Goal: Transaction & Acquisition: Book appointment/travel/reservation

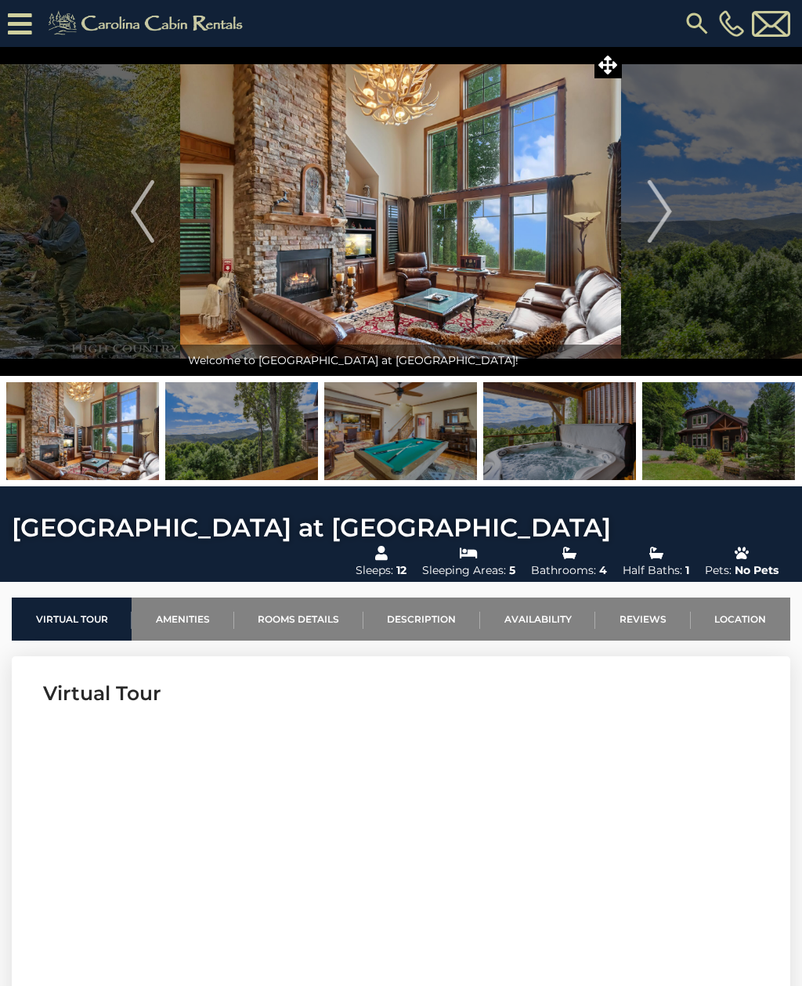
click at [22, 35] on icon at bounding box center [20, 23] width 24 height 27
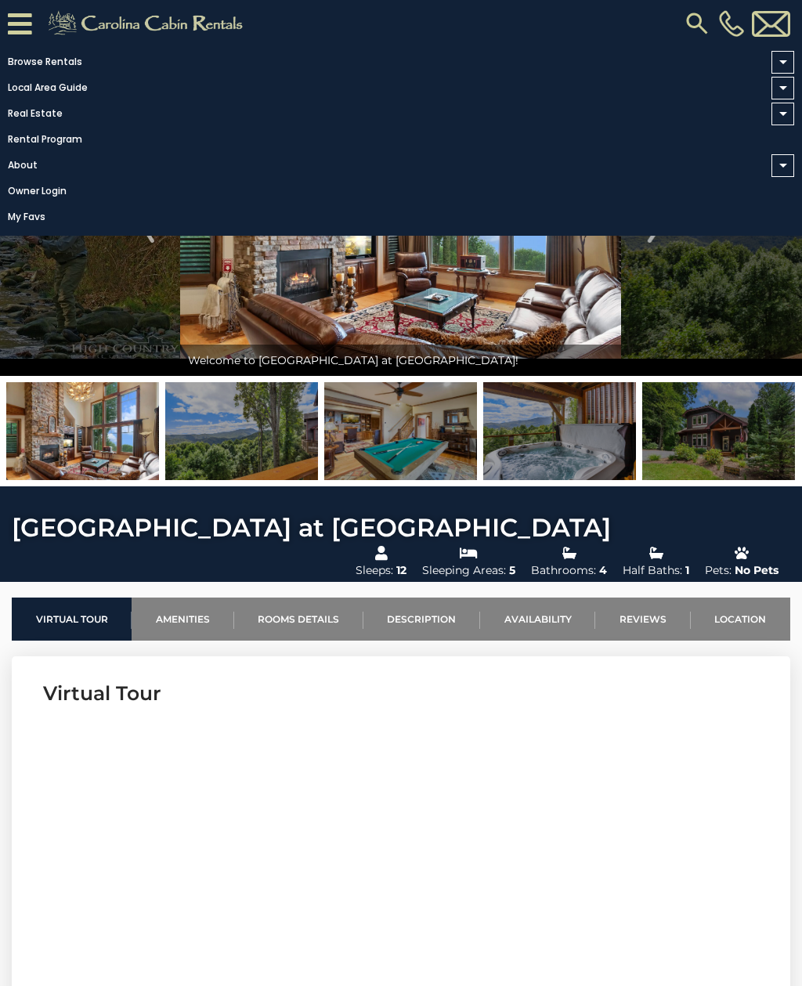
click at [27, 69] on link "Browse Rentals" at bounding box center [397, 62] width 794 height 22
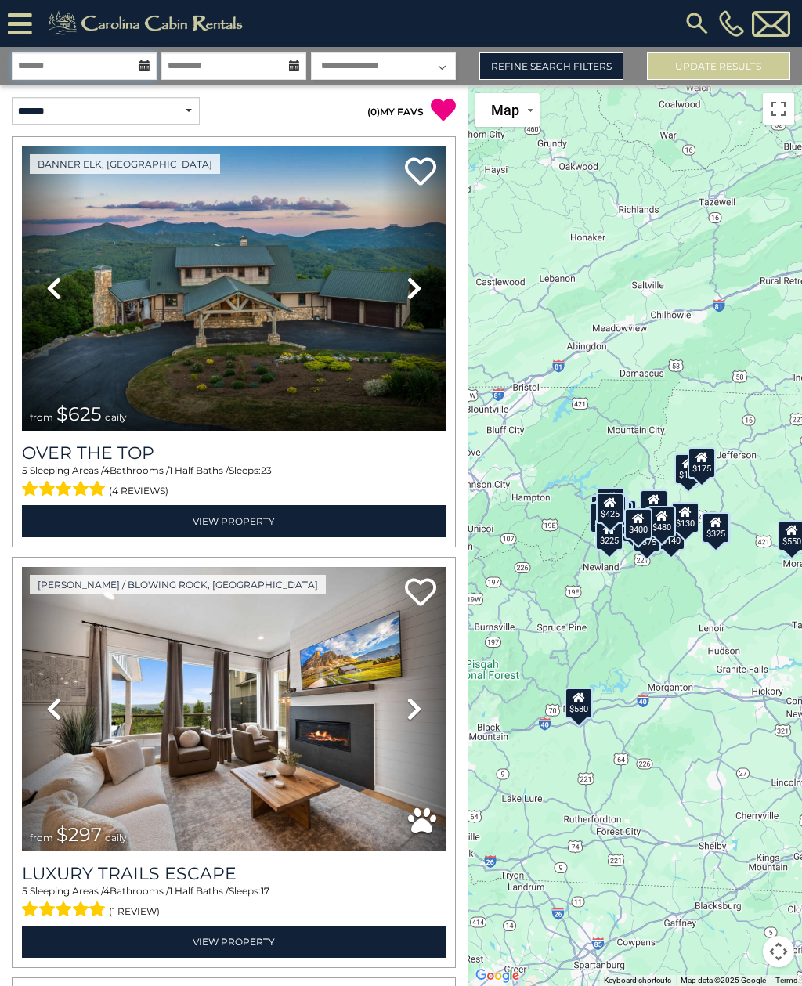
click at [44, 67] on input "text" at bounding box center [84, 65] width 145 height 27
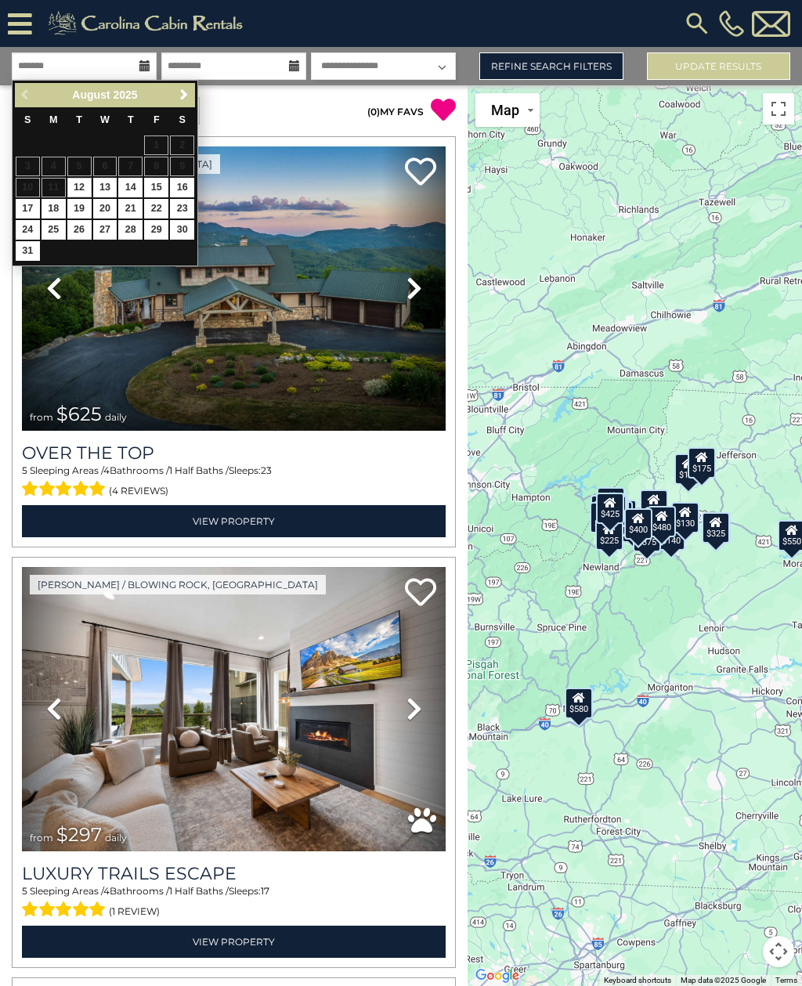
click at [183, 94] on span "Next" at bounding box center [184, 94] width 13 height 13
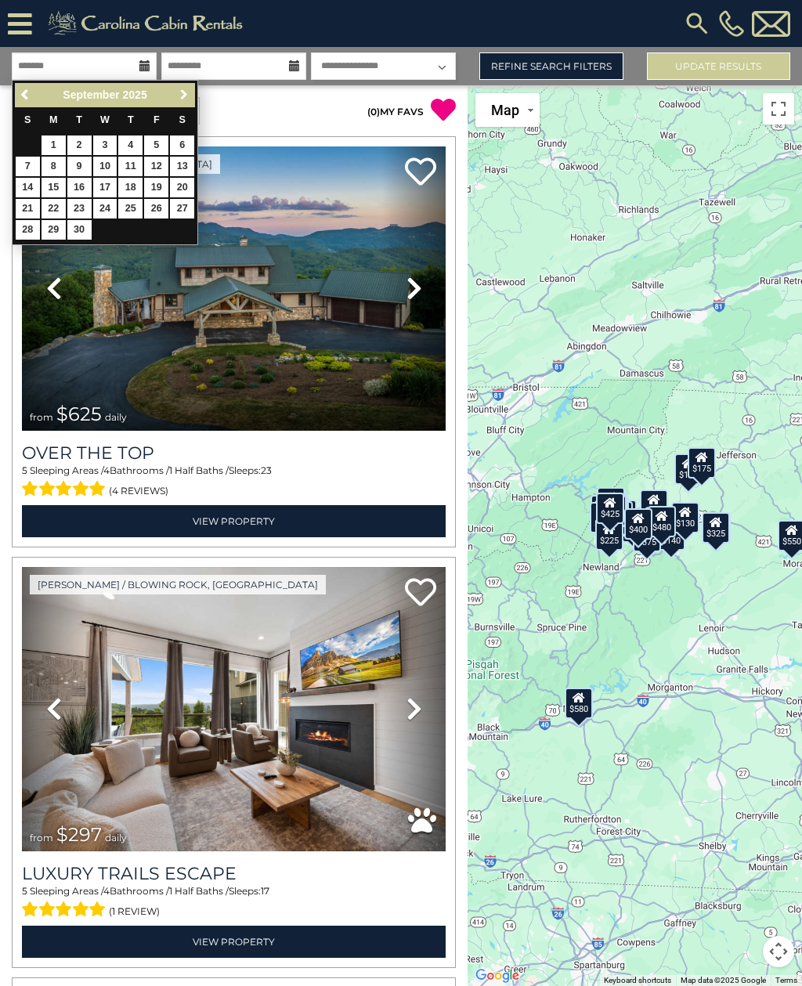
click at [179, 99] on span "Next" at bounding box center [184, 94] width 13 height 13
click at [175, 97] on link "Next" at bounding box center [184, 95] width 20 height 20
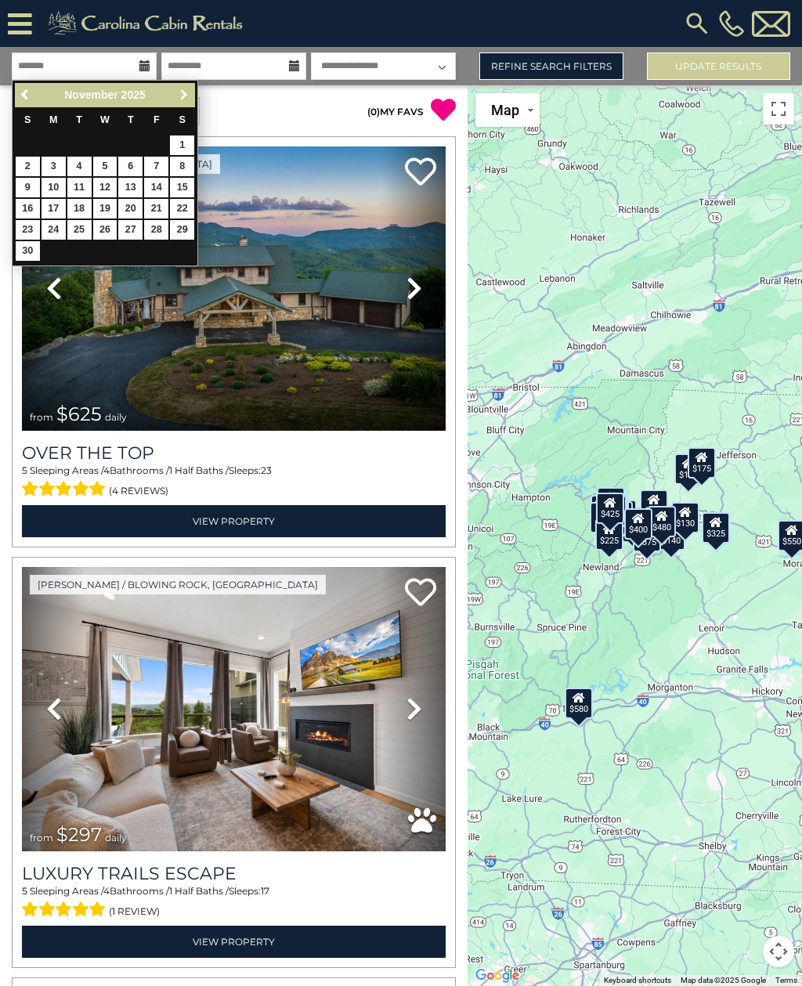
click at [180, 96] on span "Next" at bounding box center [184, 94] width 13 height 13
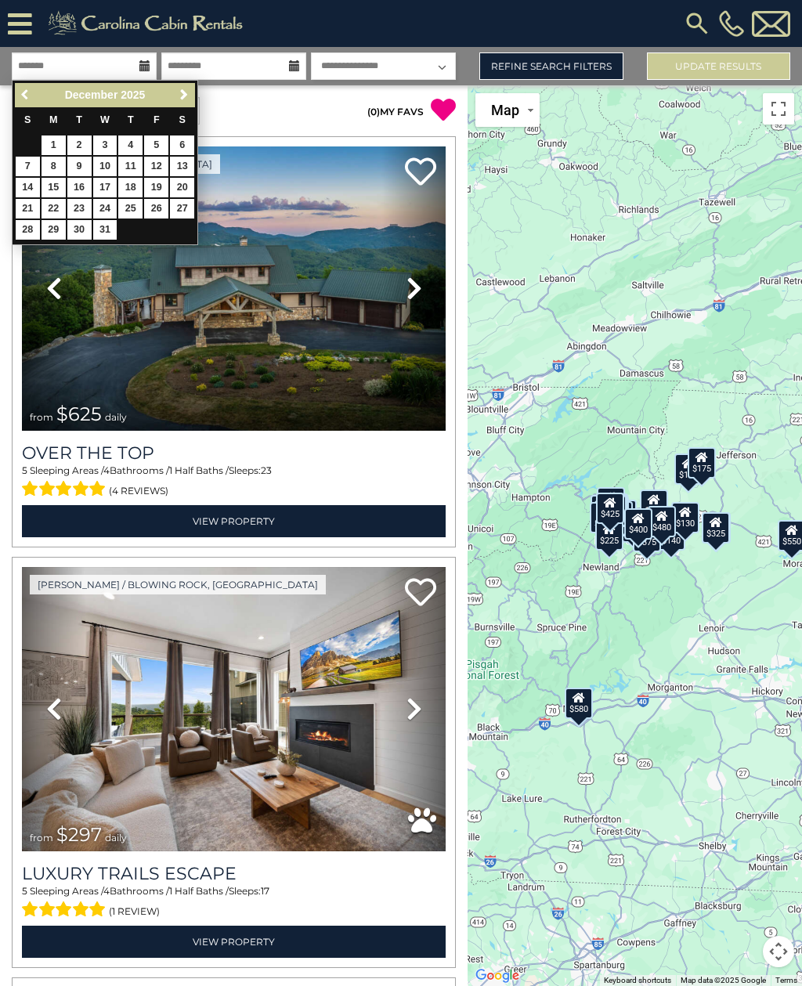
click at [29, 96] on span "Previous" at bounding box center [26, 94] width 13 height 13
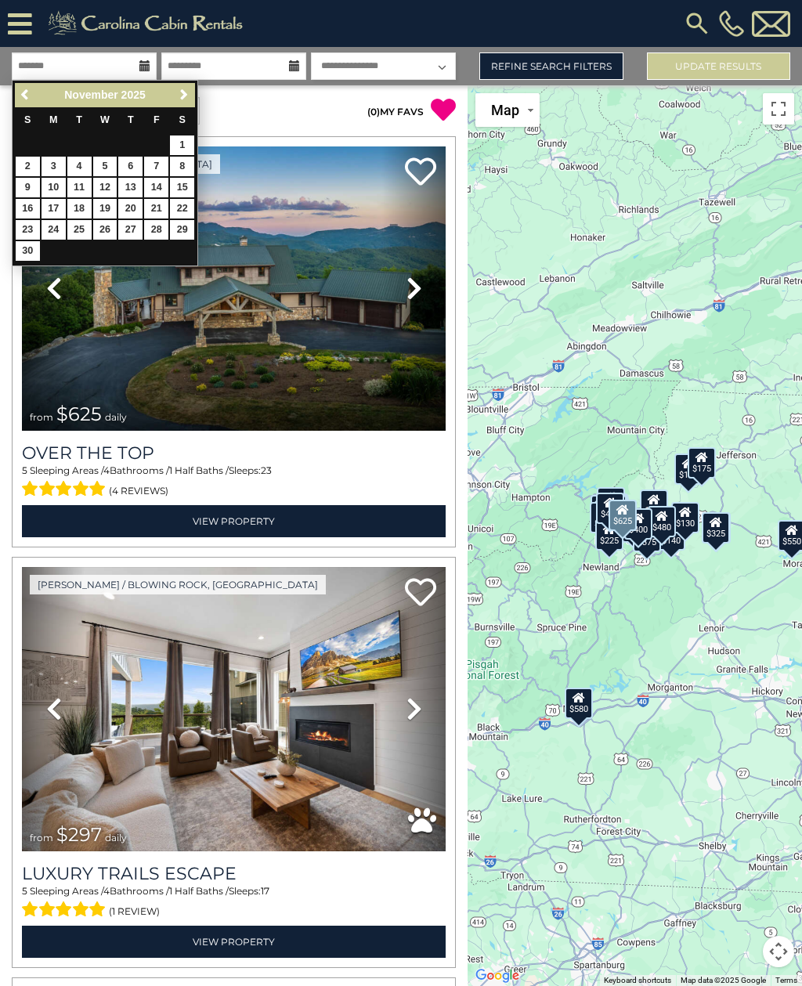
click at [10, 244] on div "Banner Elk, NC Previous Next" at bounding box center [233, 341] width 455 height 411
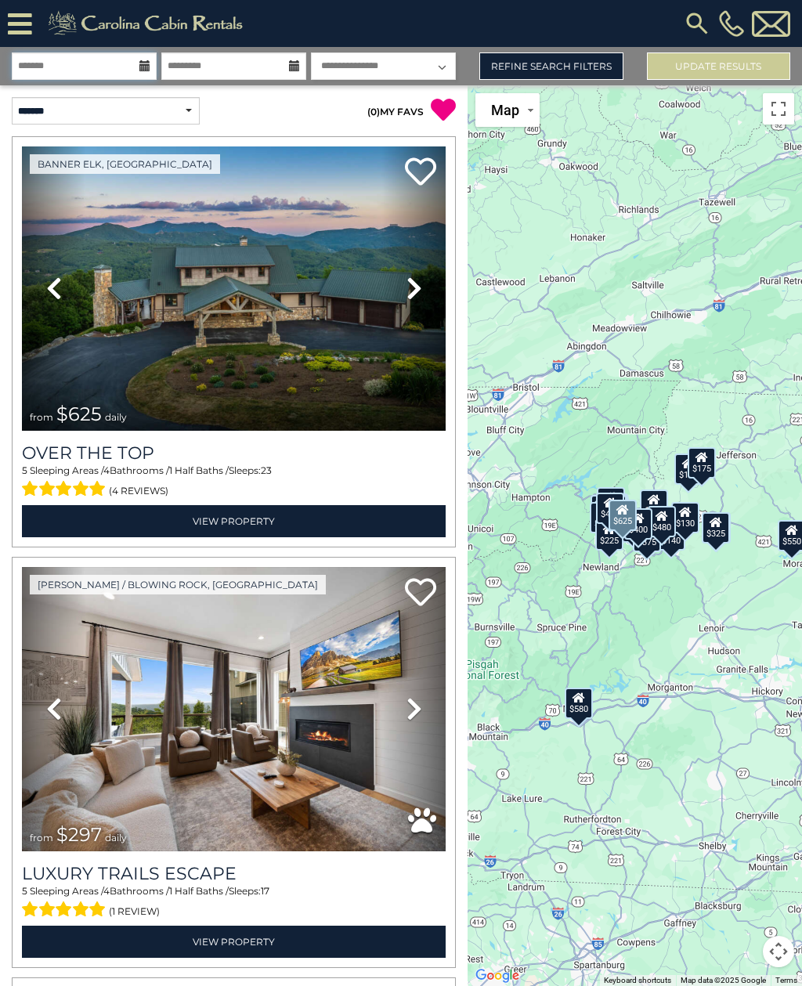
click at [151, 74] on input "text" at bounding box center [84, 65] width 145 height 27
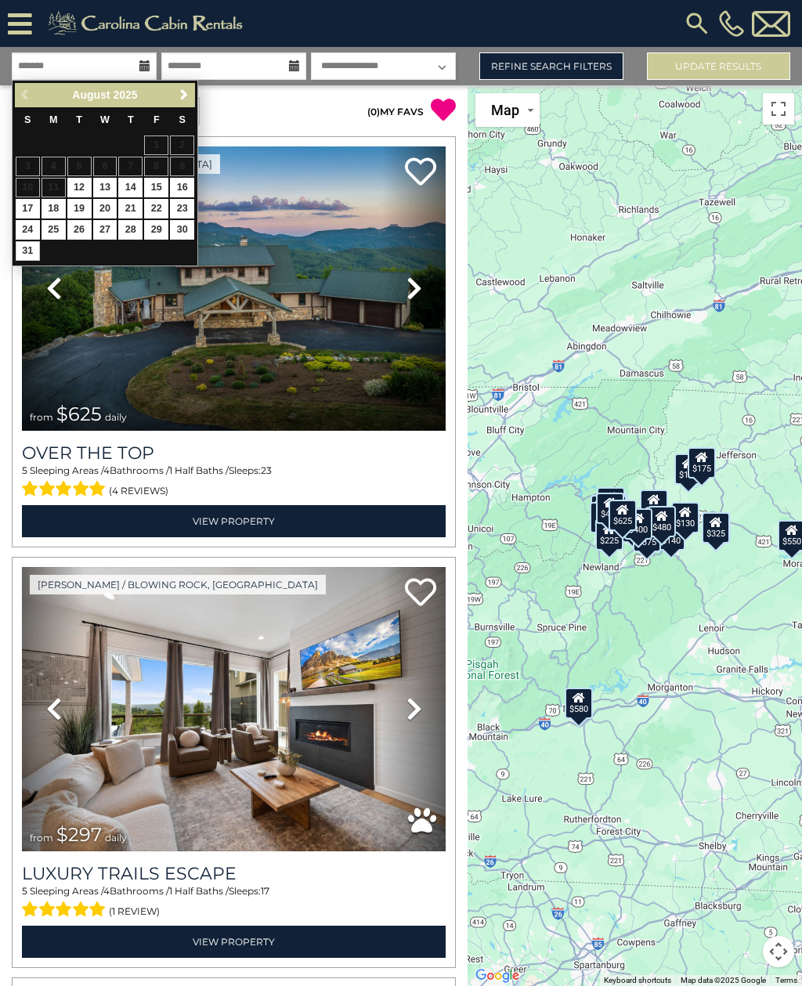
click at [38, 250] on link "31" at bounding box center [28, 251] width 24 height 20
type input "*******"
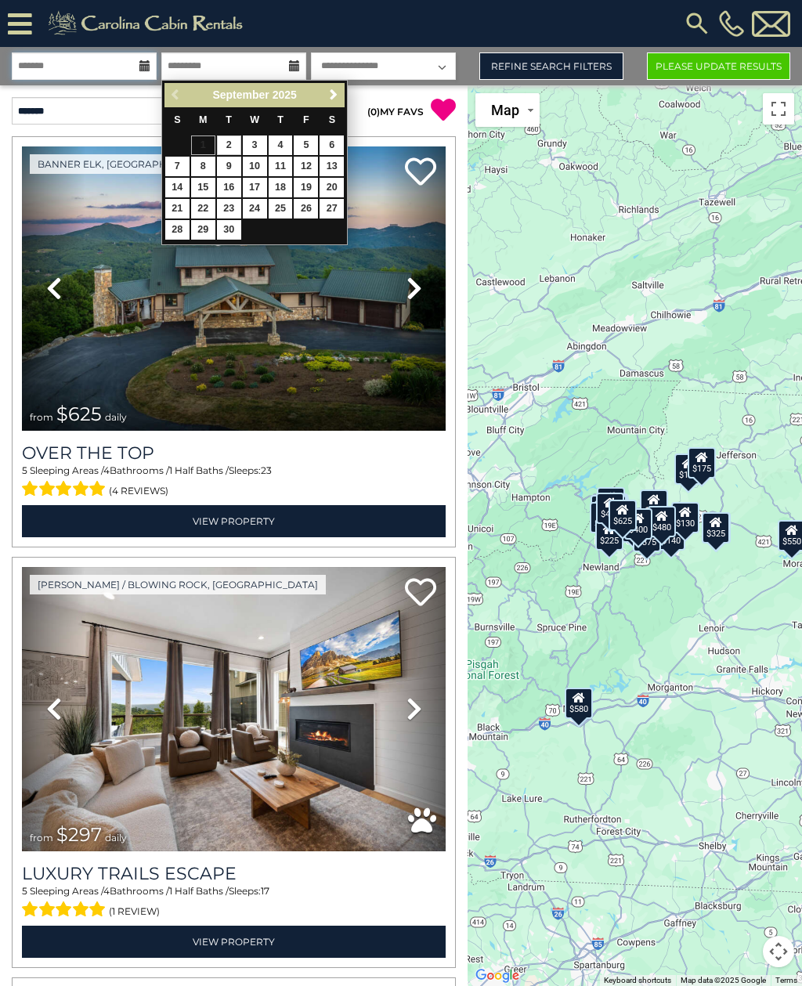
click at [132, 67] on input "*******" at bounding box center [84, 65] width 145 height 27
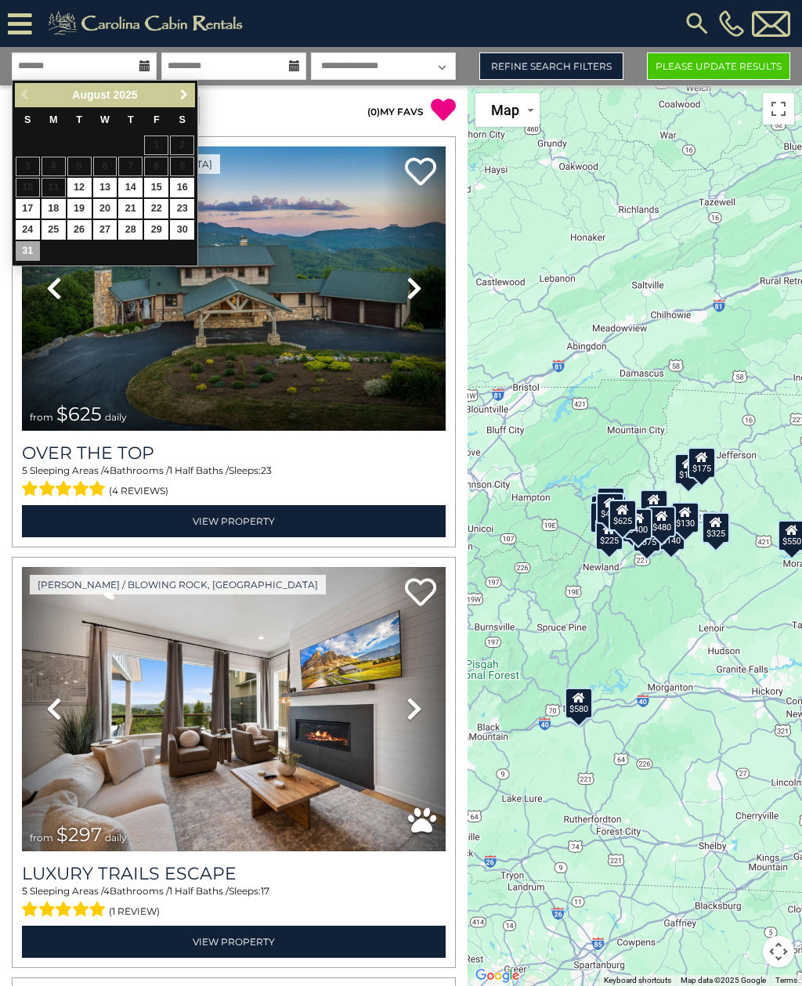
click at [180, 103] on link "Next" at bounding box center [184, 95] width 20 height 20
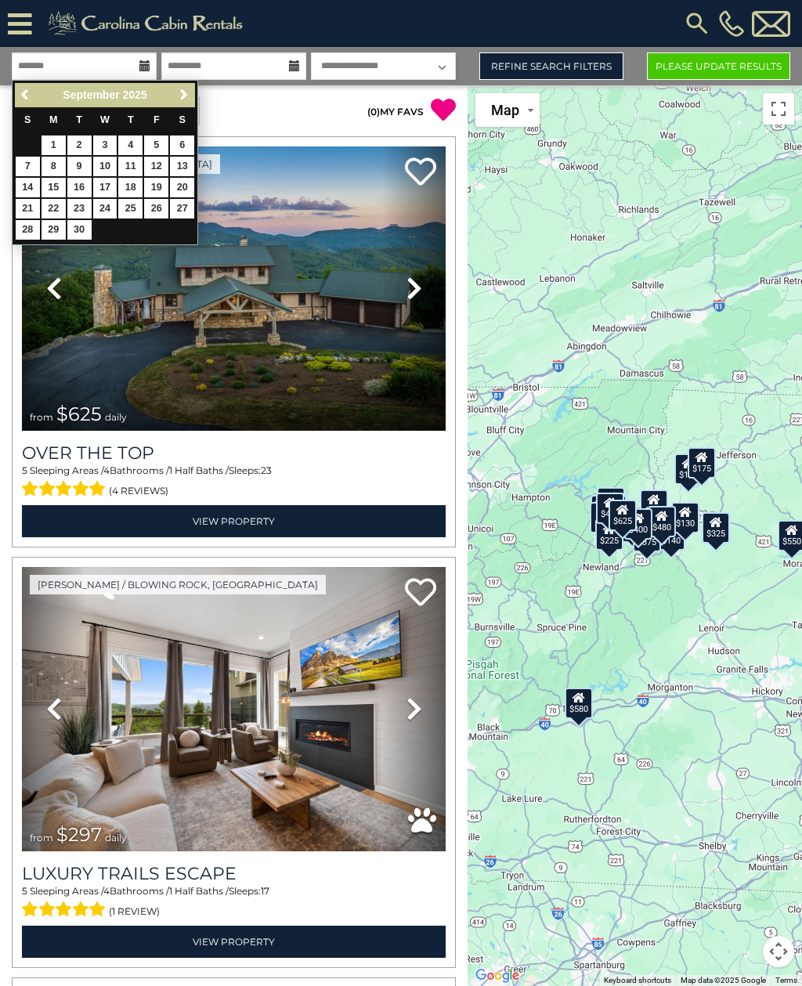
click at [174, 92] on link "Next" at bounding box center [184, 95] width 20 height 20
click at [175, 103] on link "Next" at bounding box center [184, 95] width 20 height 20
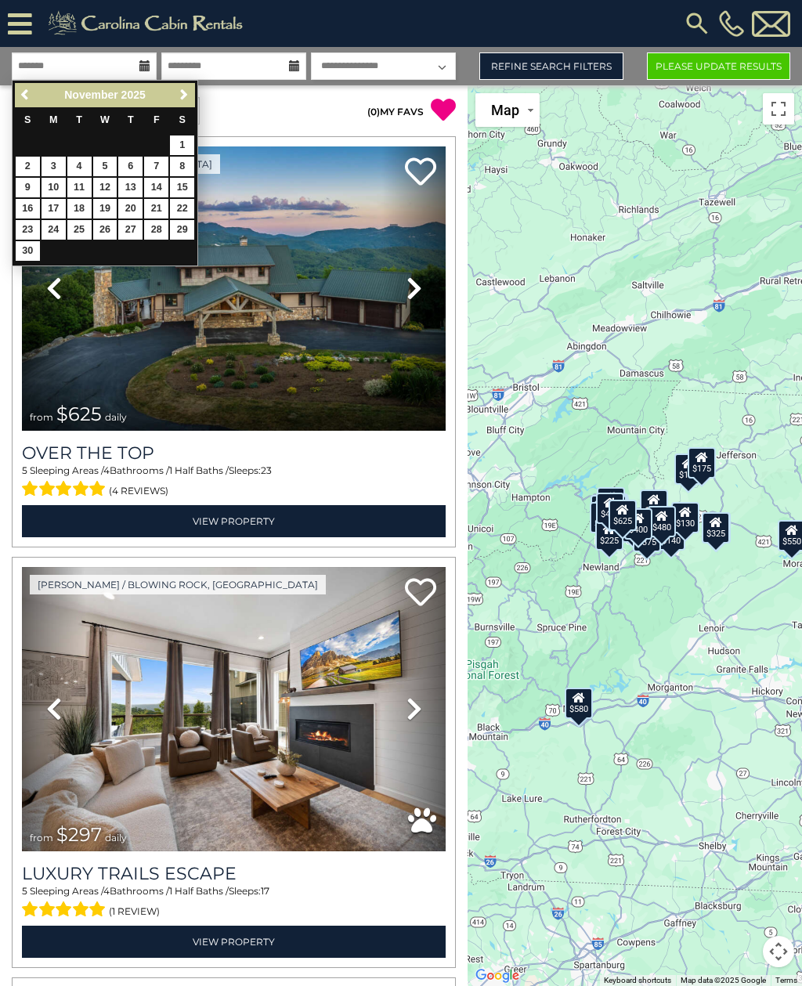
click at [37, 253] on link "30" at bounding box center [28, 251] width 24 height 20
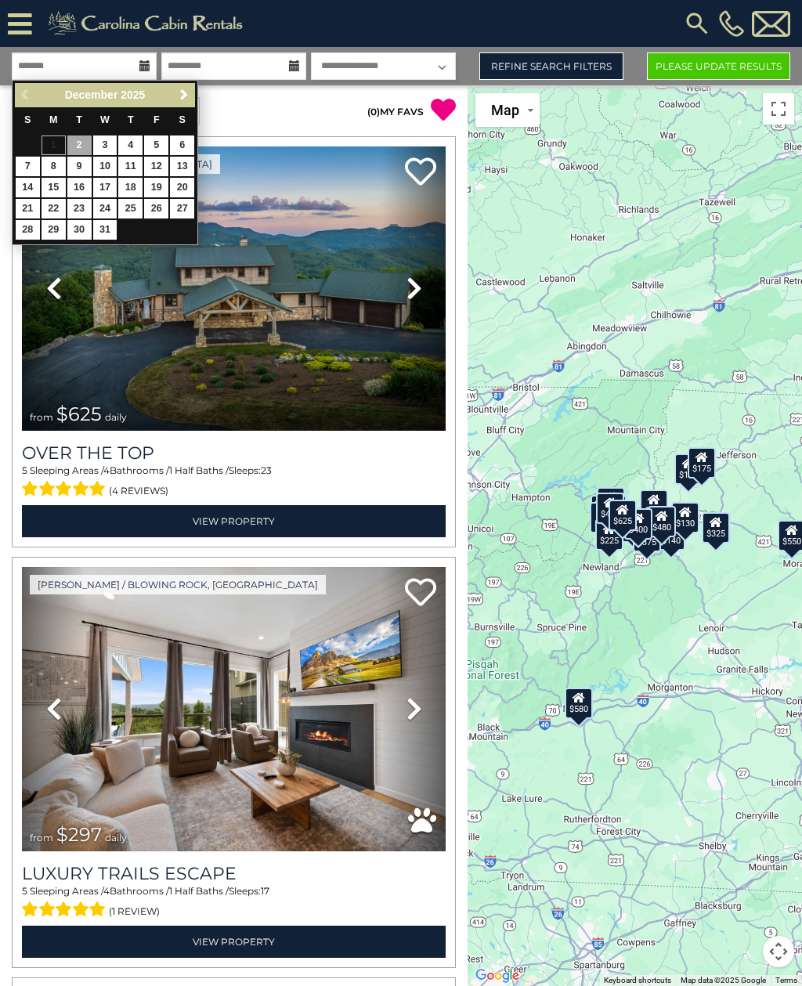
type input "********"
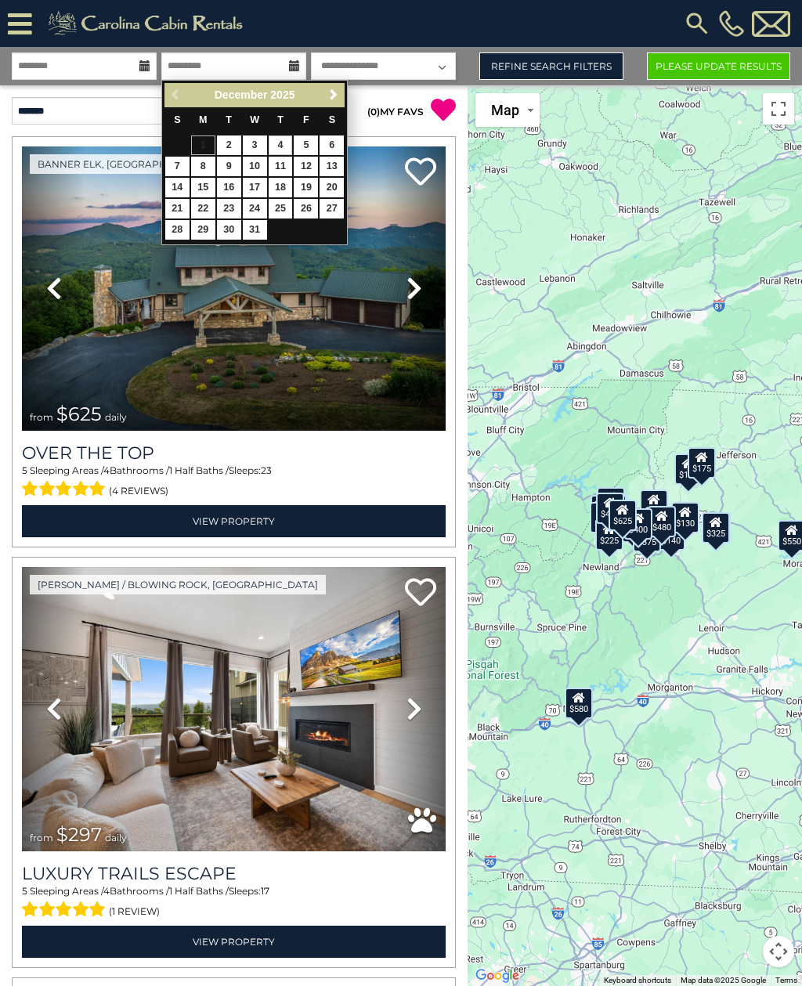
click at [276, 147] on link "4" at bounding box center [281, 145] width 24 height 20
type input "*******"
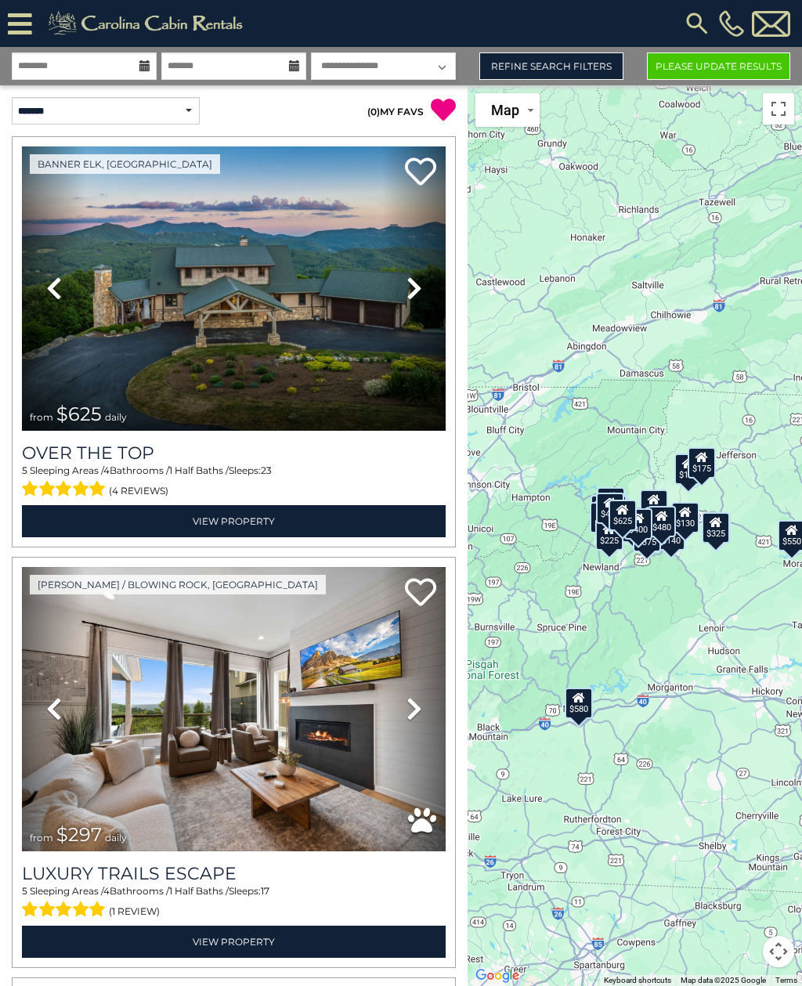
click at [740, 78] on button "Please Update Results" at bounding box center [718, 65] width 143 height 27
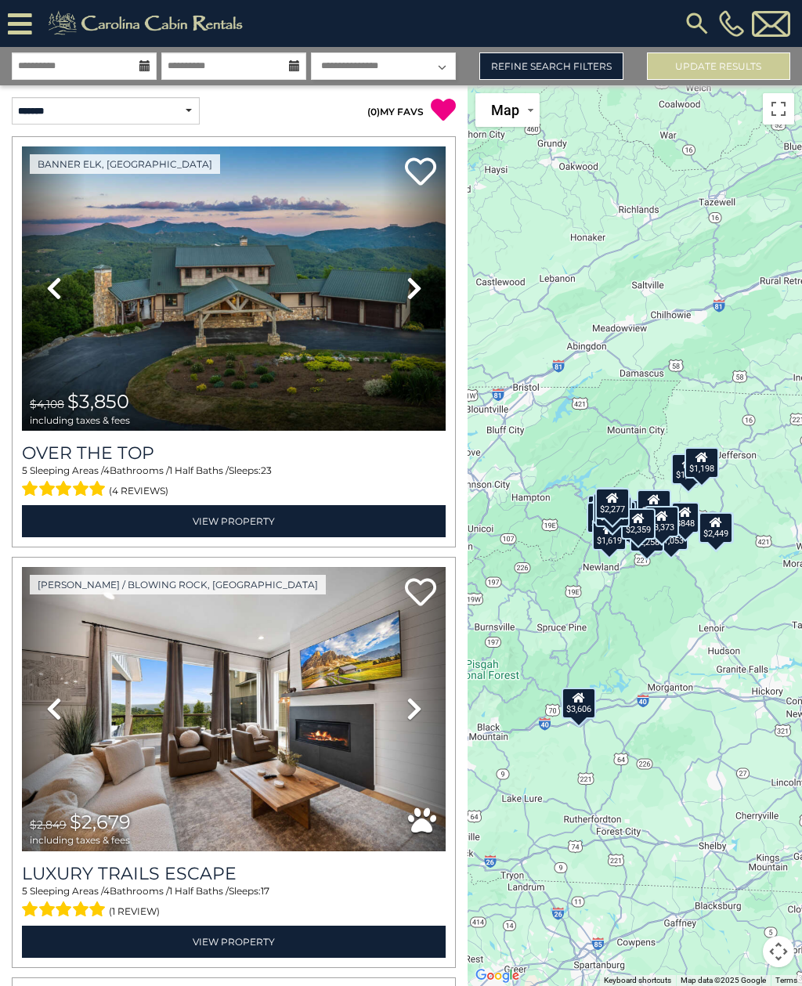
click at [587, 61] on link "Refine Search Filters" at bounding box center [550, 65] width 143 height 27
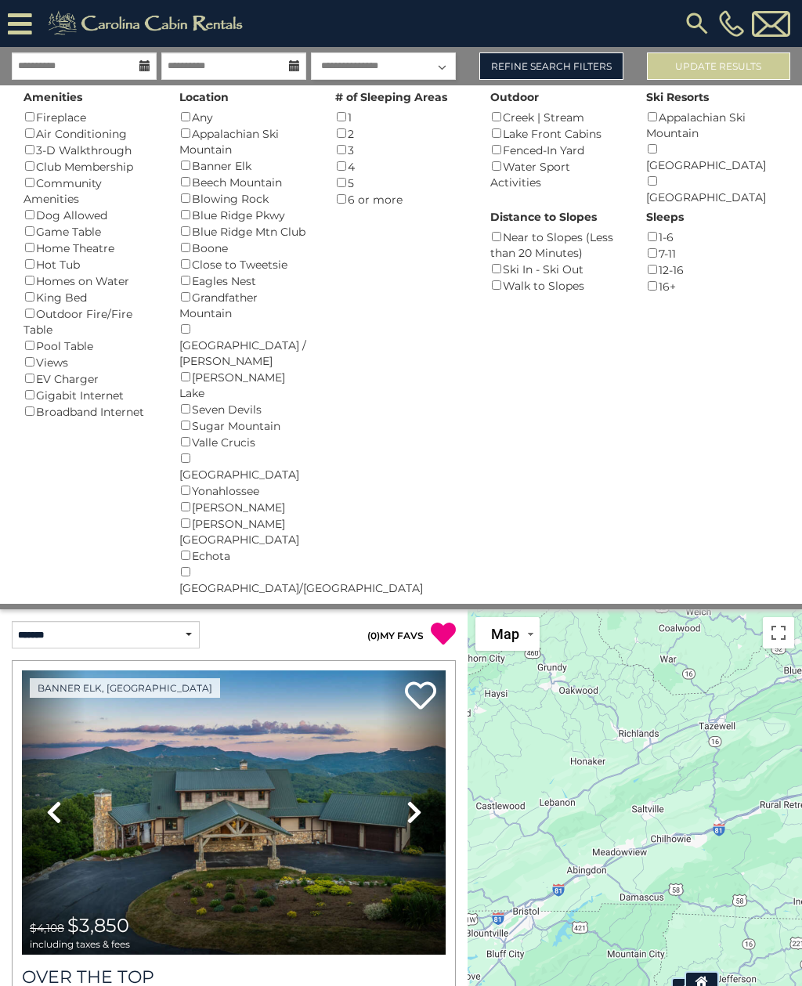
click at [200, 112] on div "Any ()" at bounding box center [245, 117] width 132 height 16
click at [726, 65] on button "Please Update Results" at bounding box center [718, 65] width 143 height 27
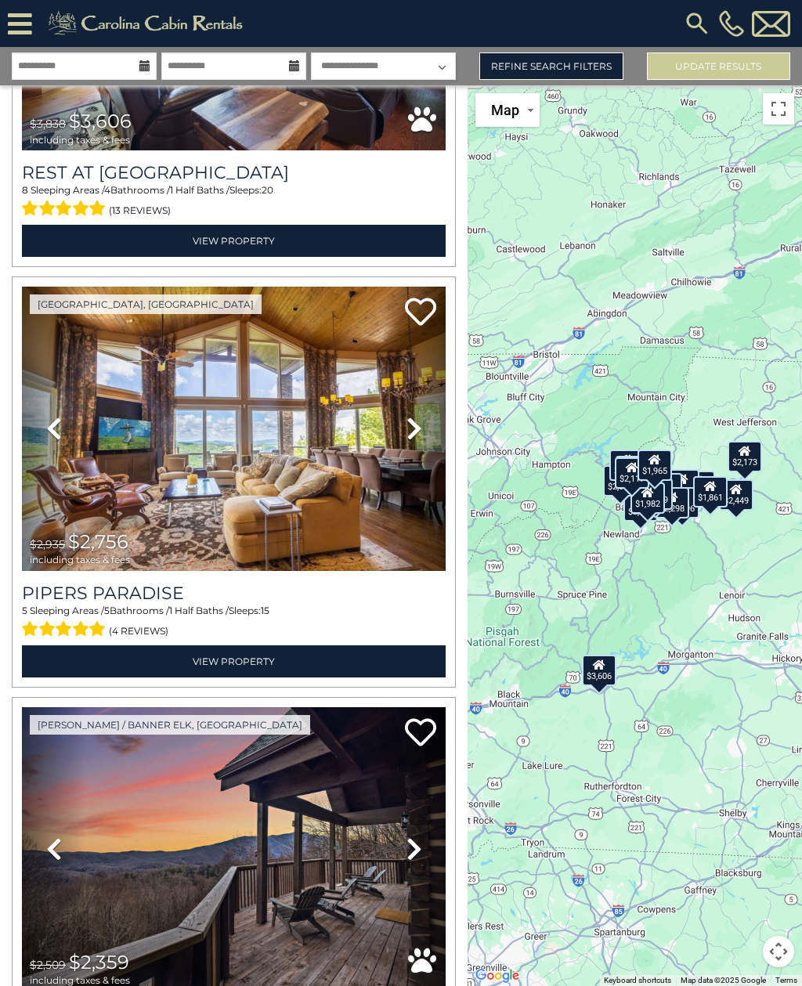
scroll to position [385, 0]
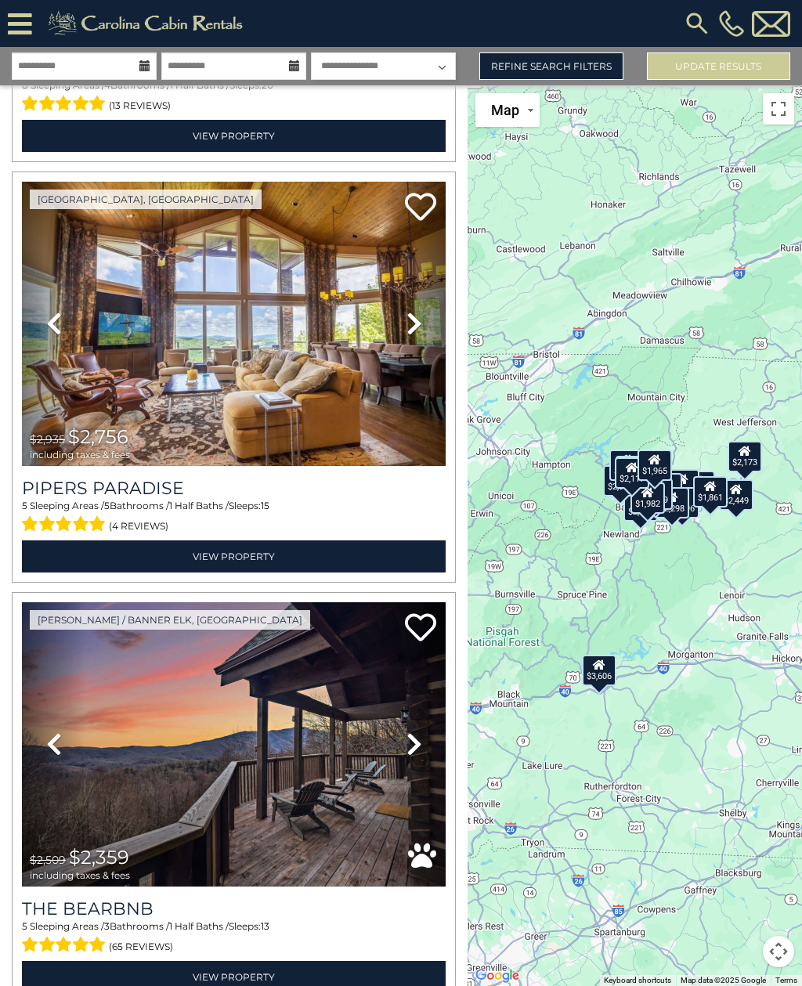
click at [33, 329] on link "Previous" at bounding box center [53, 324] width 63 height 284
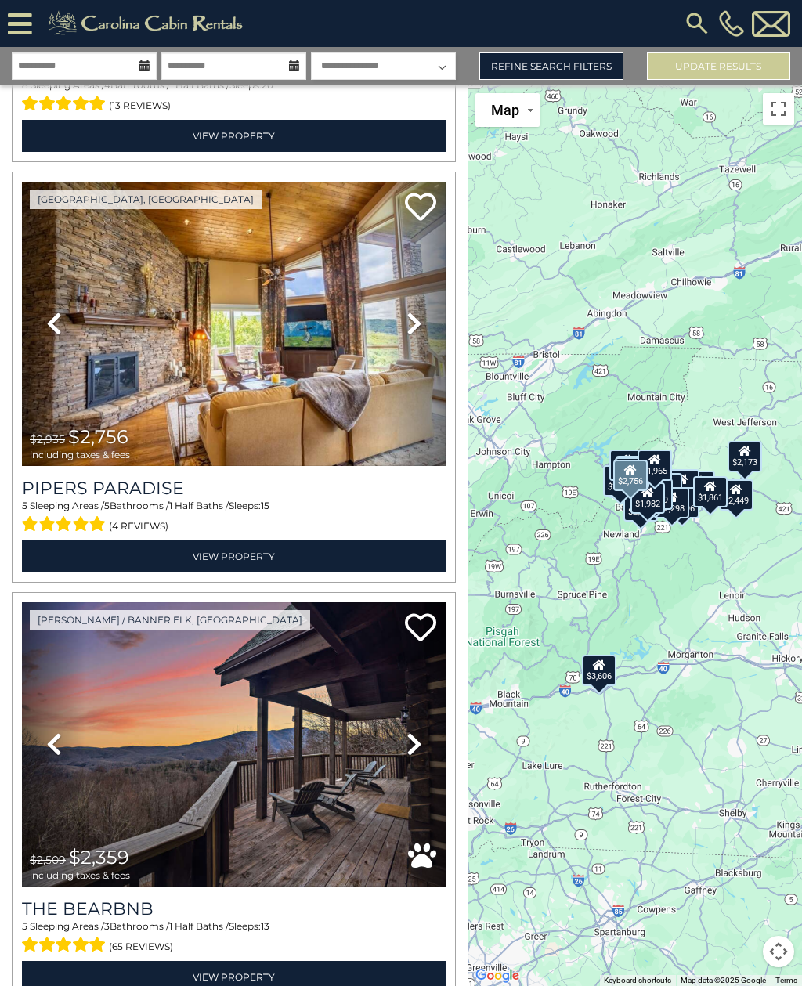
click at [416, 326] on icon at bounding box center [414, 323] width 16 height 25
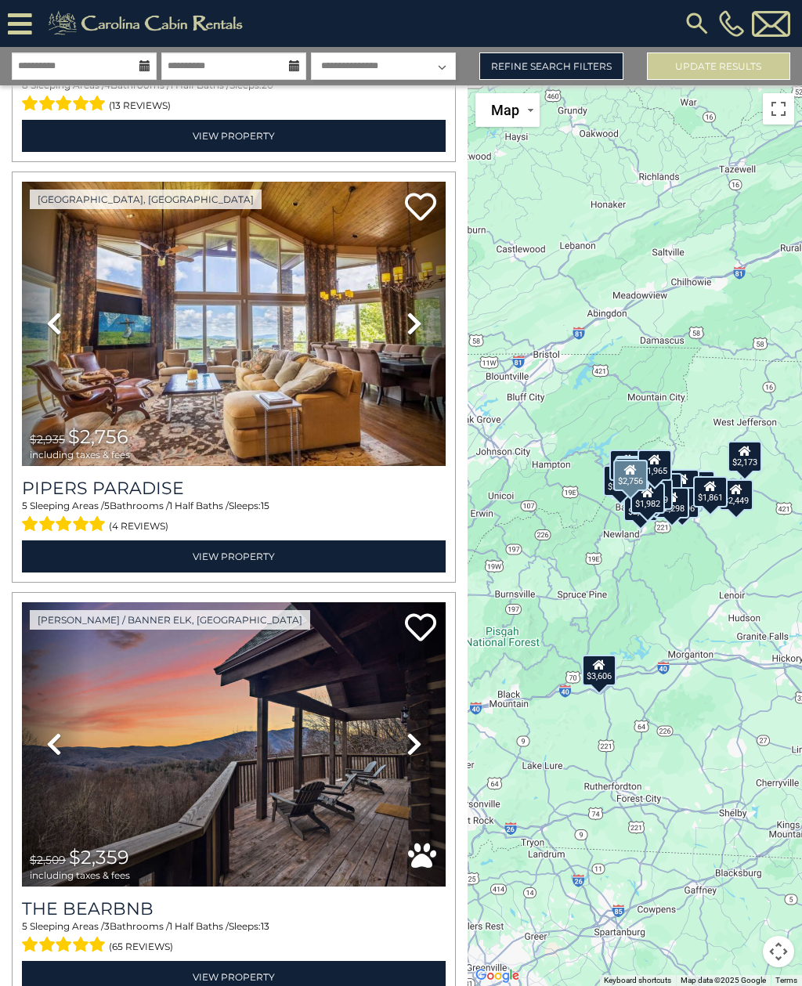
click at [411, 329] on icon at bounding box center [414, 323] width 16 height 25
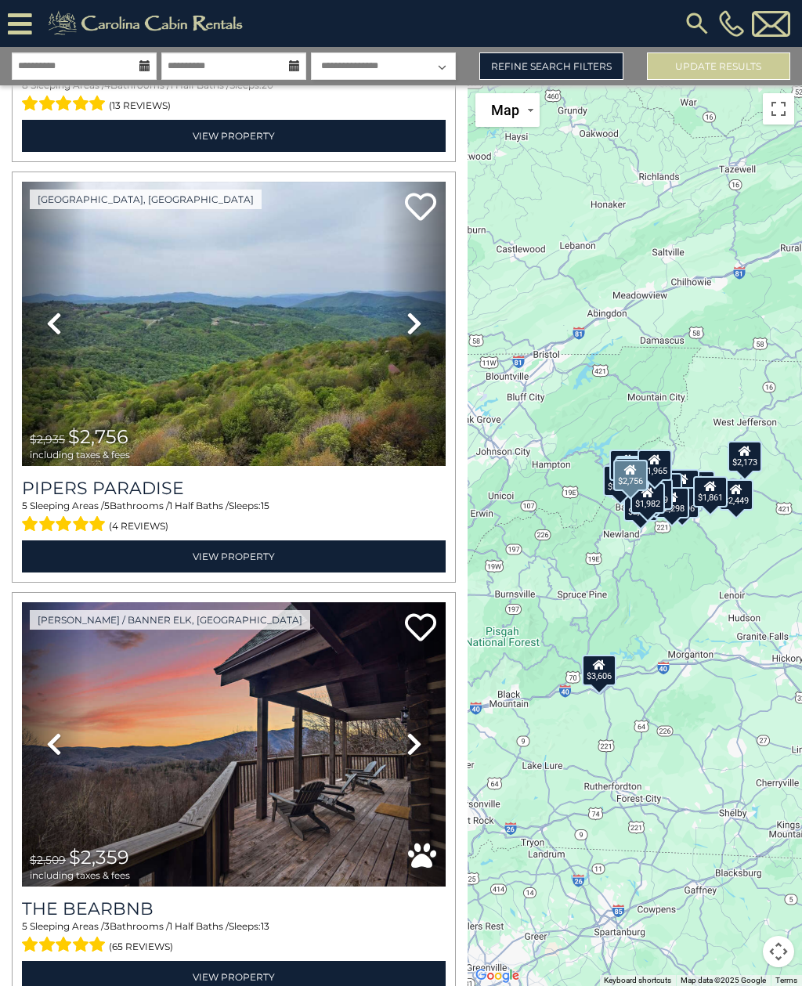
click at [413, 330] on icon at bounding box center [414, 323] width 16 height 25
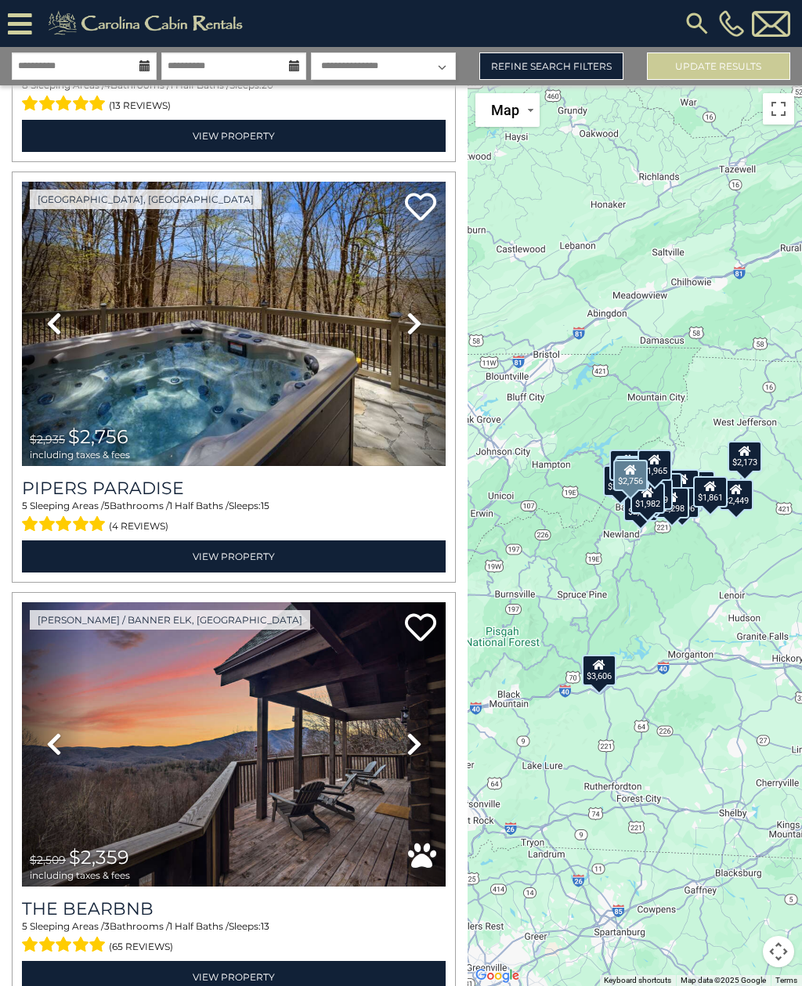
click at [419, 326] on icon at bounding box center [414, 323] width 16 height 25
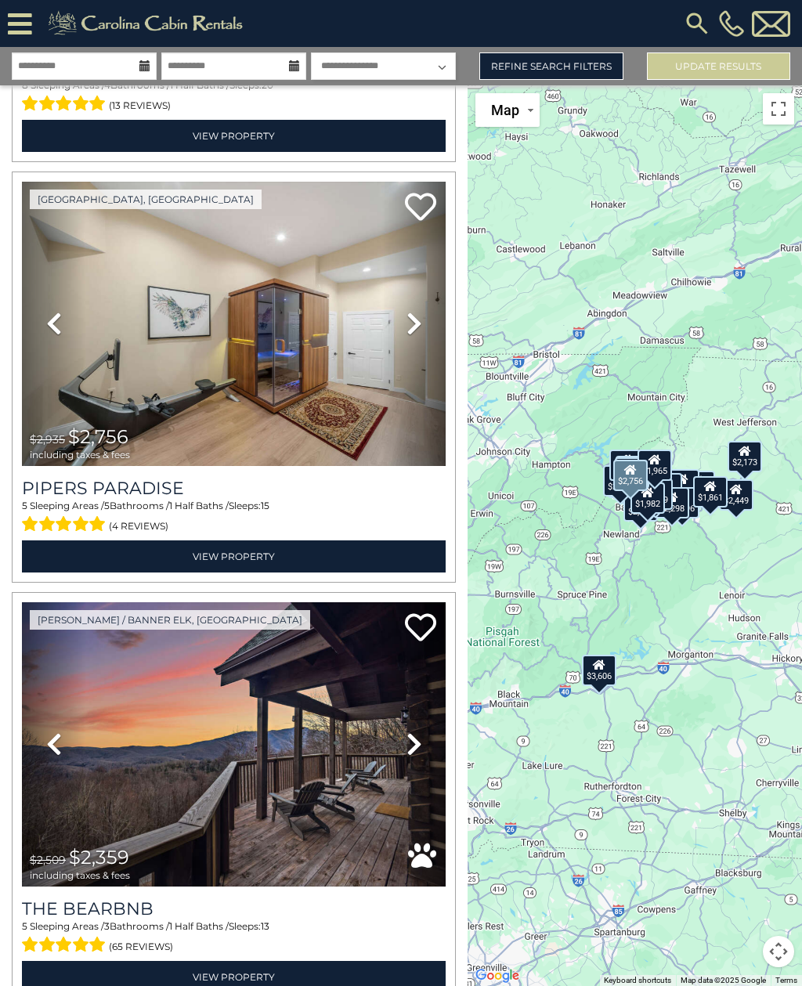
click at [420, 334] on icon at bounding box center [414, 323] width 16 height 25
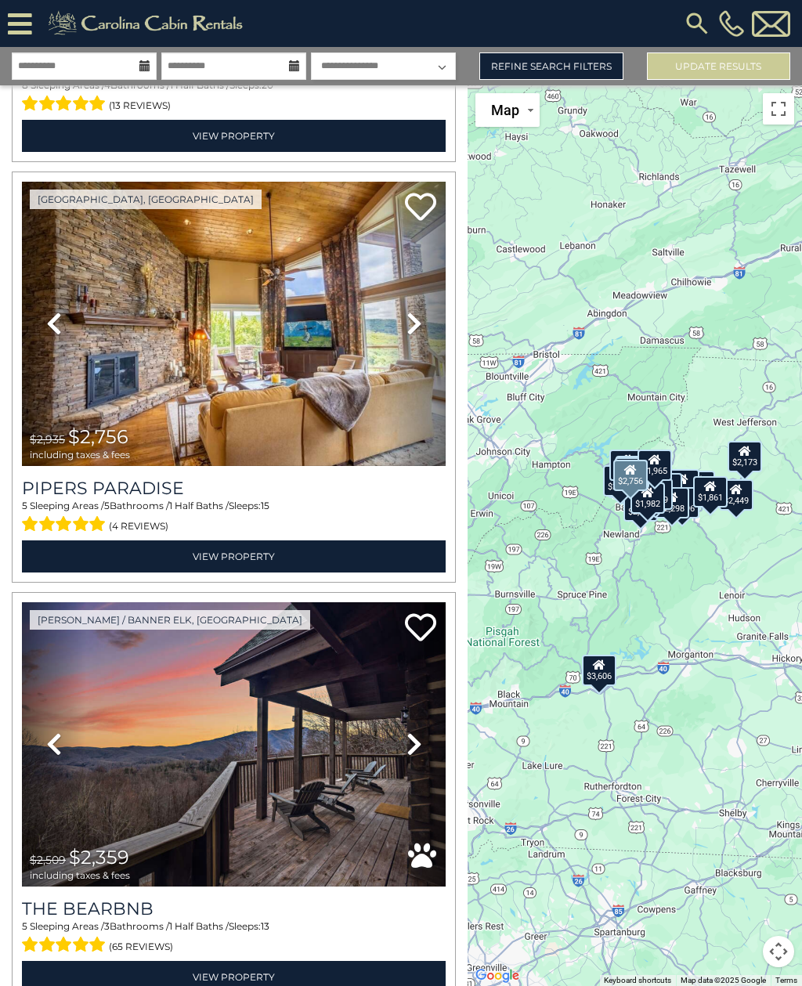
click at [417, 330] on icon at bounding box center [414, 323] width 16 height 25
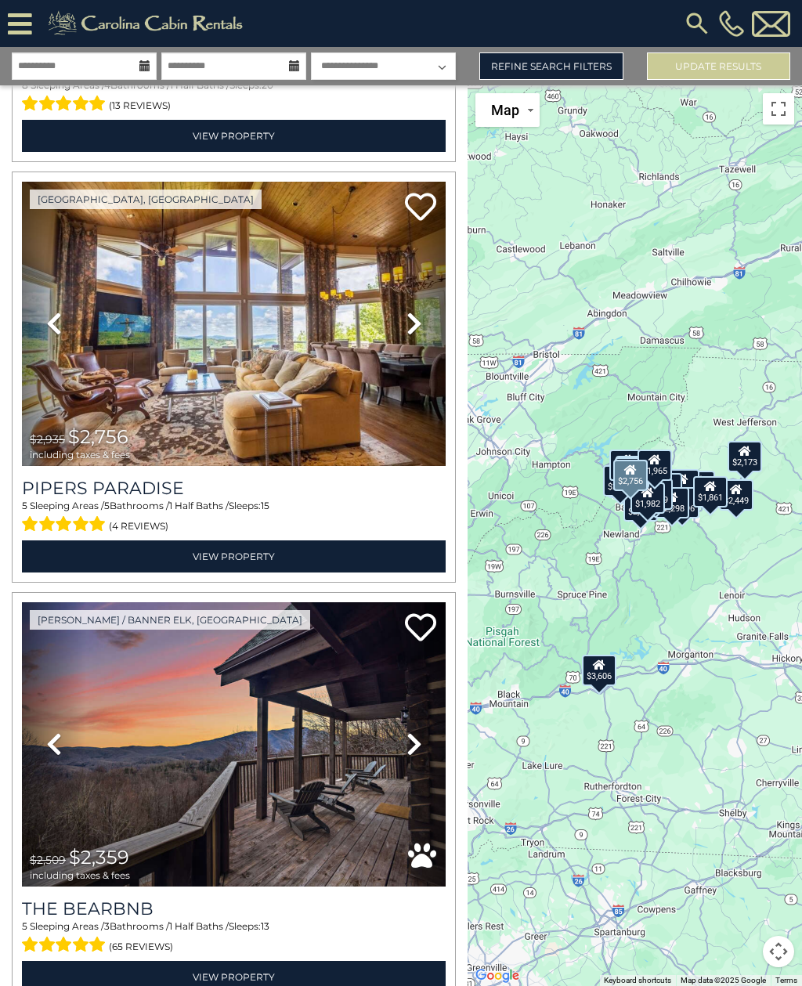
click at [420, 330] on icon at bounding box center [414, 323] width 16 height 25
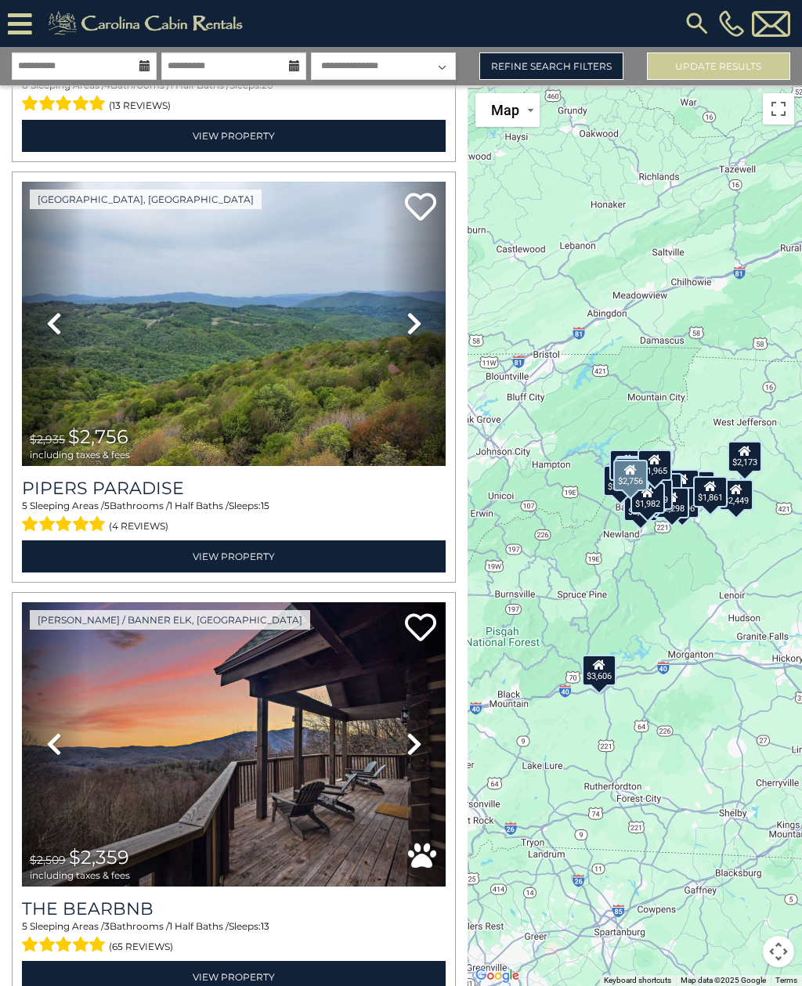
click at [423, 325] on link "Next" at bounding box center [413, 324] width 63 height 284
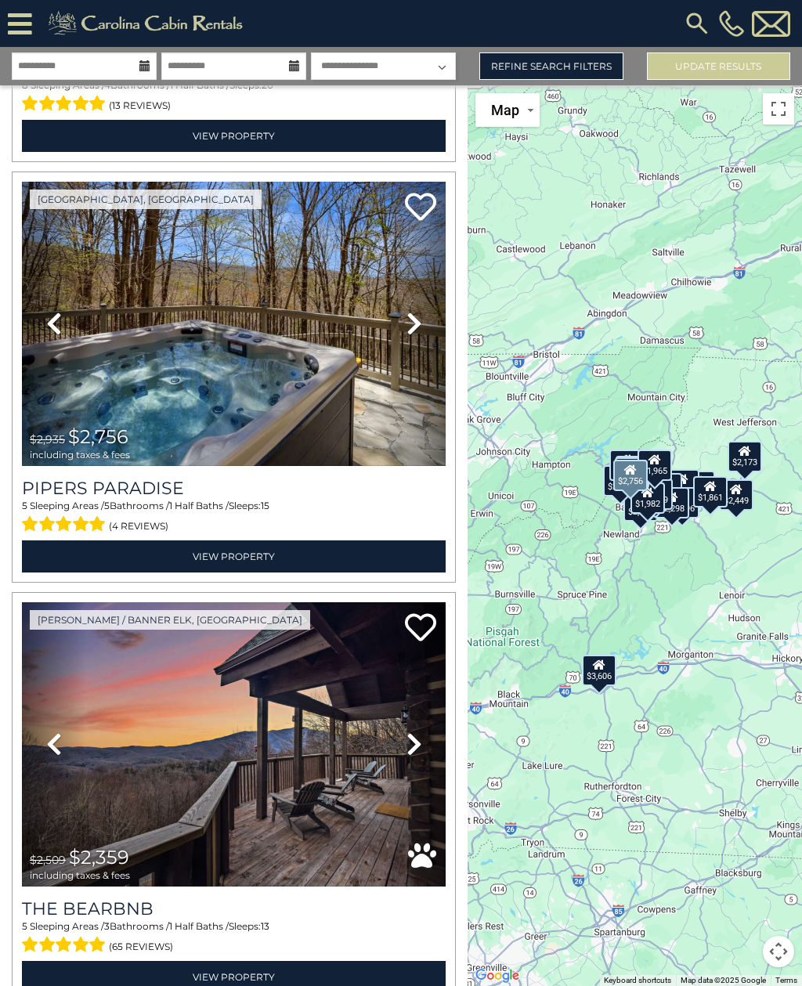
click at [421, 327] on icon at bounding box center [414, 323] width 16 height 25
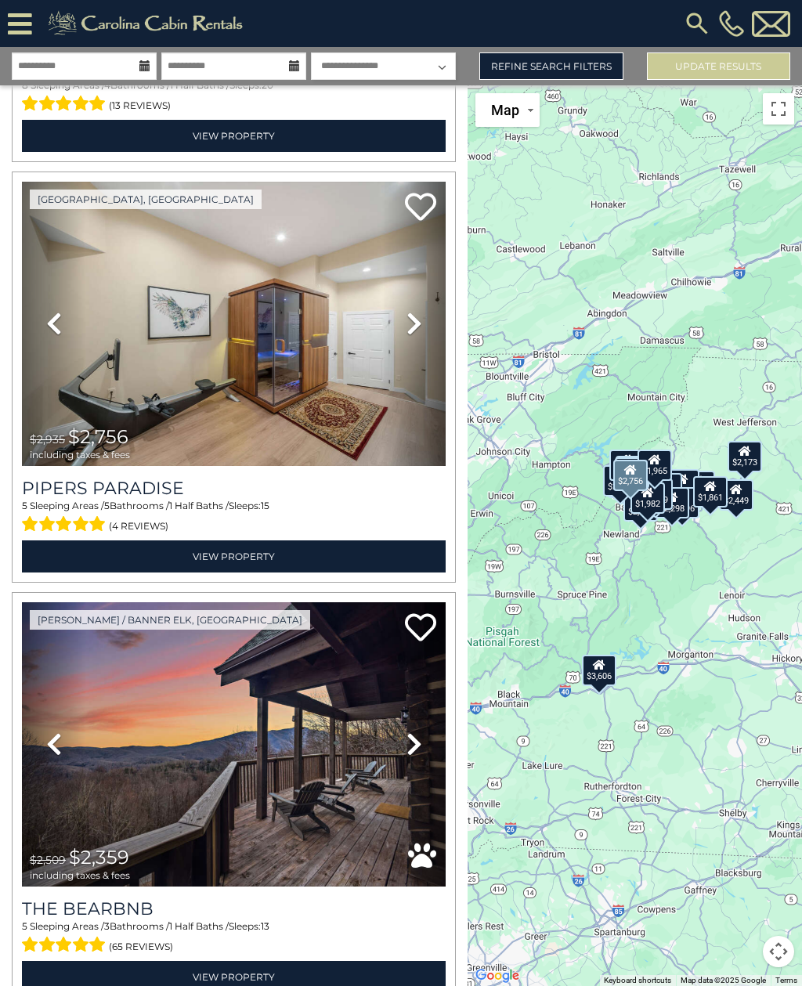
click at [422, 331] on link "Next" at bounding box center [413, 324] width 63 height 284
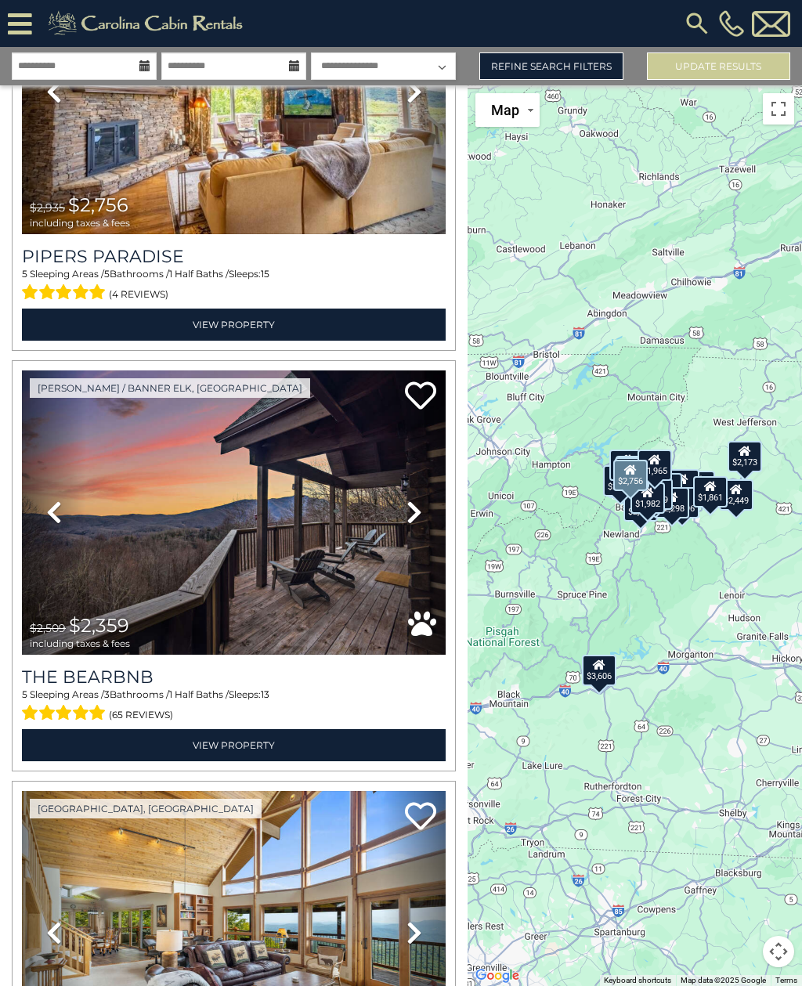
scroll to position [624, 0]
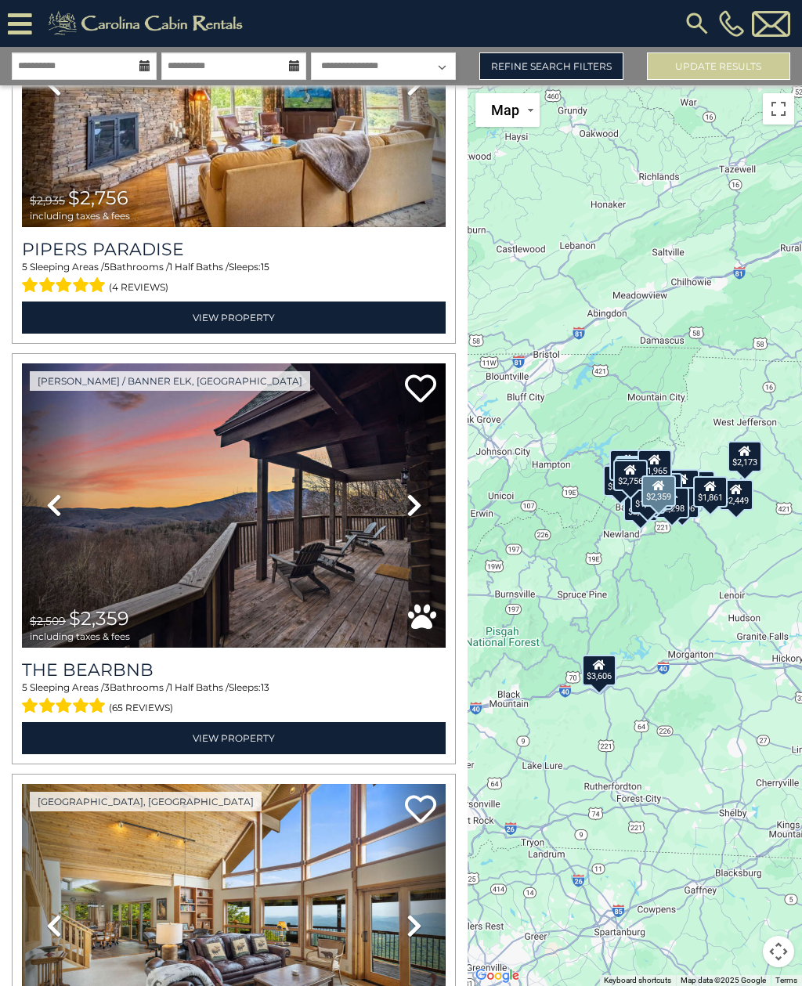
click at [411, 498] on icon at bounding box center [414, 505] width 16 height 25
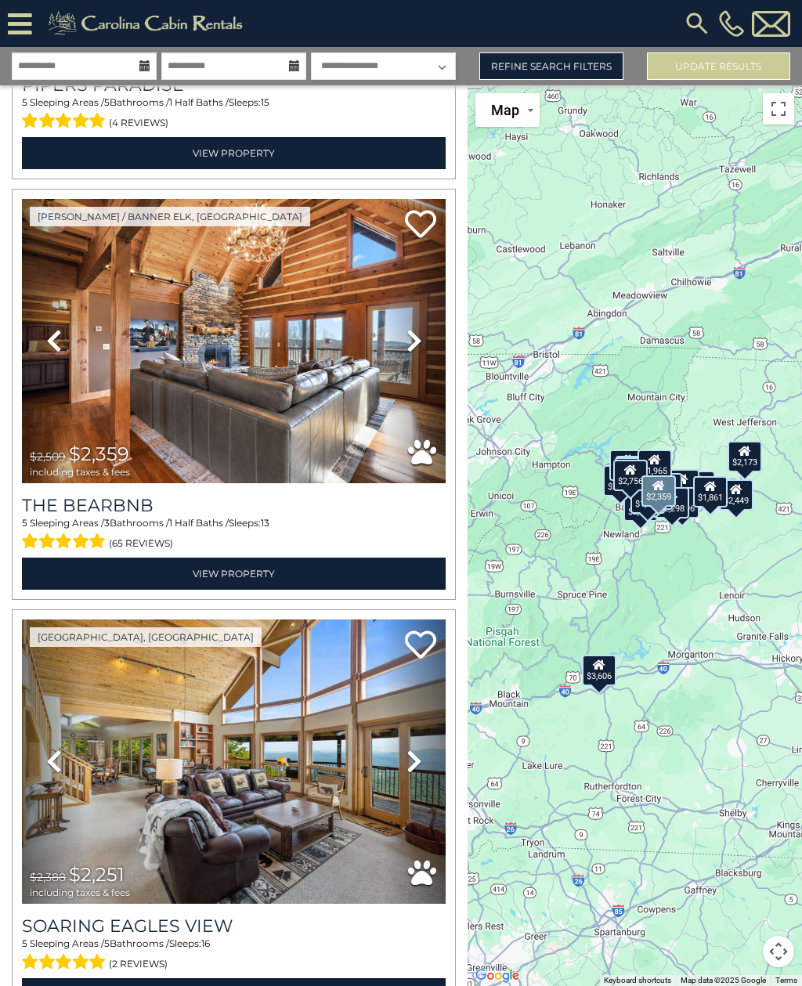
scroll to position [790, 0]
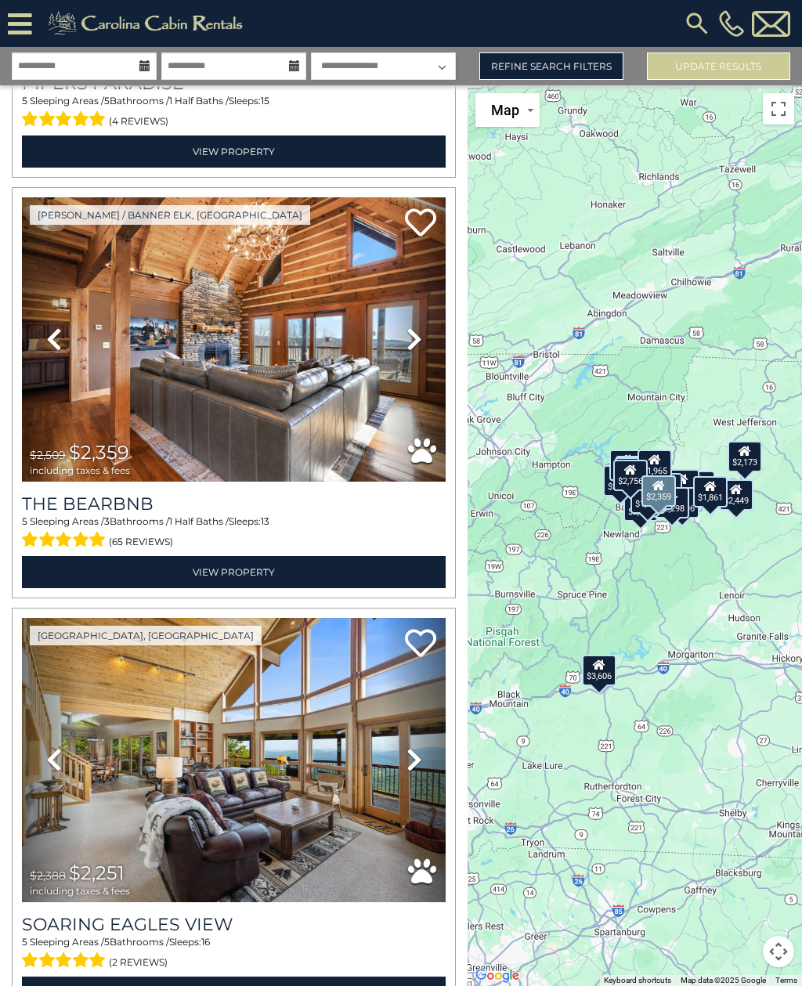
click at [413, 345] on icon at bounding box center [414, 339] width 16 height 25
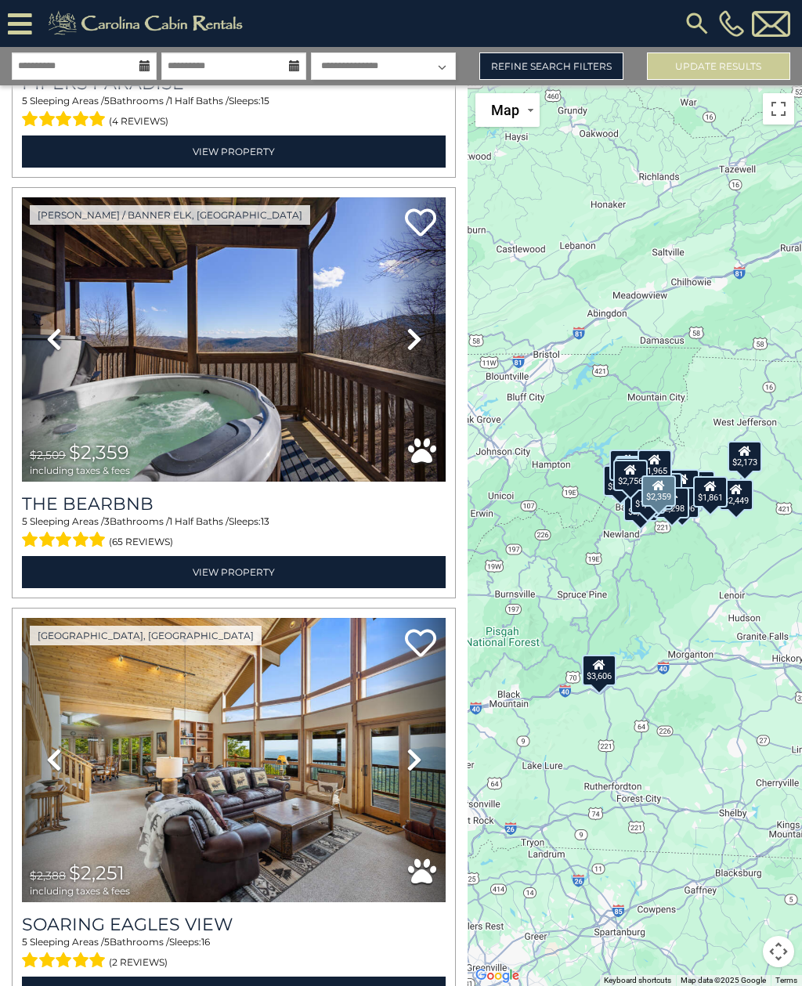
click at [419, 339] on icon at bounding box center [414, 339] width 16 height 25
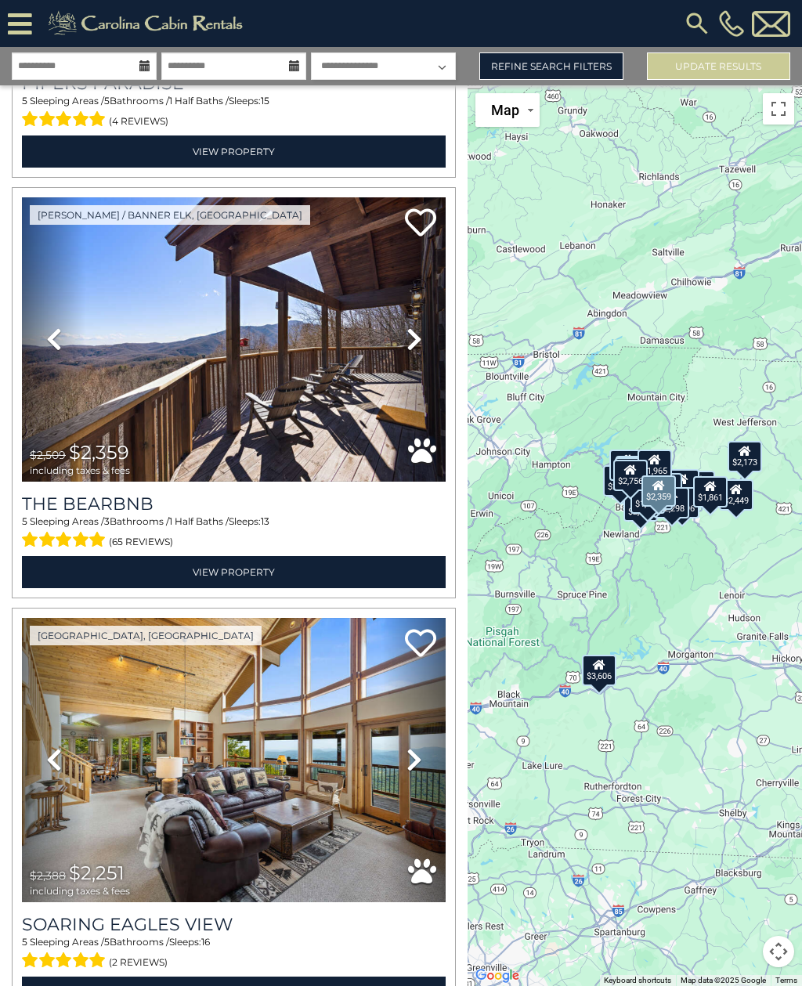
click at [419, 339] on icon at bounding box center [414, 339] width 16 height 25
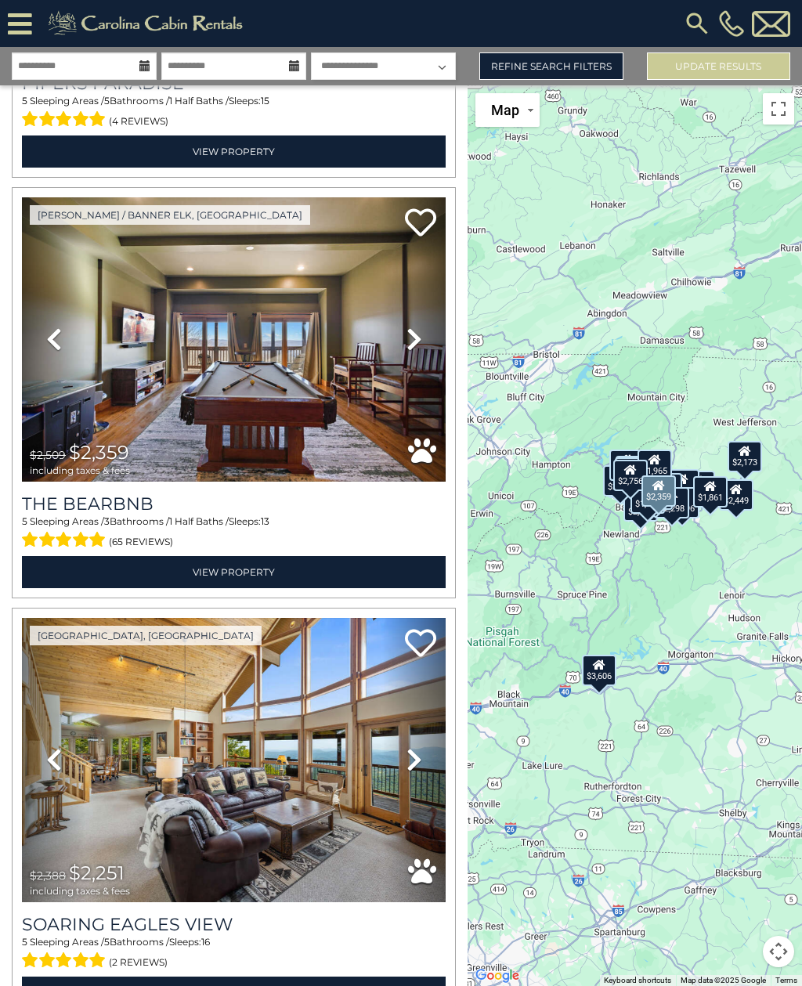
click at [421, 343] on icon at bounding box center [414, 339] width 16 height 25
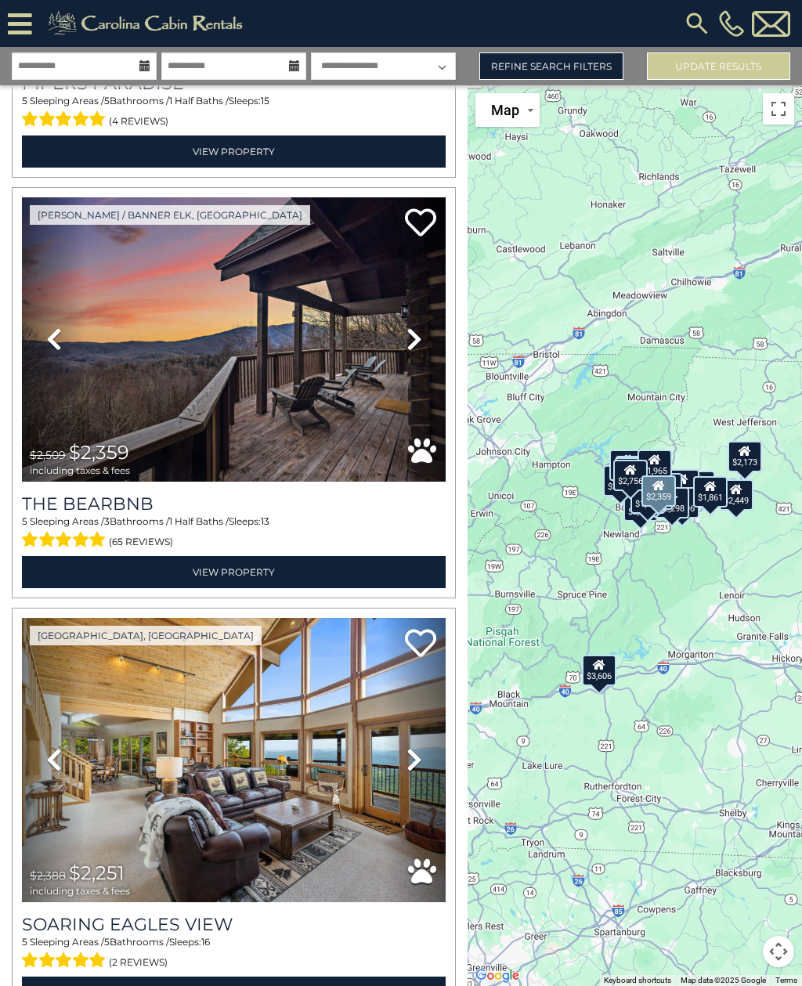
click at [420, 338] on icon at bounding box center [414, 339] width 16 height 25
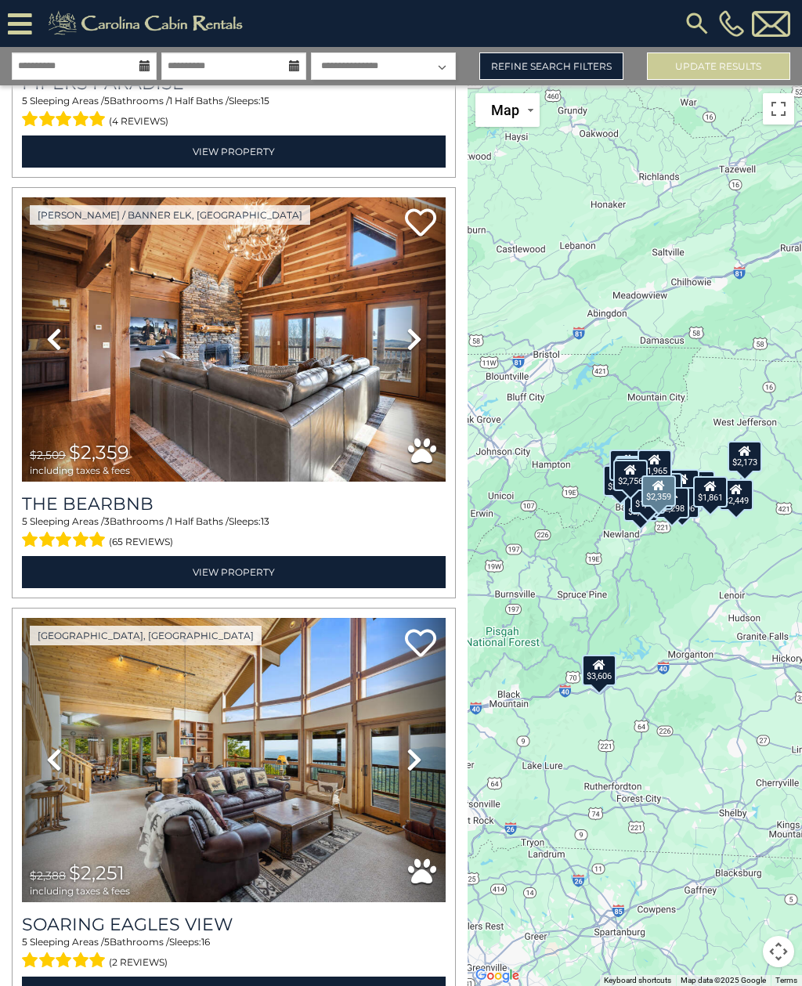
click at [70, 504] on h3 "The Bearbnb" at bounding box center [234, 503] width 424 height 21
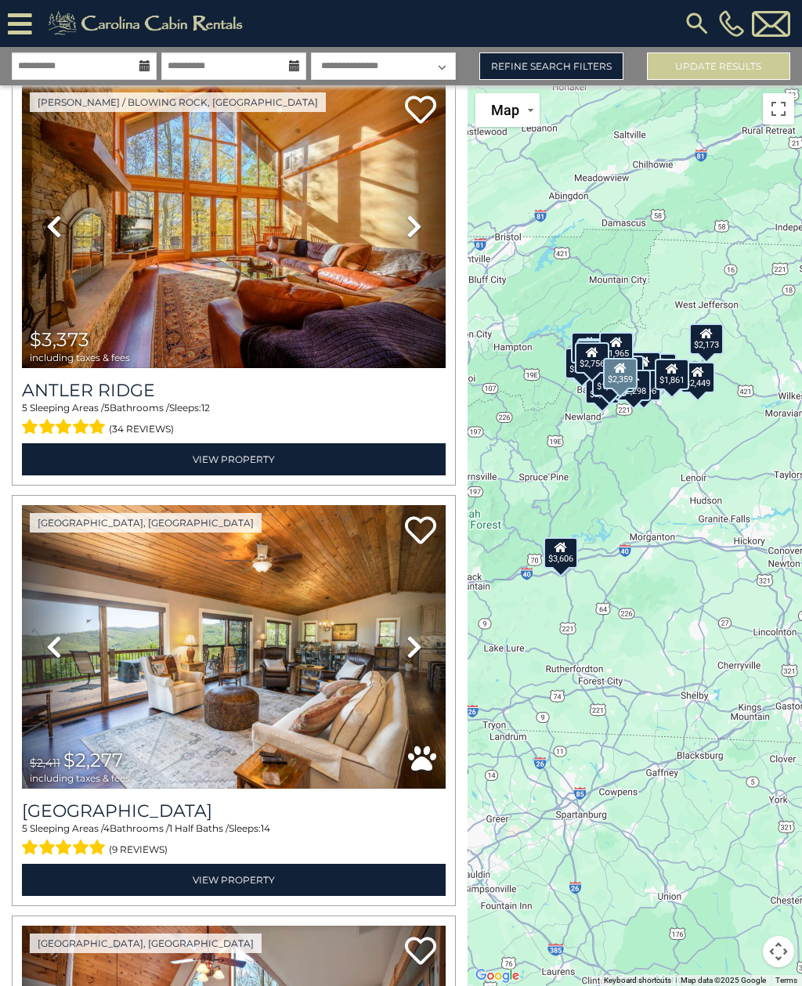
scroll to position [3870, 0]
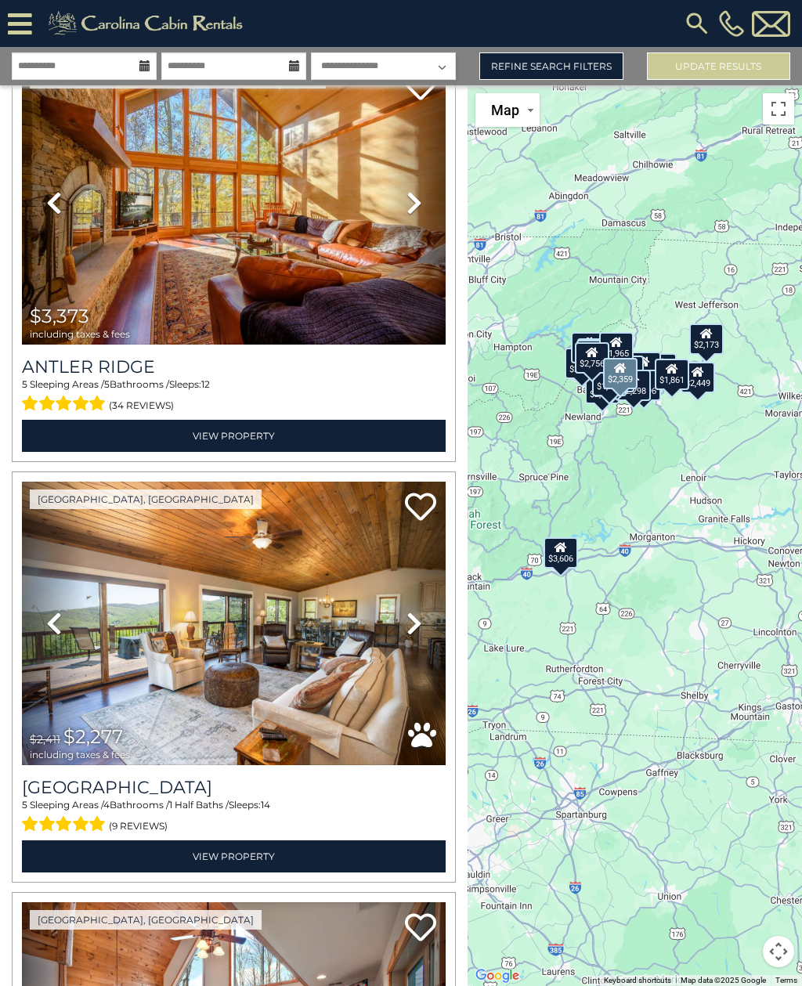
click at [288, 700] on img at bounding box center [234, 624] width 424 height 284
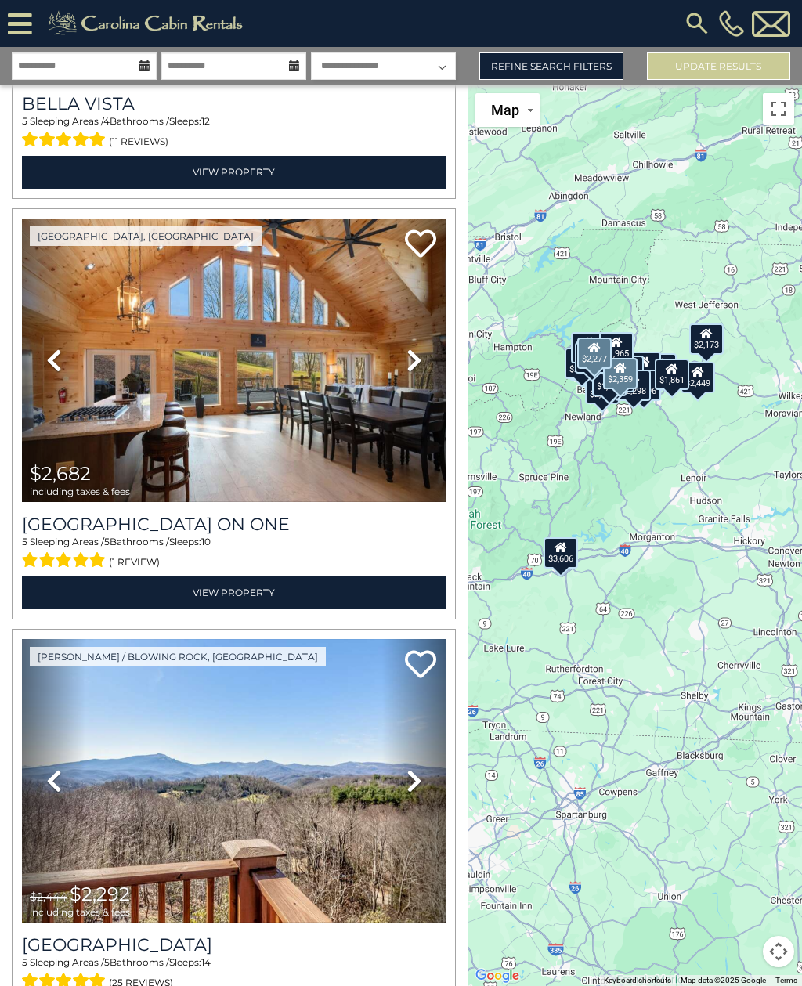
scroll to position [5394, 0]
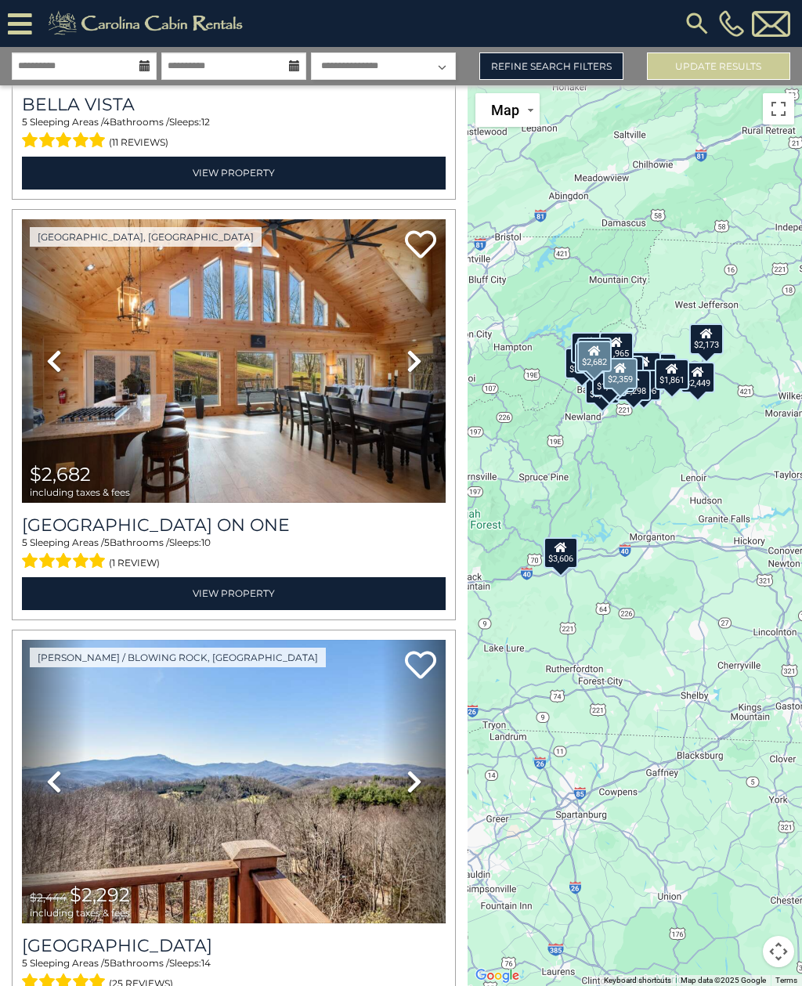
click at [49, 522] on h3 "[GEOGRAPHIC_DATA] On One" at bounding box center [234, 524] width 424 height 21
click at [95, 522] on h3 "[GEOGRAPHIC_DATA] On One" at bounding box center [234, 524] width 424 height 21
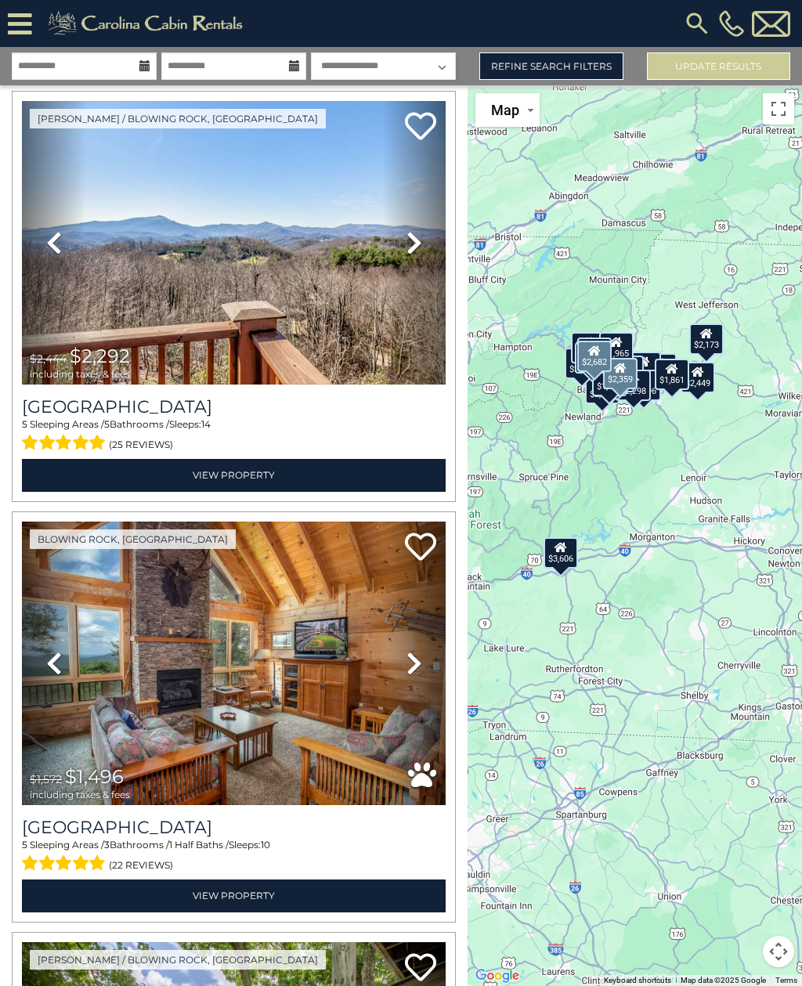
scroll to position [5931, 0]
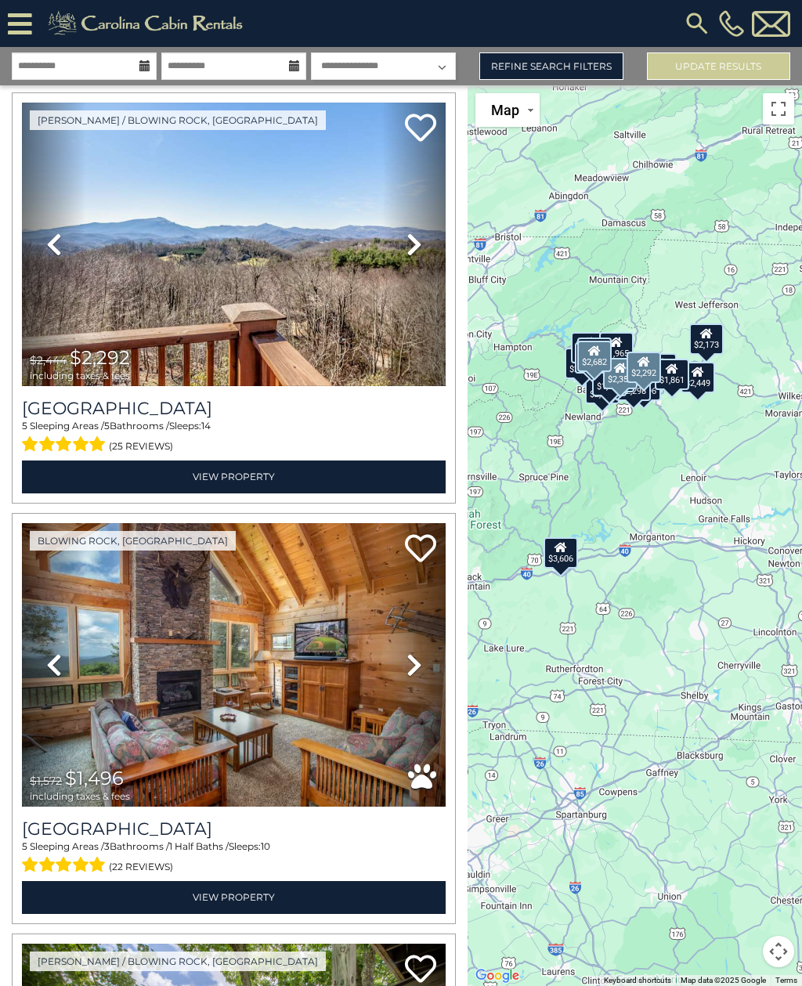
click at [419, 247] on icon at bounding box center [414, 244] width 16 height 25
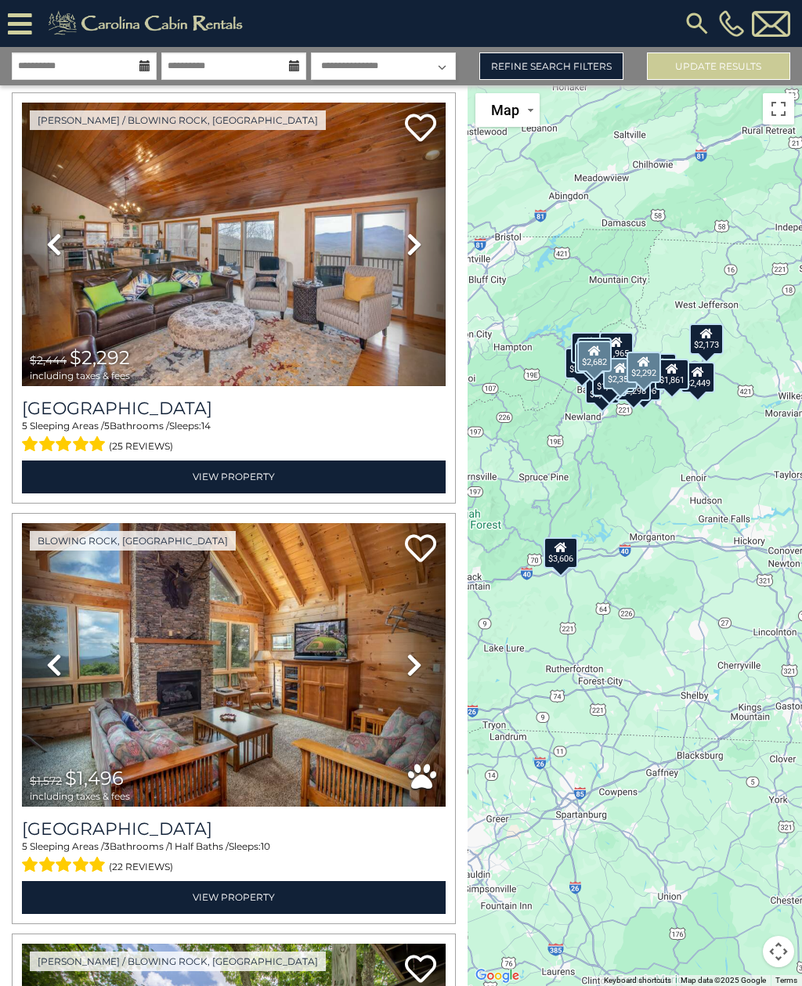
click at [415, 240] on icon at bounding box center [414, 244] width 16 height 25
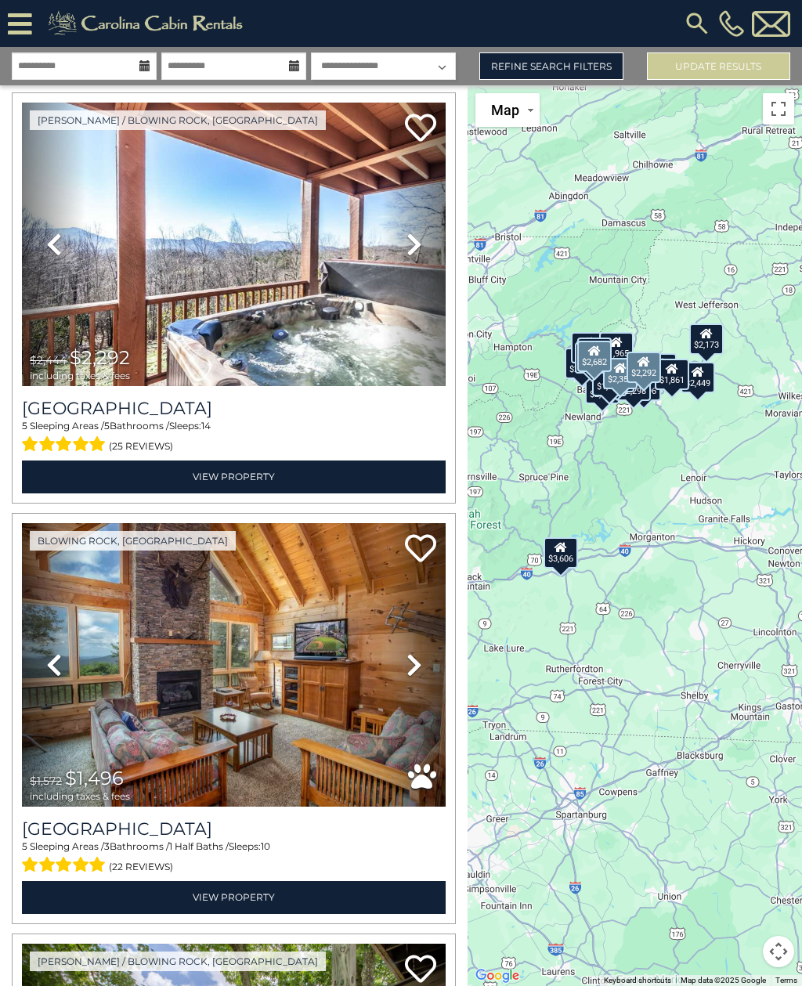
click at [415, 243] on icon at bounding box center [414, 244] width 16 height 25
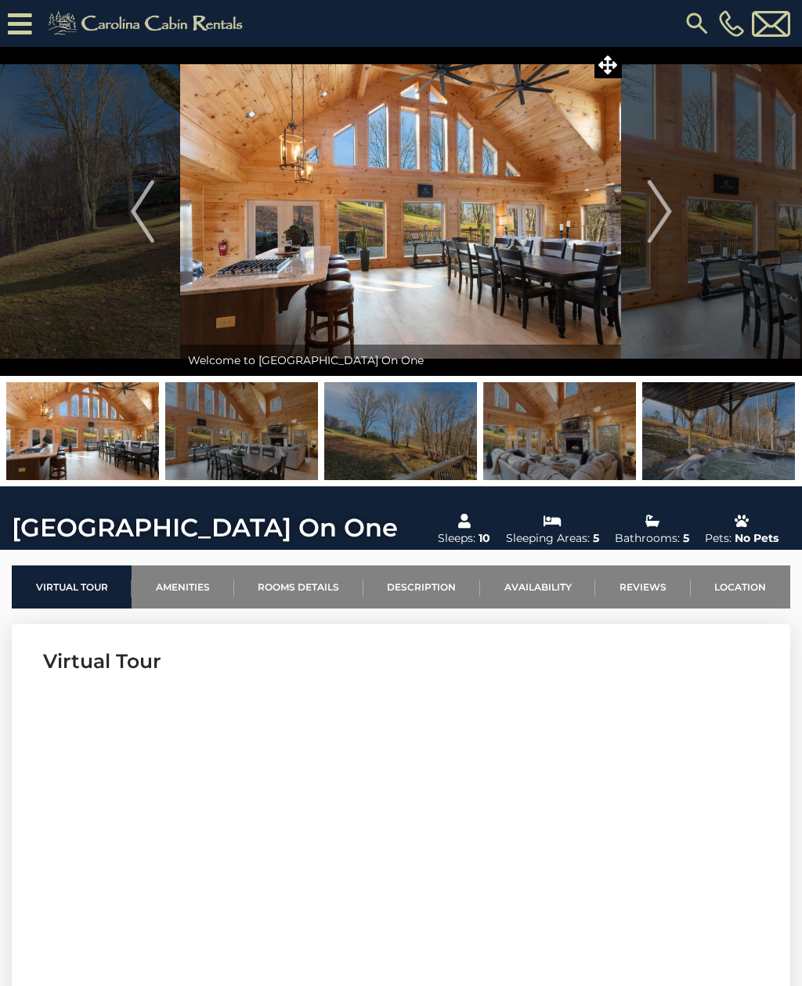
click at [747, 446] on img at bounding box center [718, 431] width 153 height 98
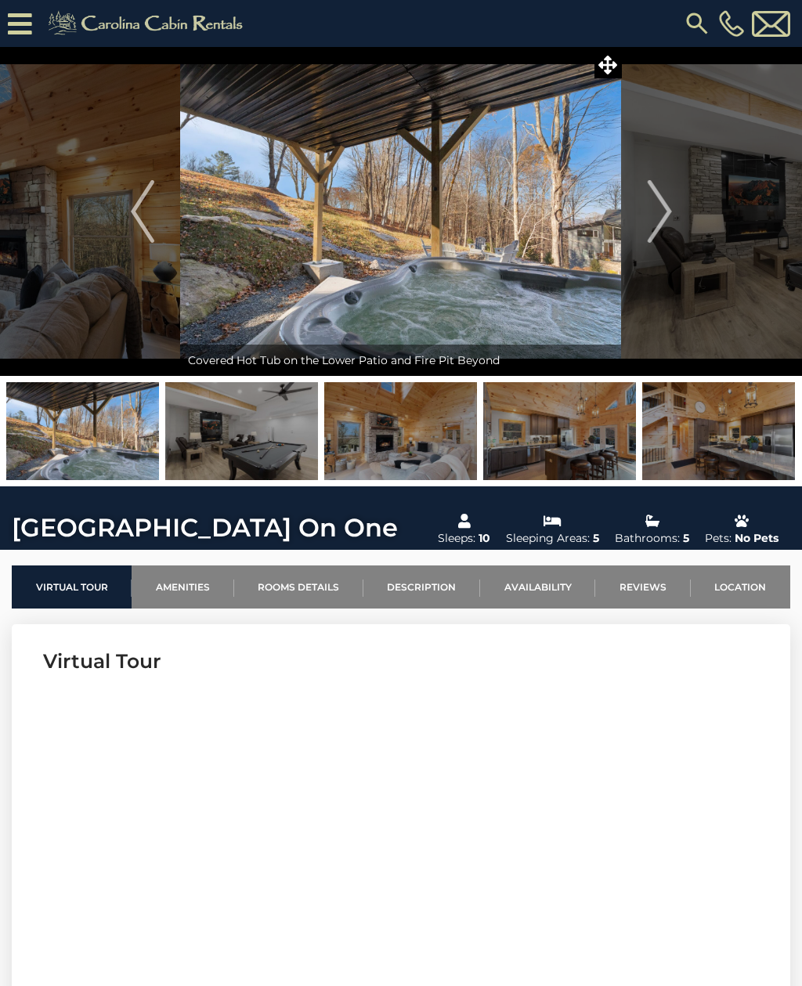
click at [766, 457] on img at bounding box center [718, 431] width 153 height 98
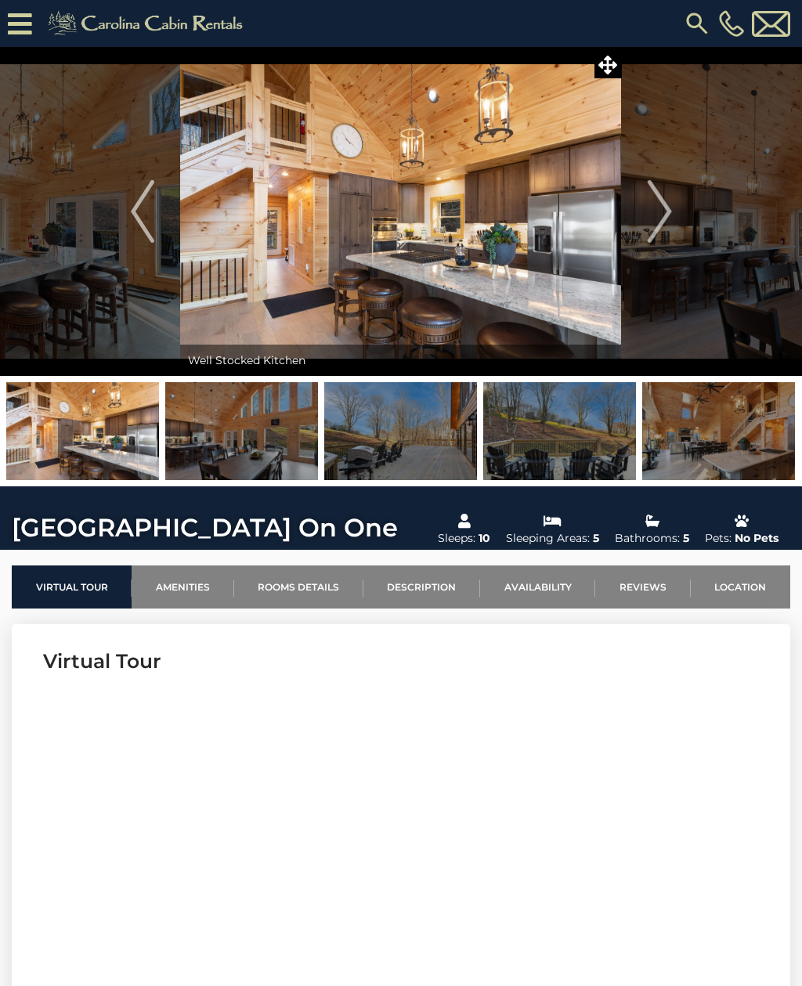
click at [772, 448] on img at bounding box center [718, 431] width 153 height 98
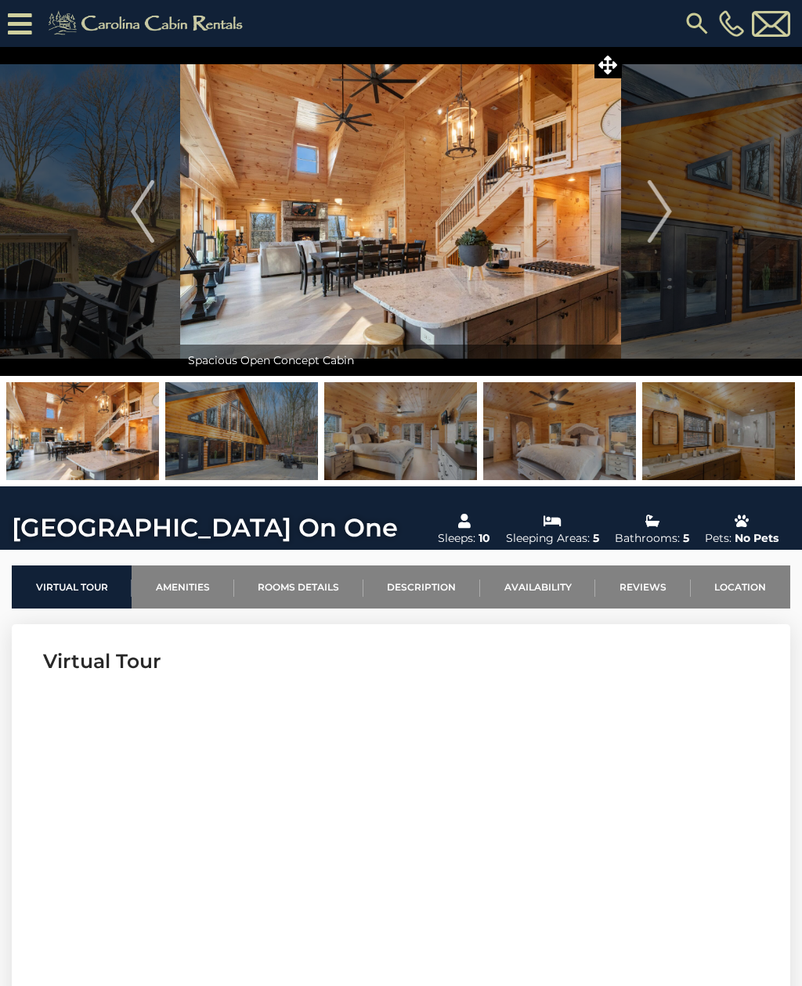
click at [430, 442] on img at bounding box center [400, 431] width 153 height 98
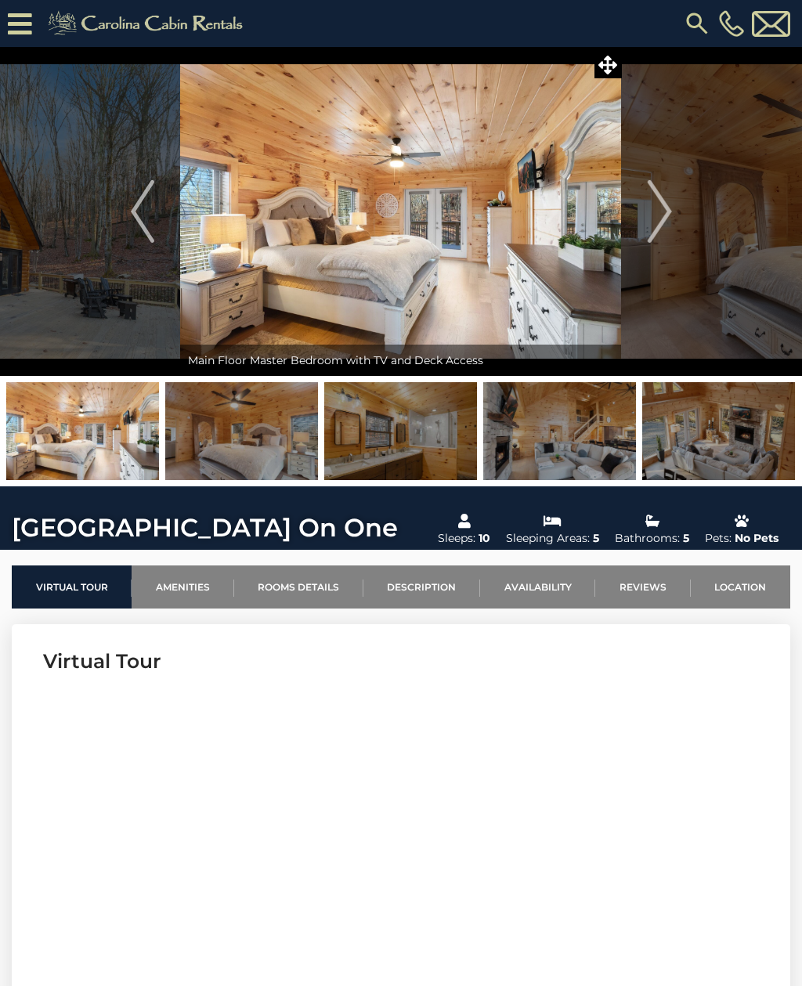
click at [757, 442] on img at bounding box center [718, 431] width 153 height 98
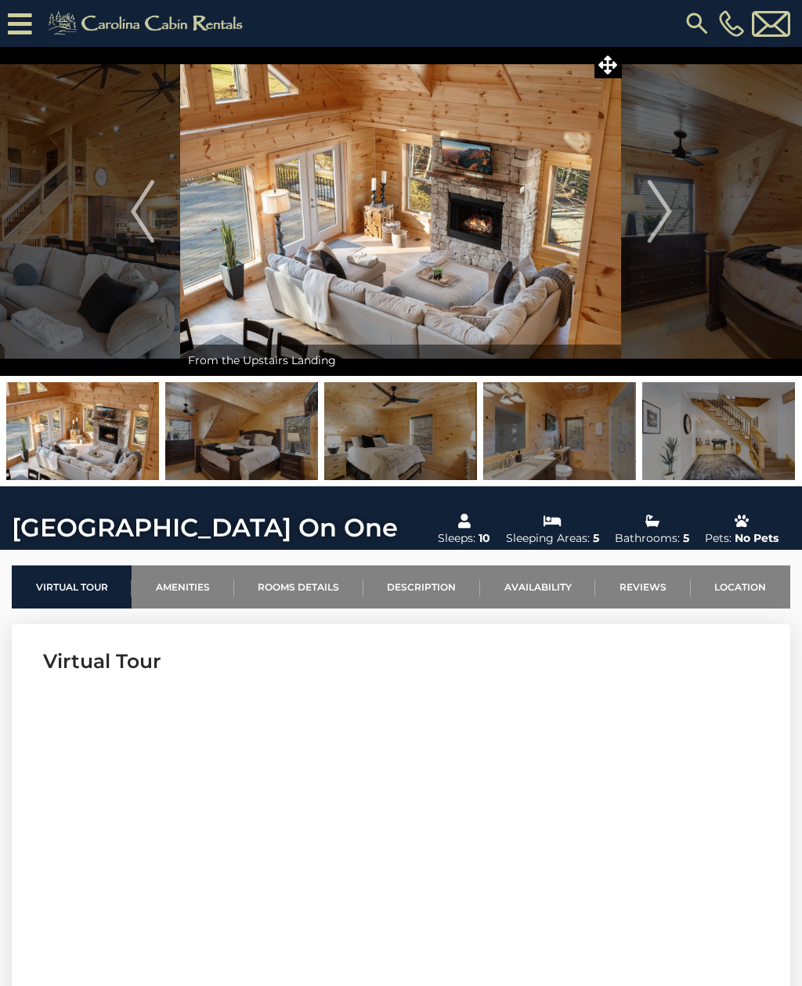
click at [587, 182] on img at bounding box center [400, 211] width 441 height 329
click at [570, 272] on img at bounding box center [400, 211] width 441 height 329
click at [612, 72] on icon at bounding box center [607, 65] width 19 height 19
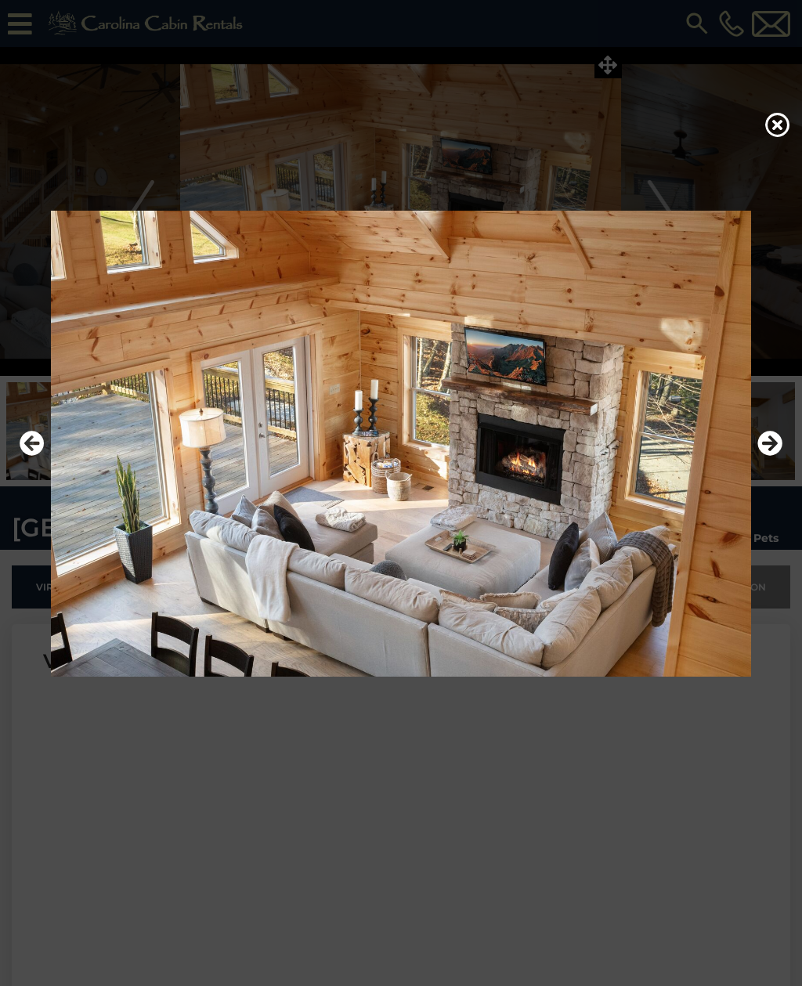
click at [773, 456] on icon "Next" at bounding box center [769, 443] width 25 height 25
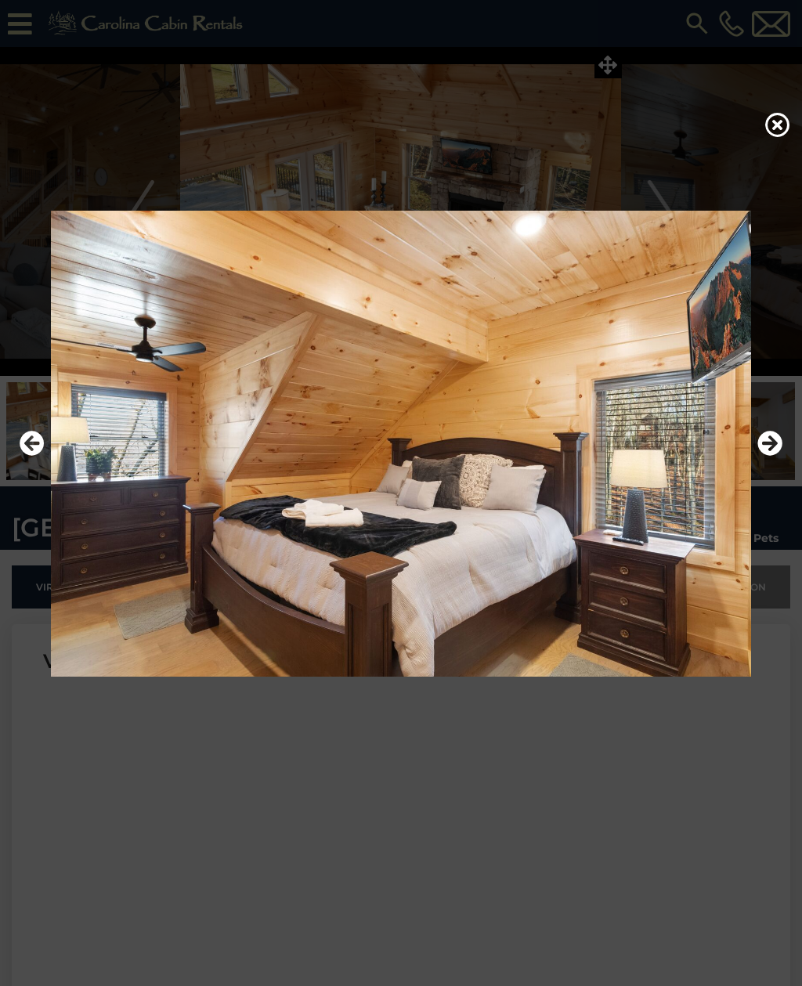
click at [778, 456] on icon "Next" at bounding box center [769, 443] width 25 height 25
click at [767, 462] on button "Next" at bounding box center [769, 444] width 25 height 36
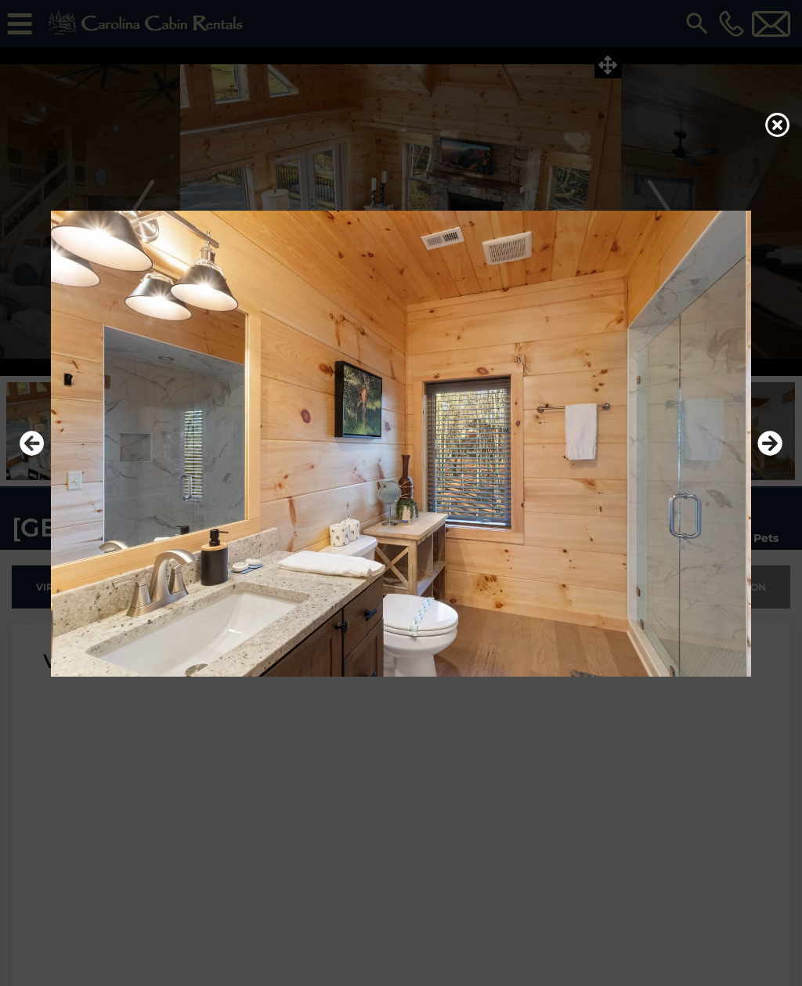
click at [37, 456] on icon "Previous" at bounding box center [32, 443] width 25 height 25
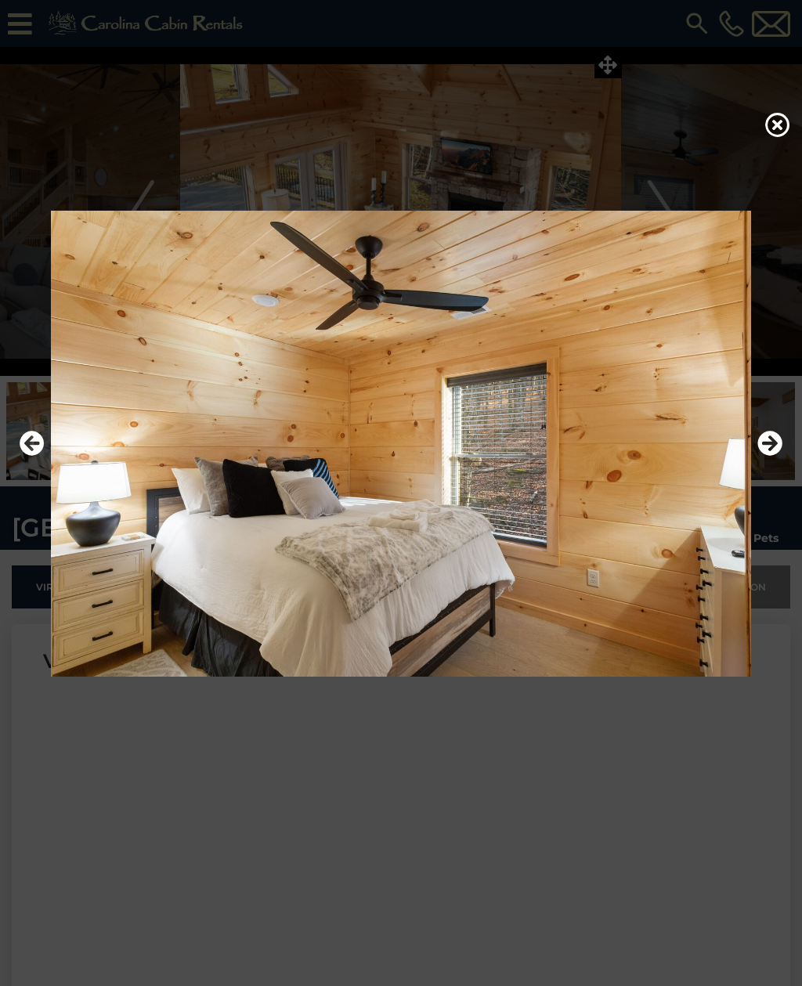
click at [27, 449] on button "Previous" at bounding box center [32, 444] width 25 height 36
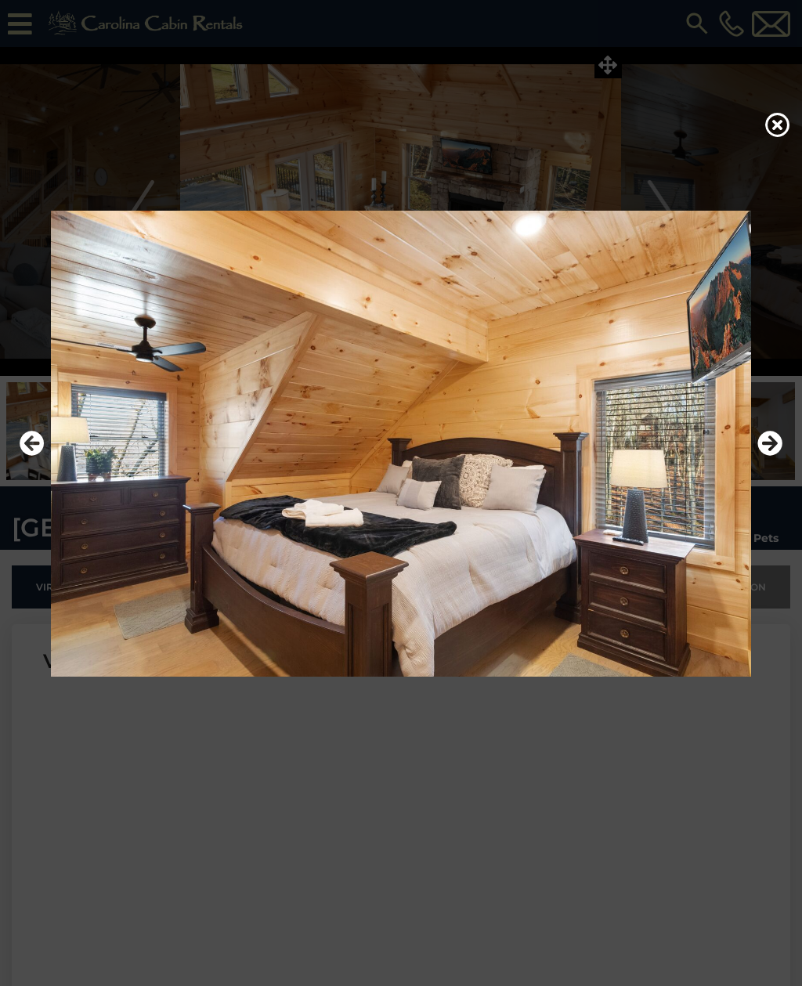
click at [782, 473] on img at bounding box center [401, 444] width 771 height 466
click at [780, 456] on icon "Next" at bounding box center [769, 443] width 25 height 25
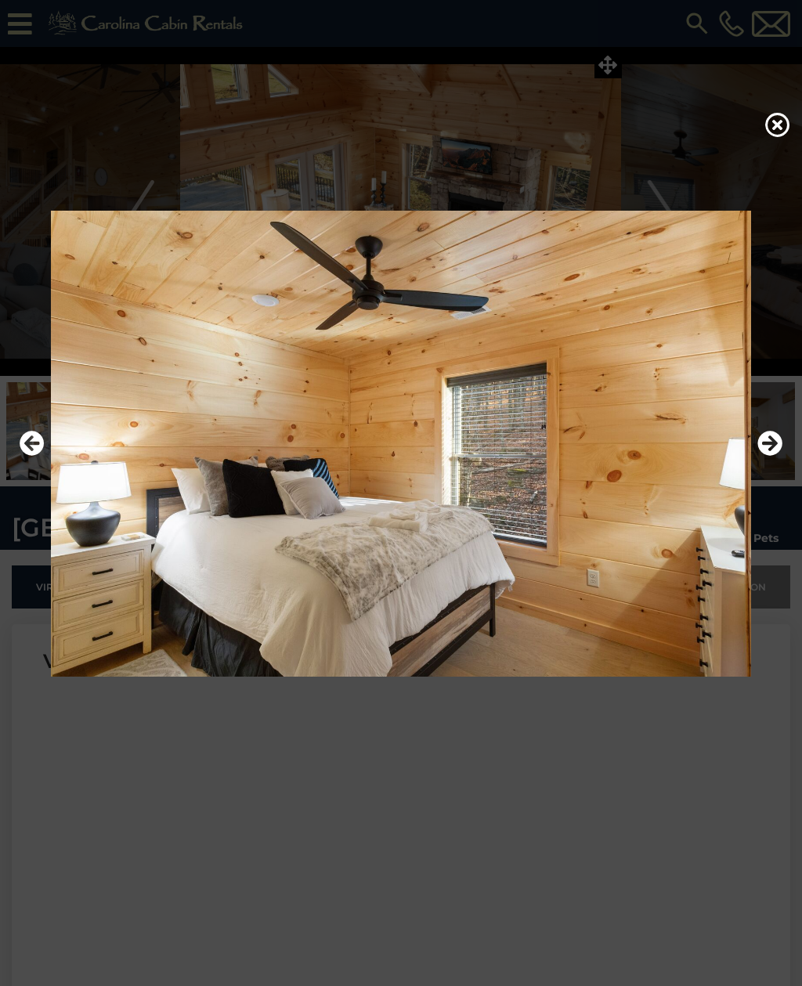
click at [777, 456] on icon "Next" at bounding box center [769, 443] width 25 height 25
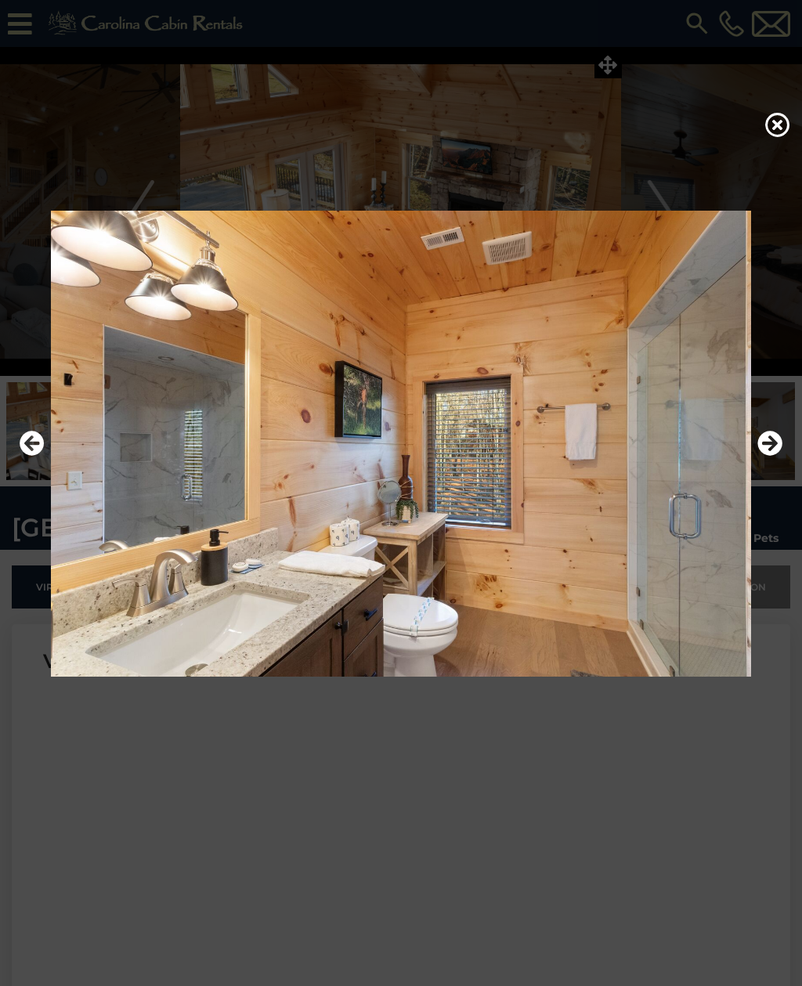
click at [778, 456] on icon "Next" at bounding box center [769, 443] width 25 height 25
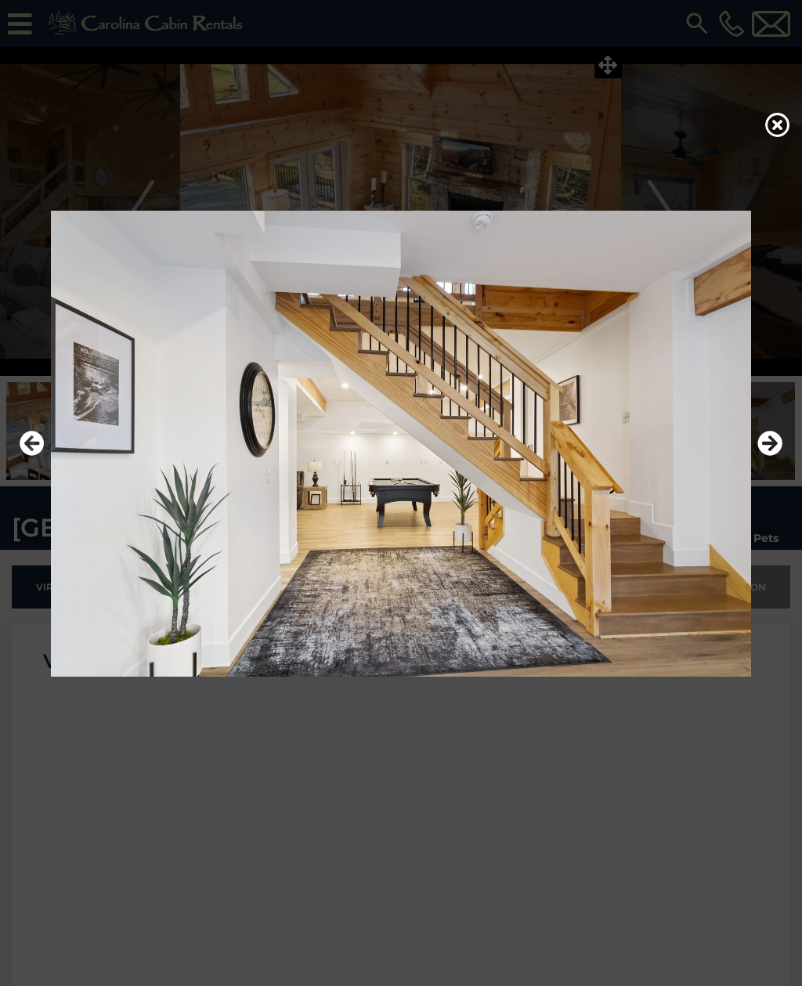
click at [780, 456] on icon "Next" at bounding box center [769, 443] width 25 height 25
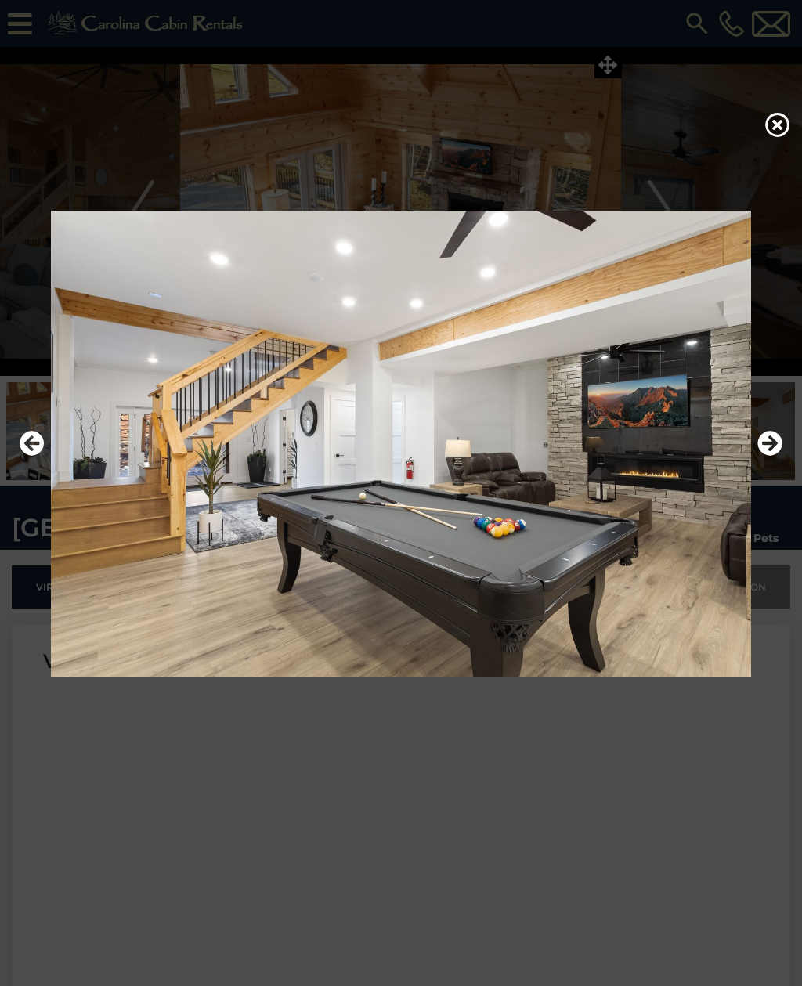
click at [780, 456] on icon "Next" at bounding box center [769, 443] width 25 height 25
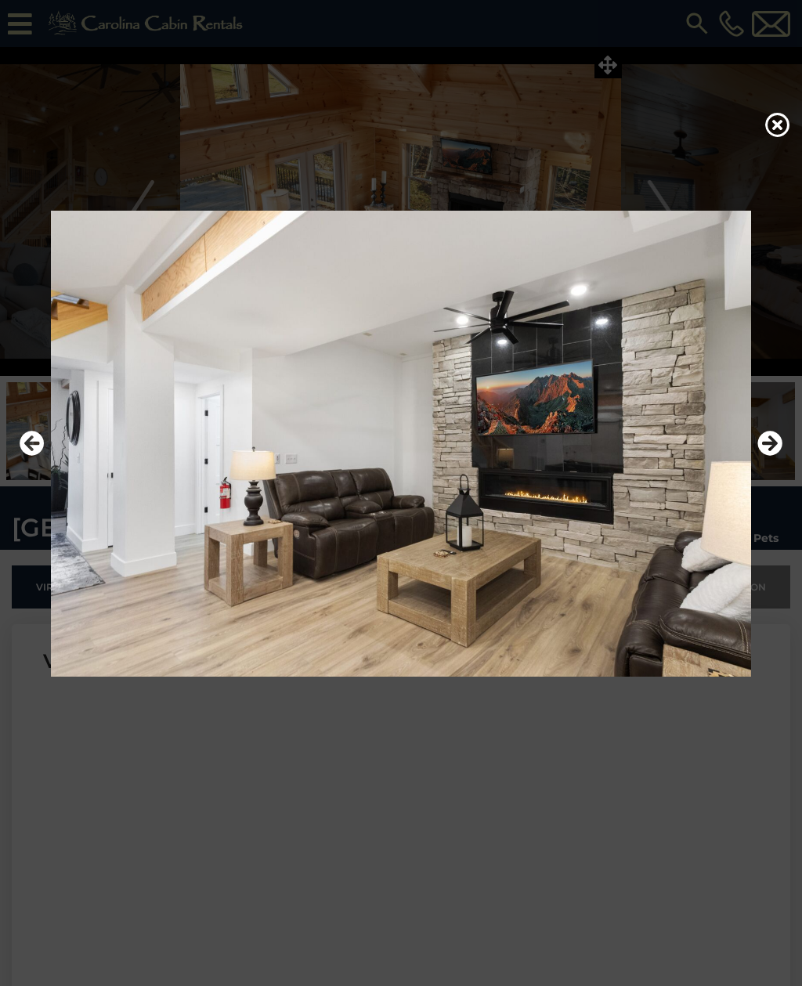
click at [780, 456] on icon "Next" at bounding box center [769, 443] width 25 height 25
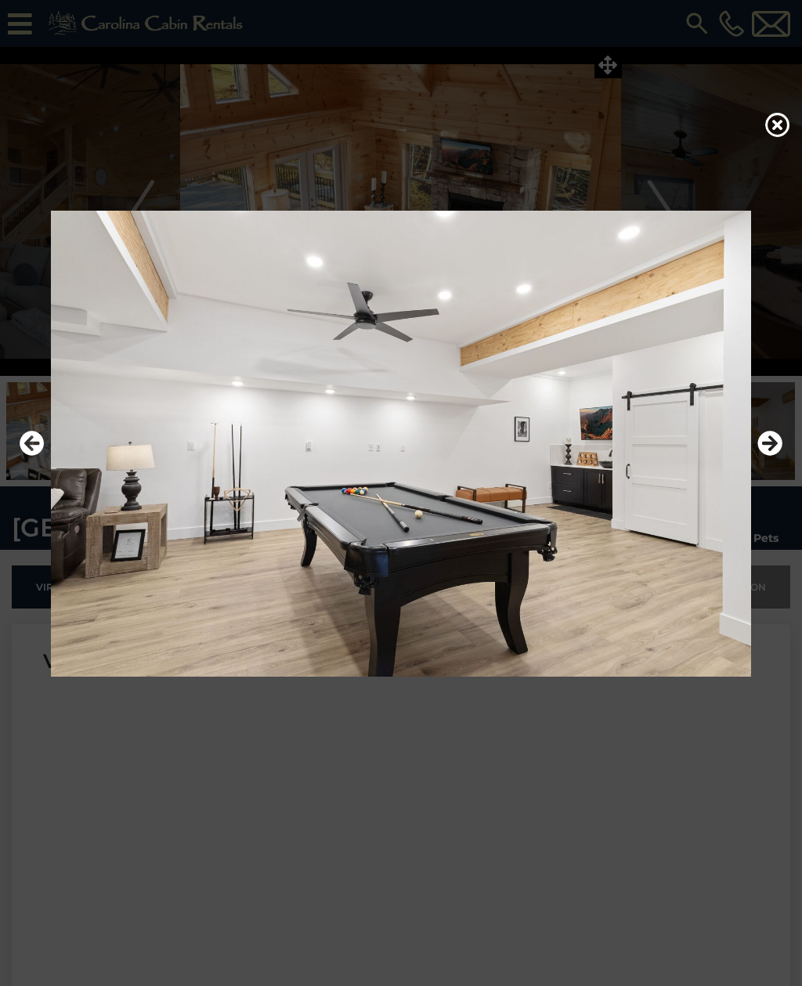
click at [780, 456] on icon "Next" at bounding box center [769, 443] width 25 height 25
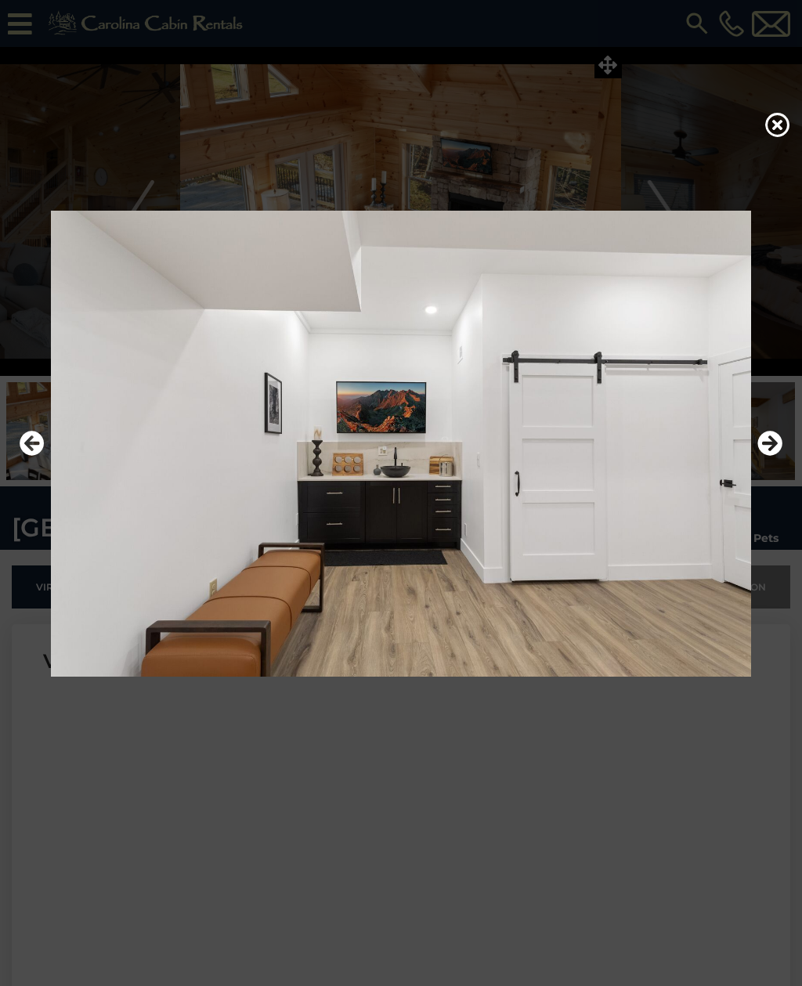
click at [780, 456] on icon "Next" at bounding box center [769, 443] width 25 height 25
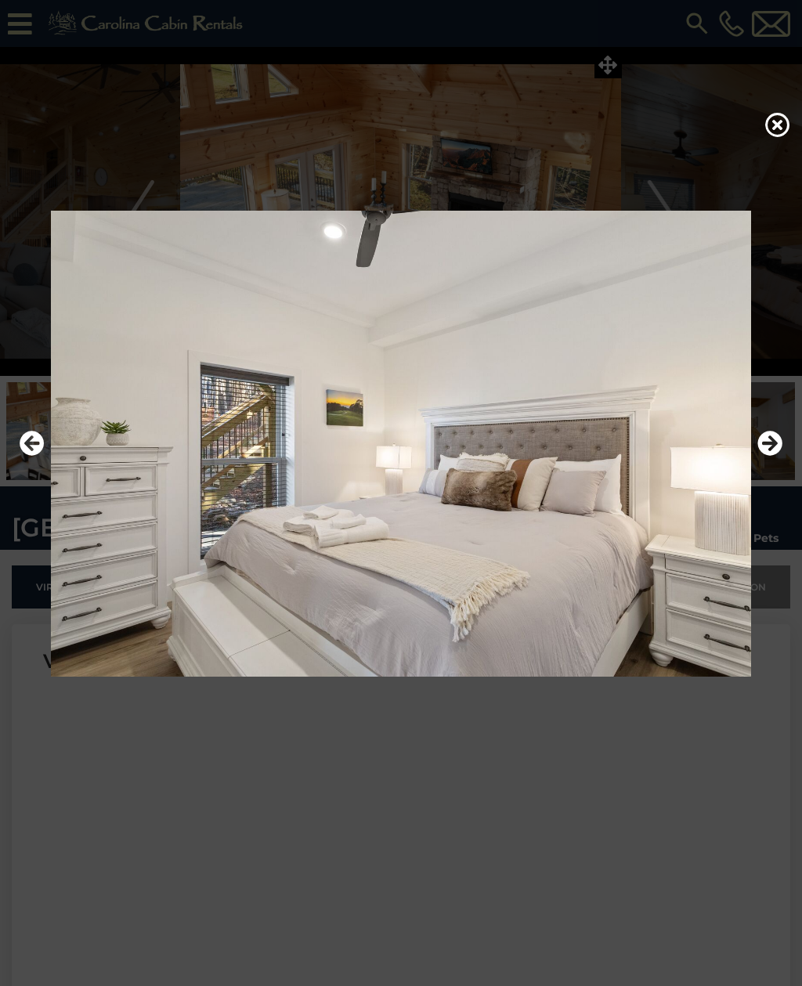
click at [781, 456] on icon "Next" at bounding box center [769, 443] width 25 height 25
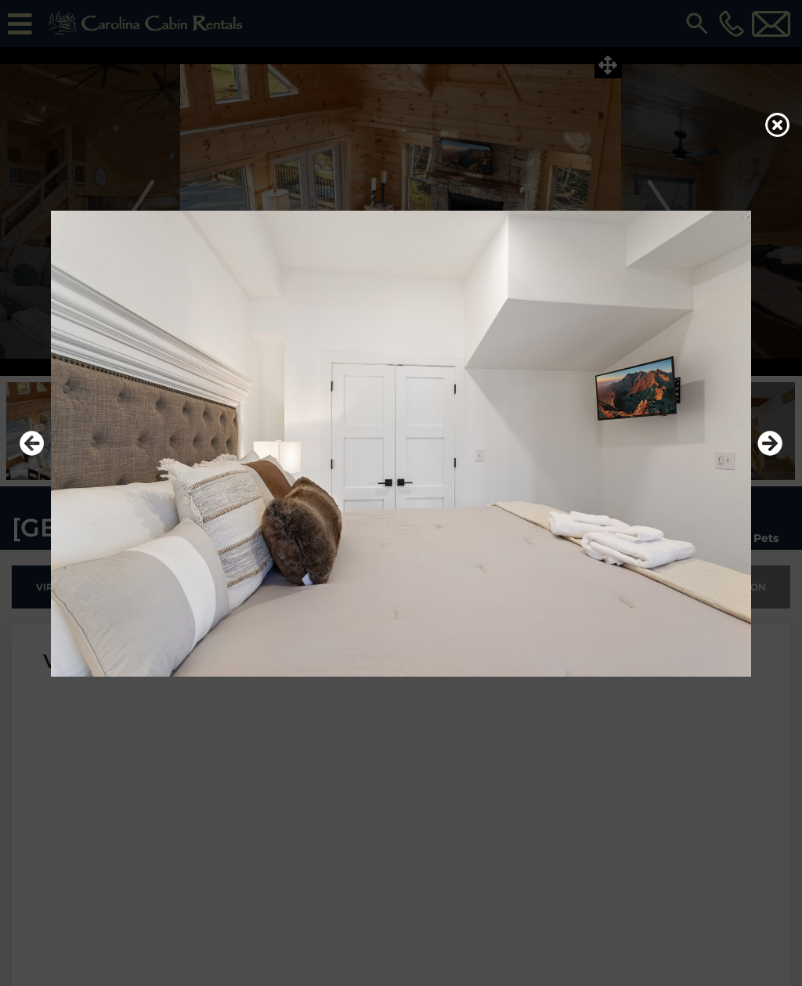
click at [778, 456] on icon "Next" at bounding box center [769, 443] width 25 height 25
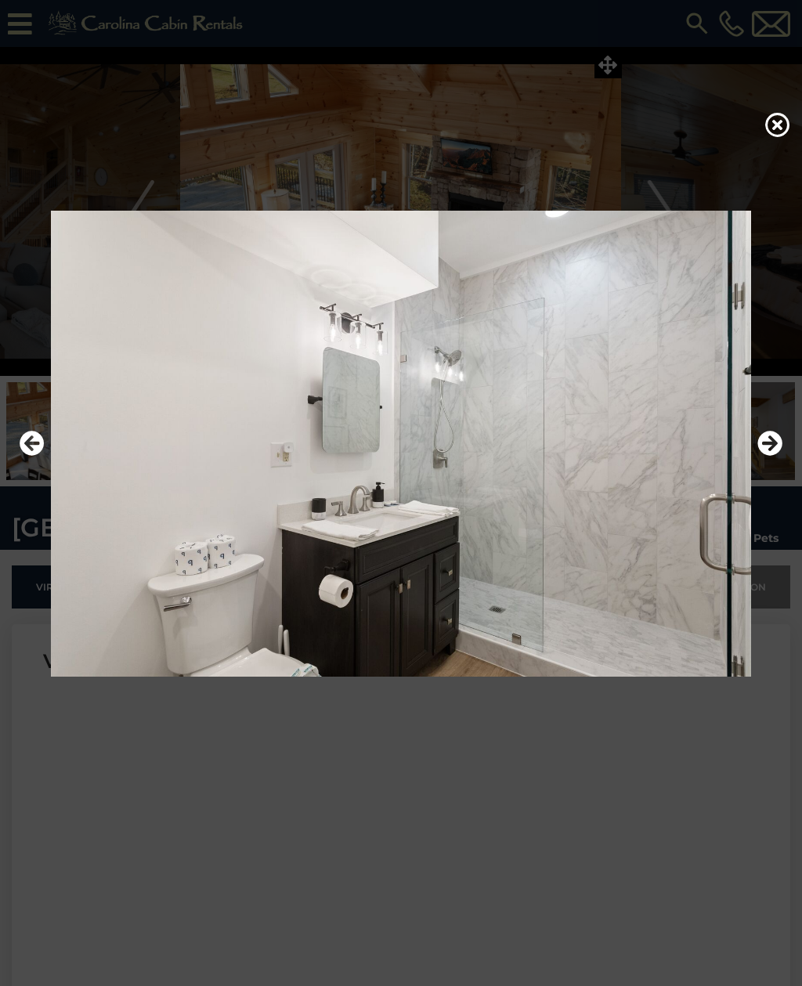
click at [780, 456] on icon "Next" at bounding box center [769, 443] width 25 height 25
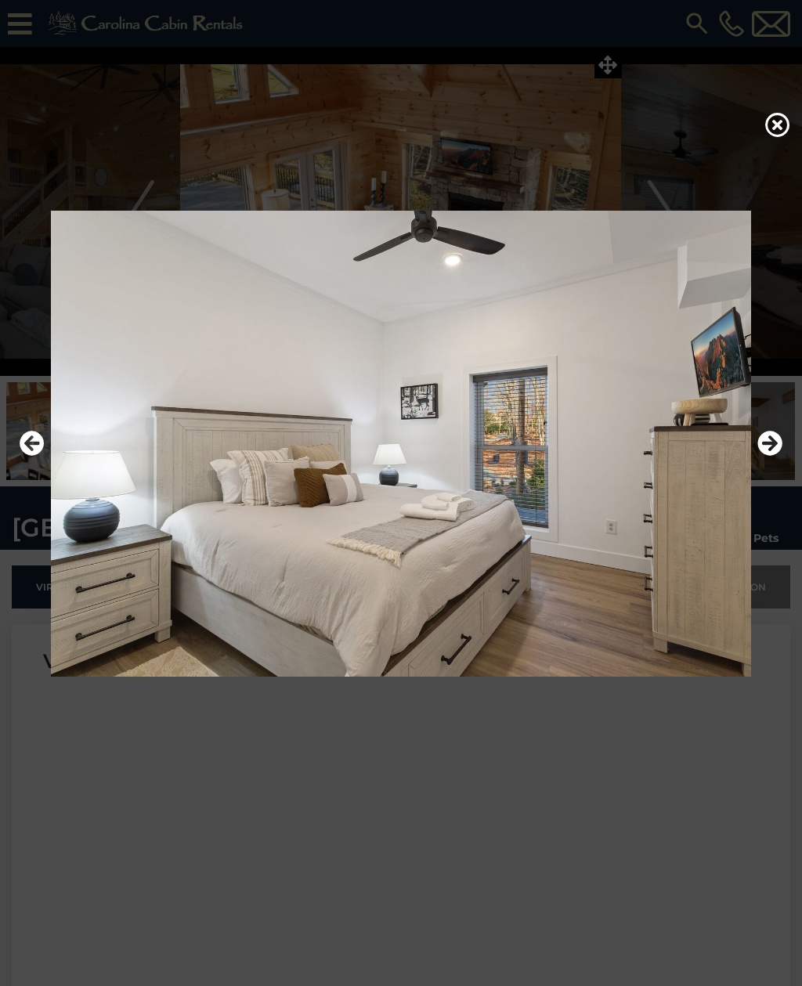
click at [40, 456] on icon "Previous" at bounding box center [32, 443] width 25 height 25
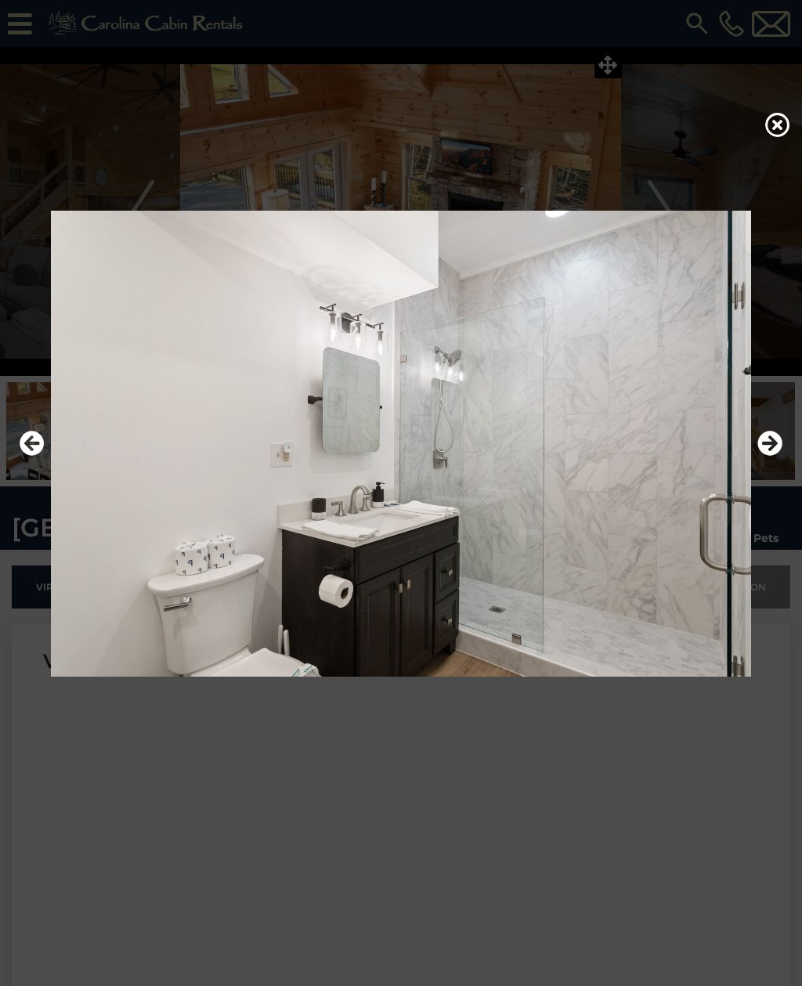
click at [38, 456] on icon "Previous" at bounding box center [32, 443] width 25 height 25
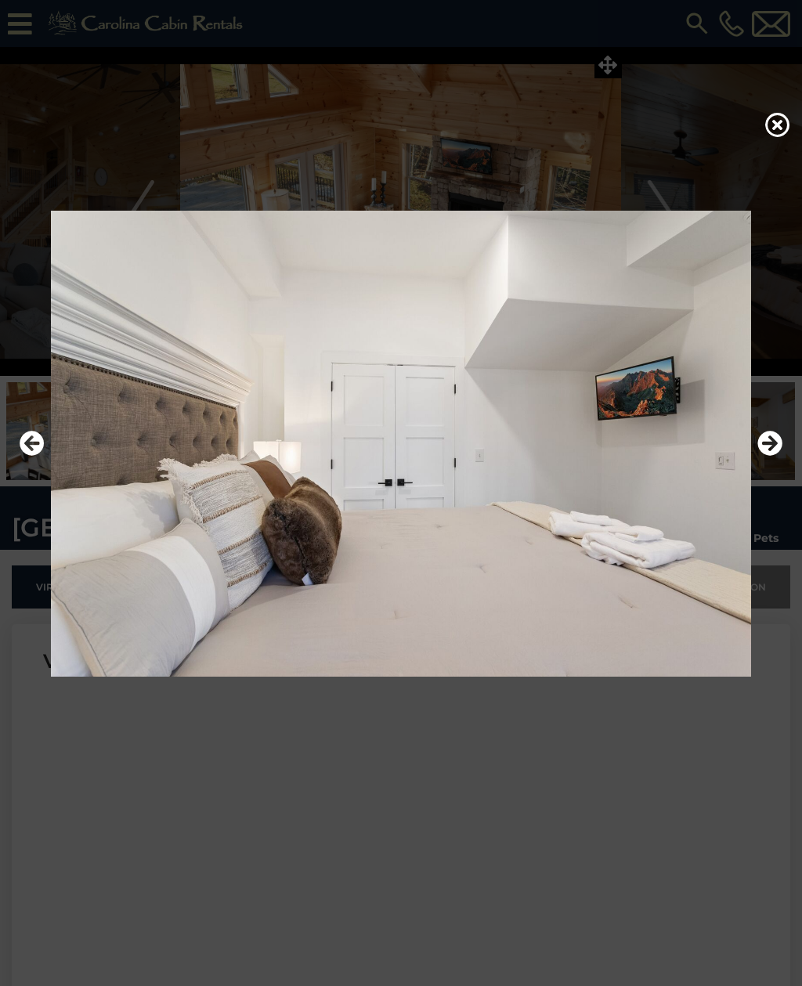
click at [780, 456] on icon "Next" at bounding box center [769, 443] width 25 height 25
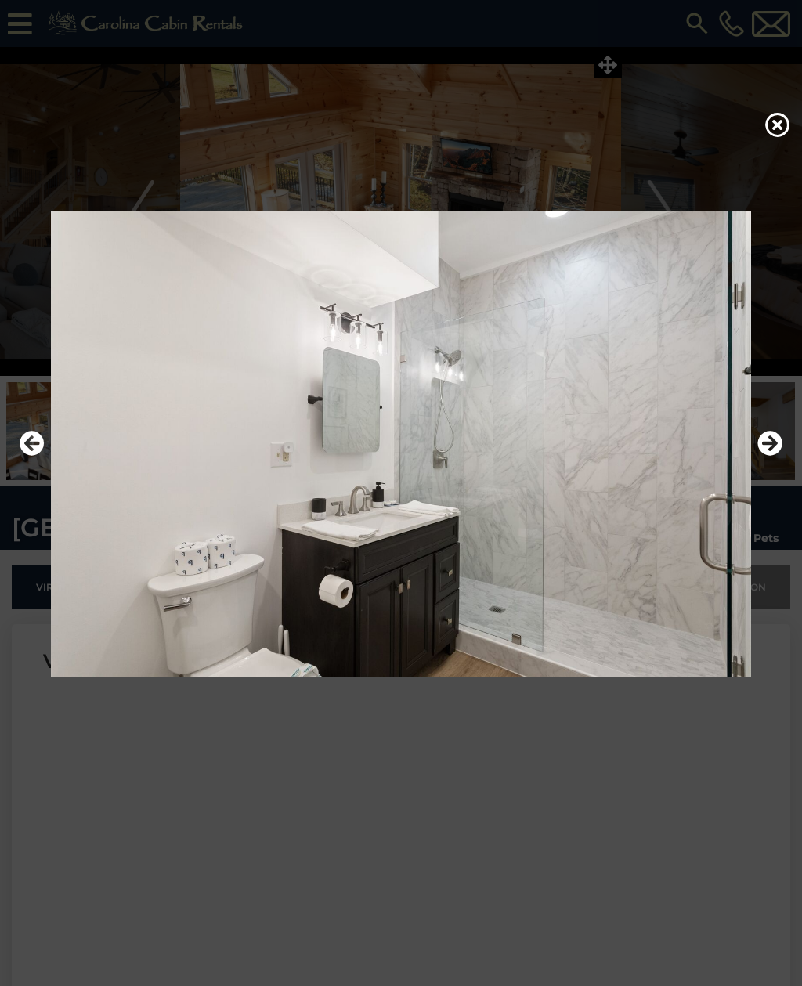
click at [782, 456] on icon "Next" at bounding box center [769, 443] width 25 height 25
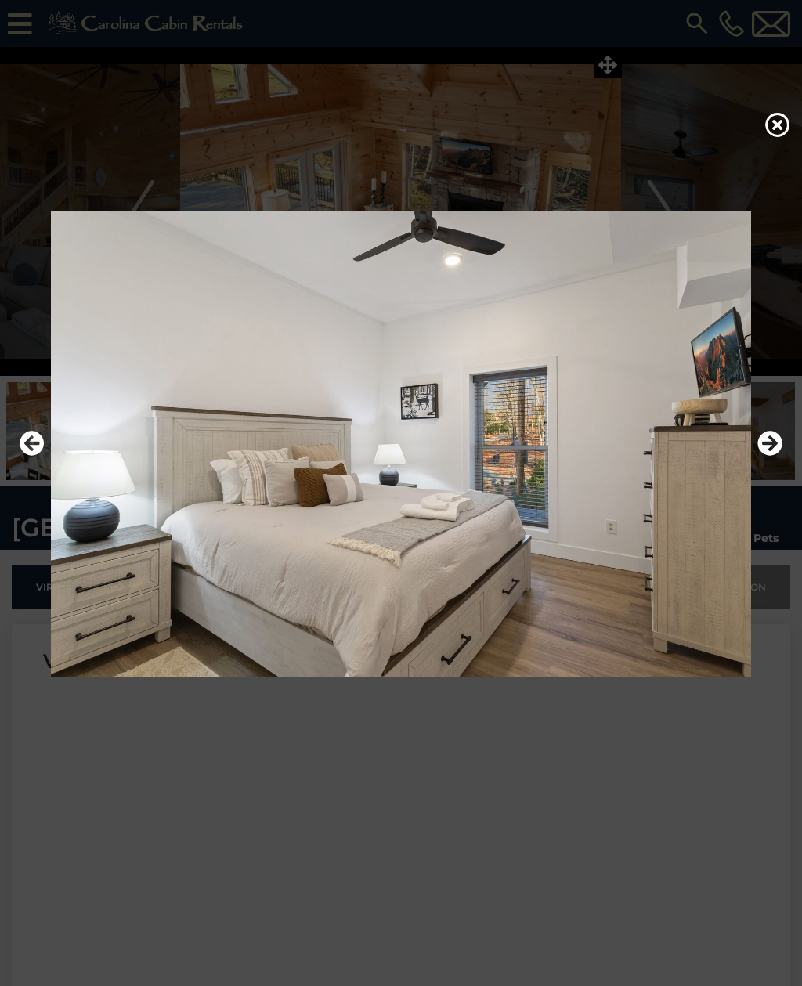
click at [779, 456] on icon "Next" at bounding box center [769, 443] width 25 height 25
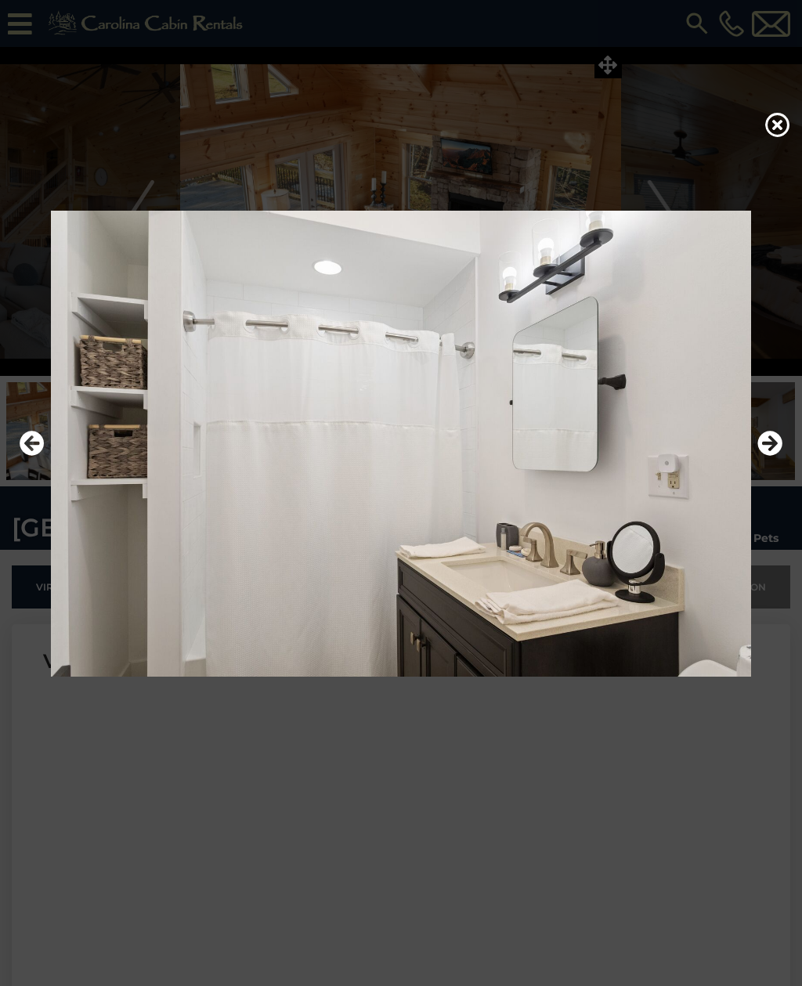
click at [780, 456] on icon "Next" at bounding box center [769, 443] width 25 height 25
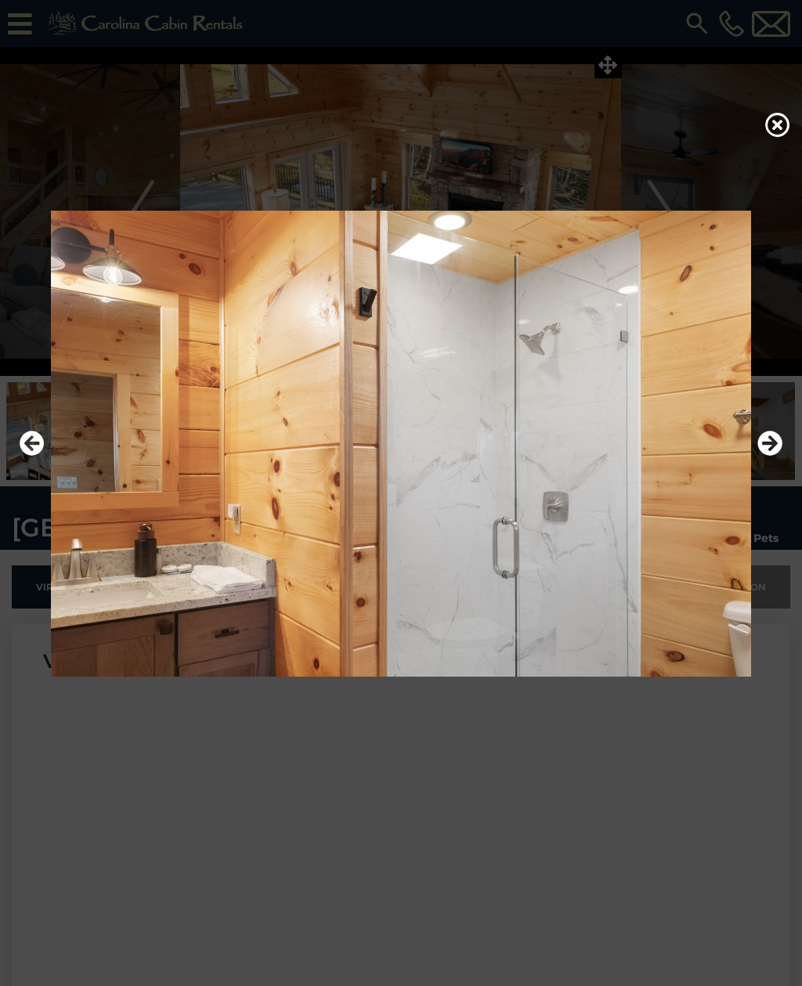
click at [780, 456] on icon "Next" at bounding box center [769, 443] width 25 height 25
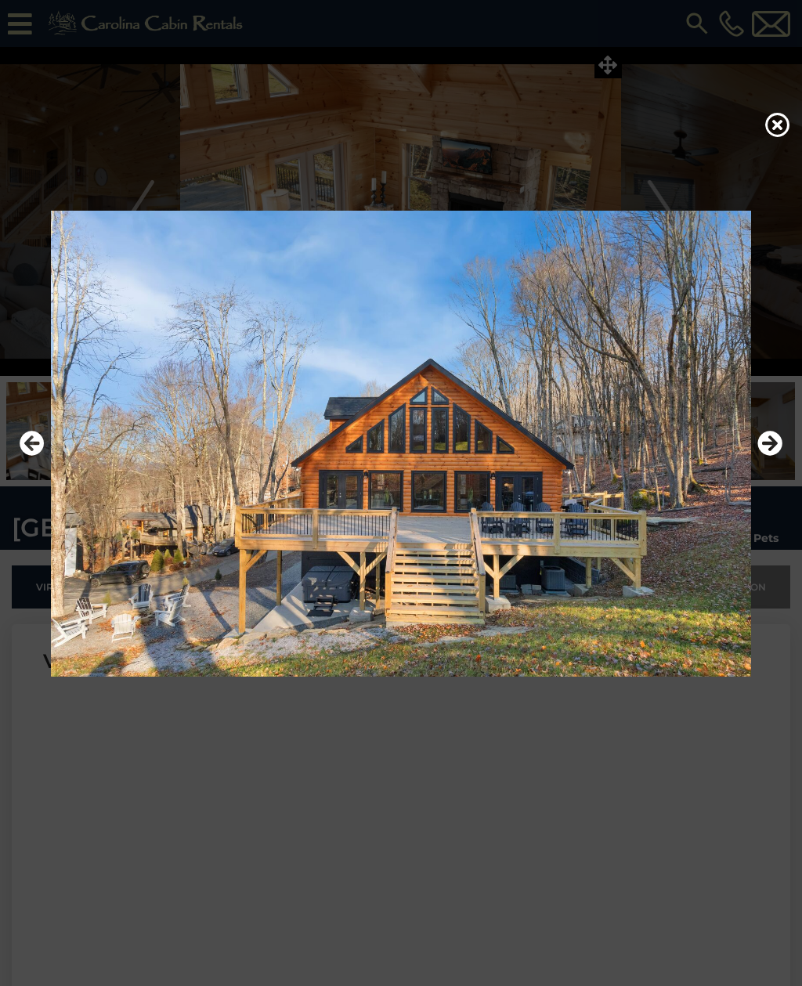
click at [780, 456] on icon "Next" at bounding box center [769, 443] width 25 height 25
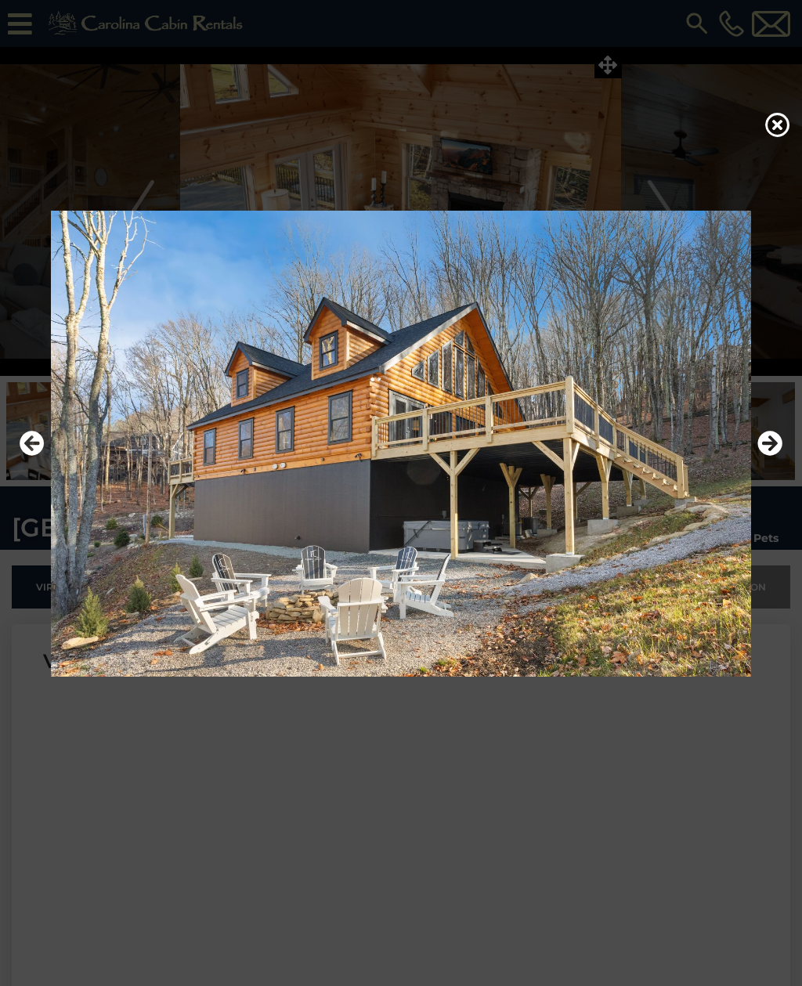
click at [782, 454] on icon "Next" at bounding box center [769, 443] width 25 height 25
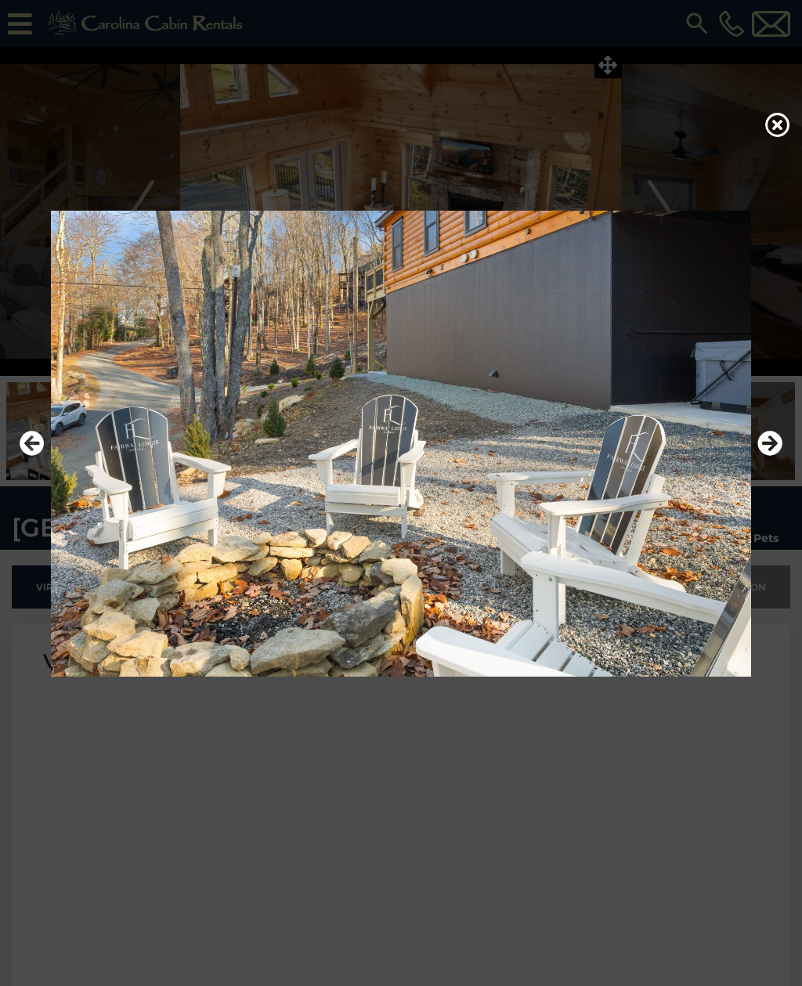
click at [771, 137] on icon at bounding box center [777, 124] width 25 height 25
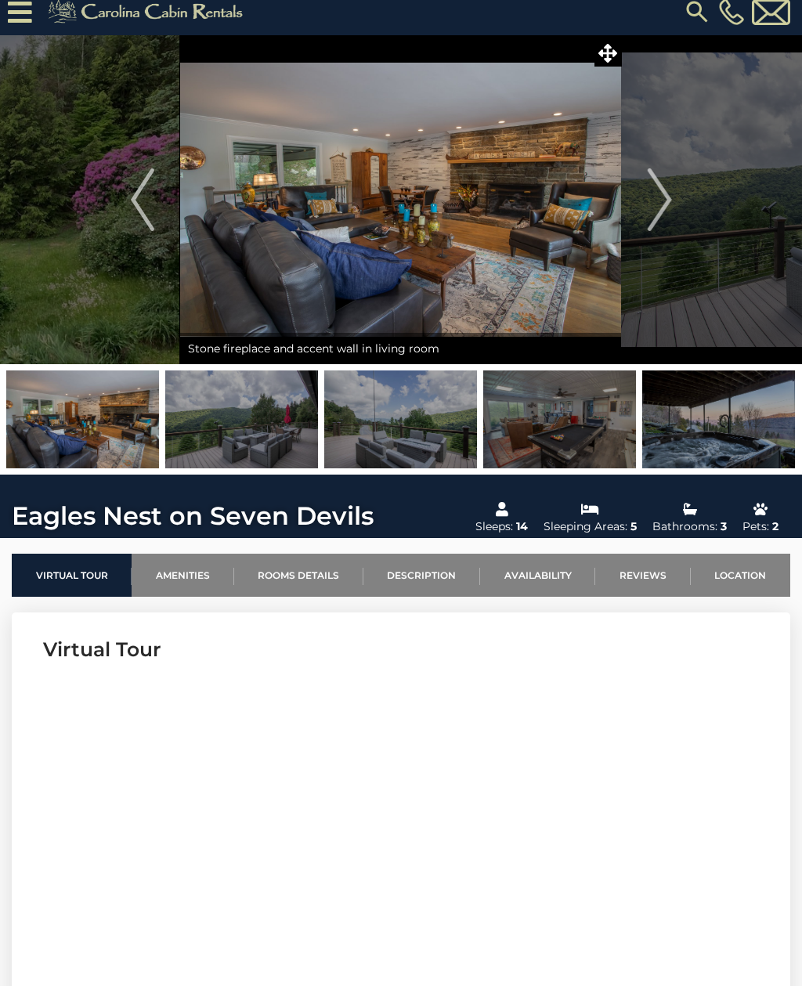
scroll to position [12, 0]
click at [656, 187] on img "Next" at bounding box center [659, 199] width 23 height 63
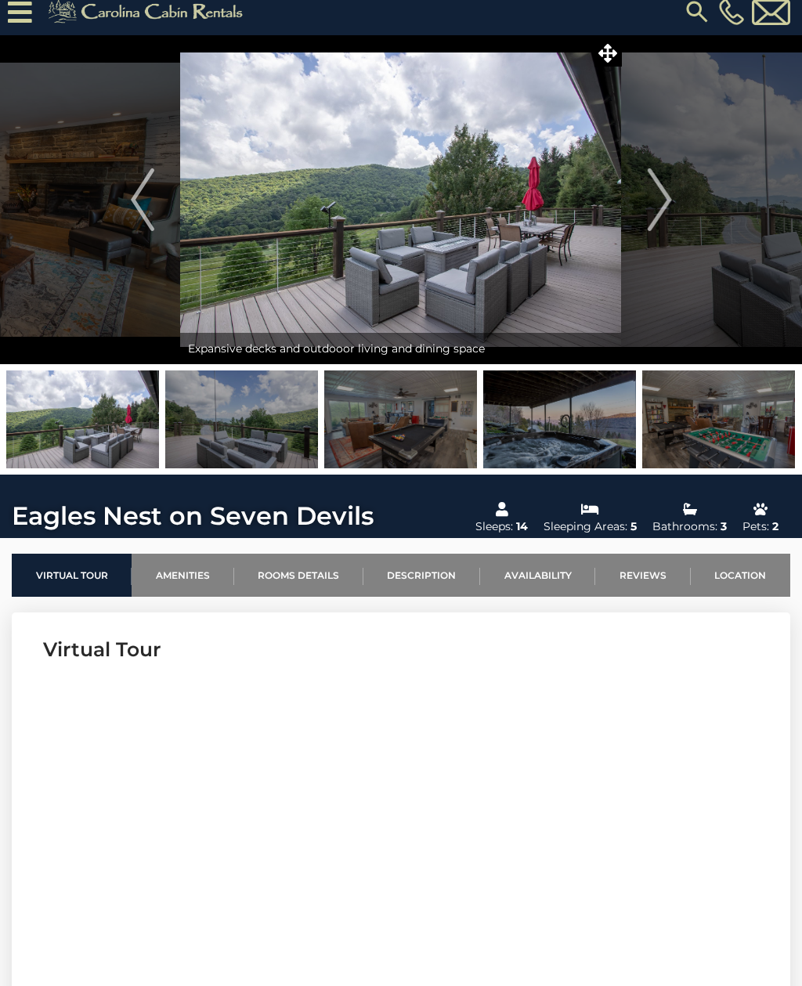
click at [657, 194] on img "Next" at bounding box center [659, 199] width 23 height 63
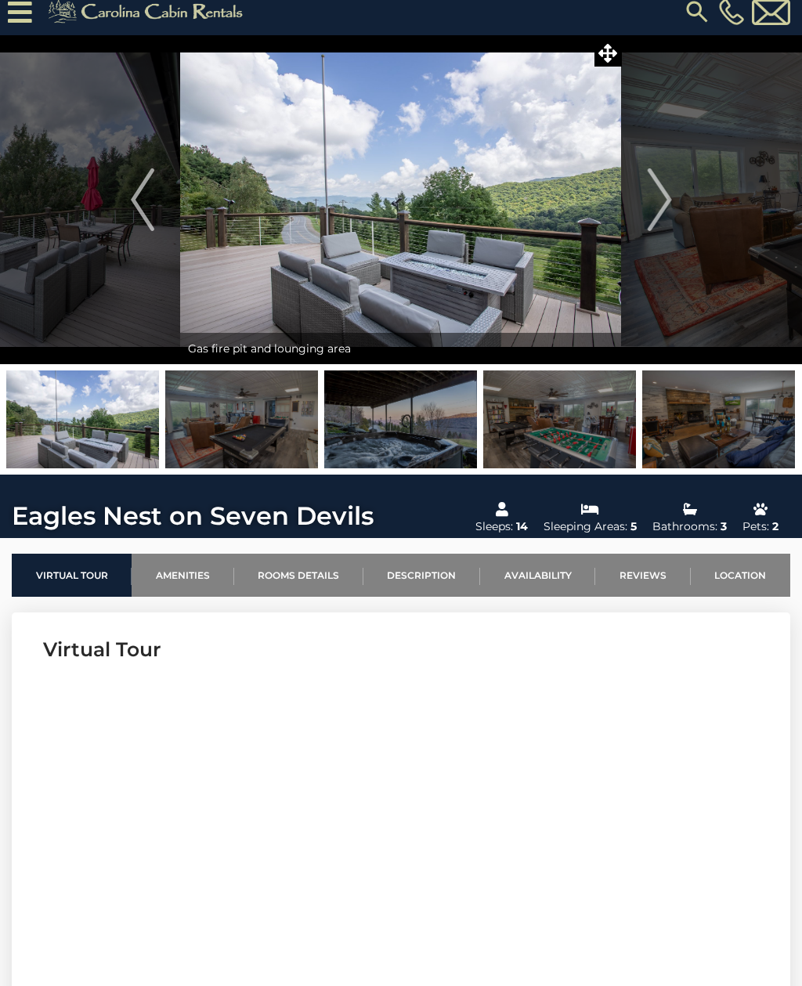
click at [657, 202] on img "Next" at bounding box center [659, 199] width 23 height 63
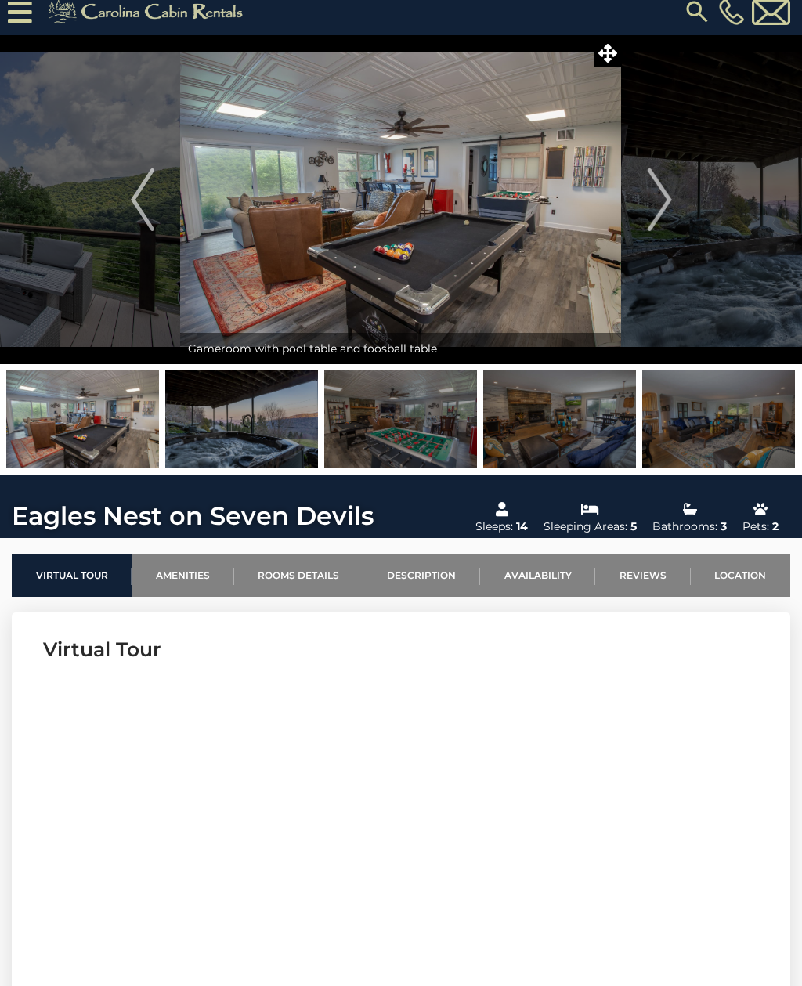
click at [656, 200] on img "Next" at bounding box center [659, 199] width 23 height 63
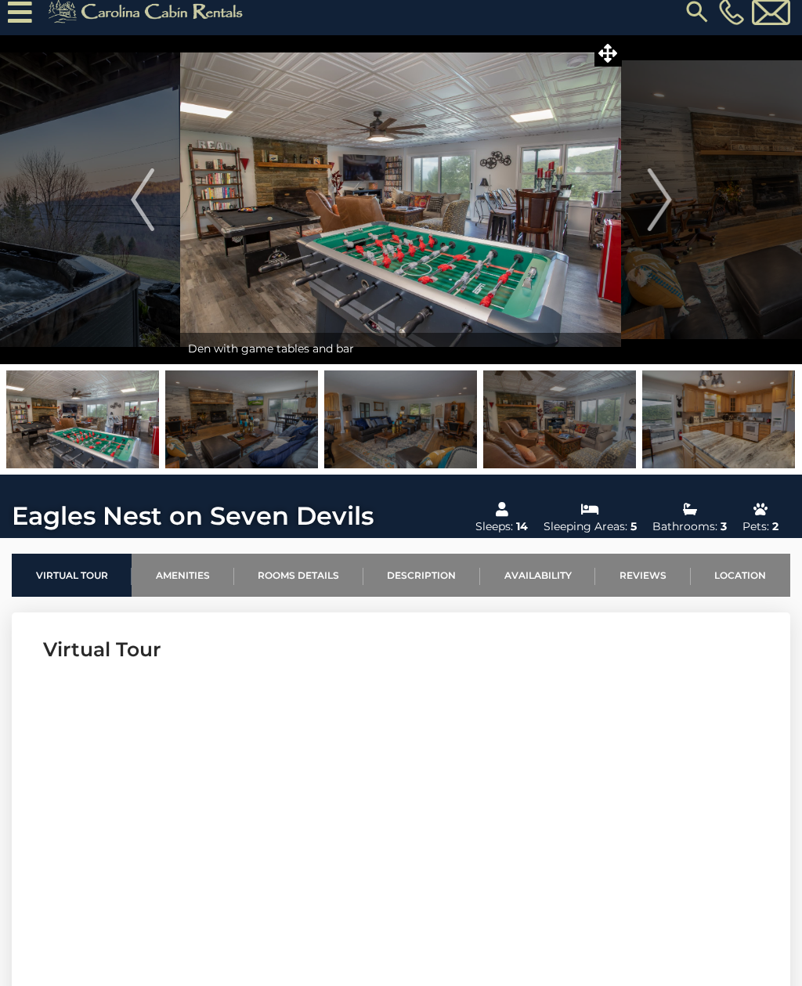
click at [697, 431] on img at bounding box center [718, 419] width 153 height 98
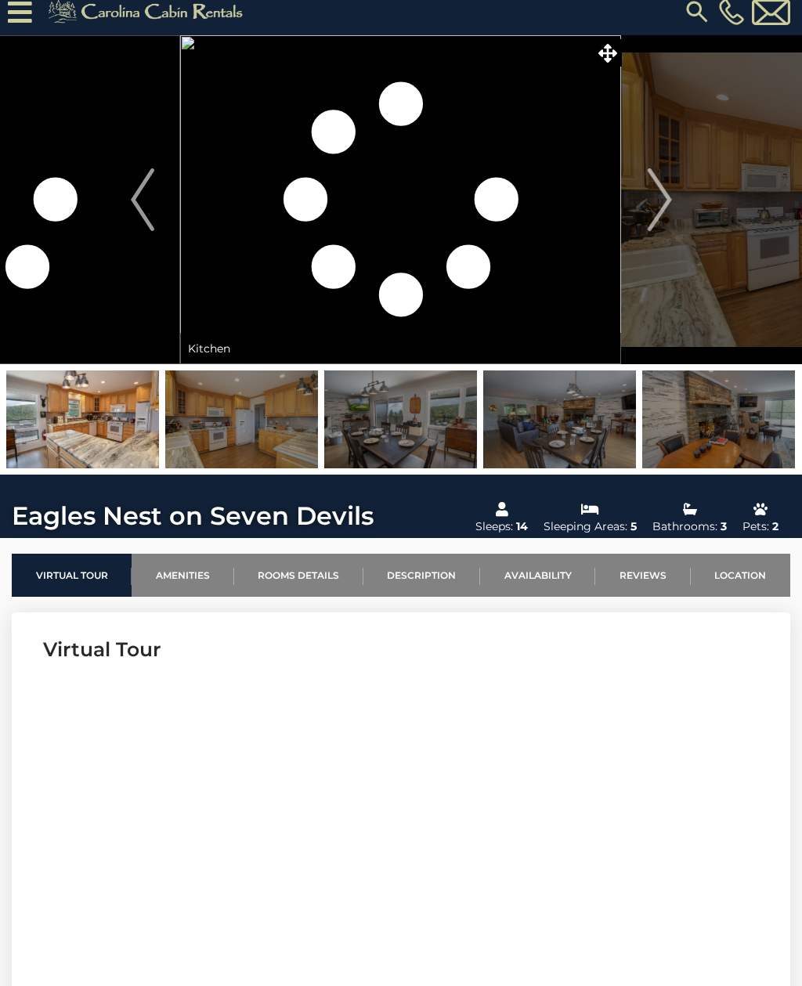
click at [736, 421] on img at bounding box center [718, 419] width 153 height 98
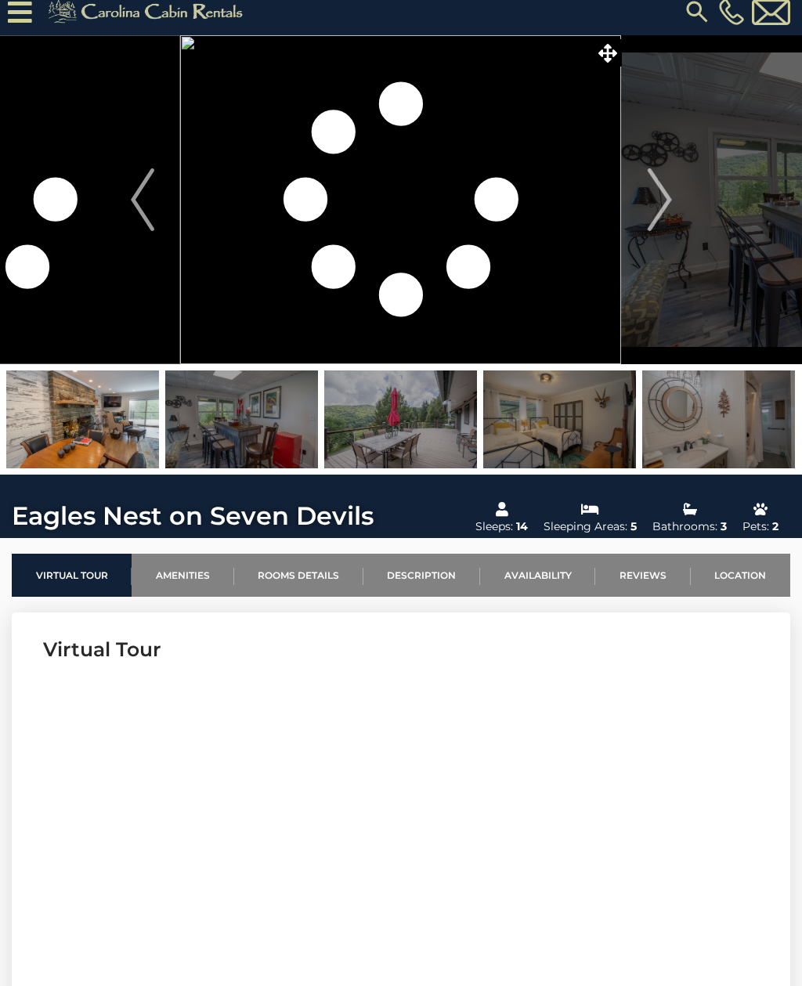
click at [584, 453] on img at bounding box center [559, 419] width 153 height 98
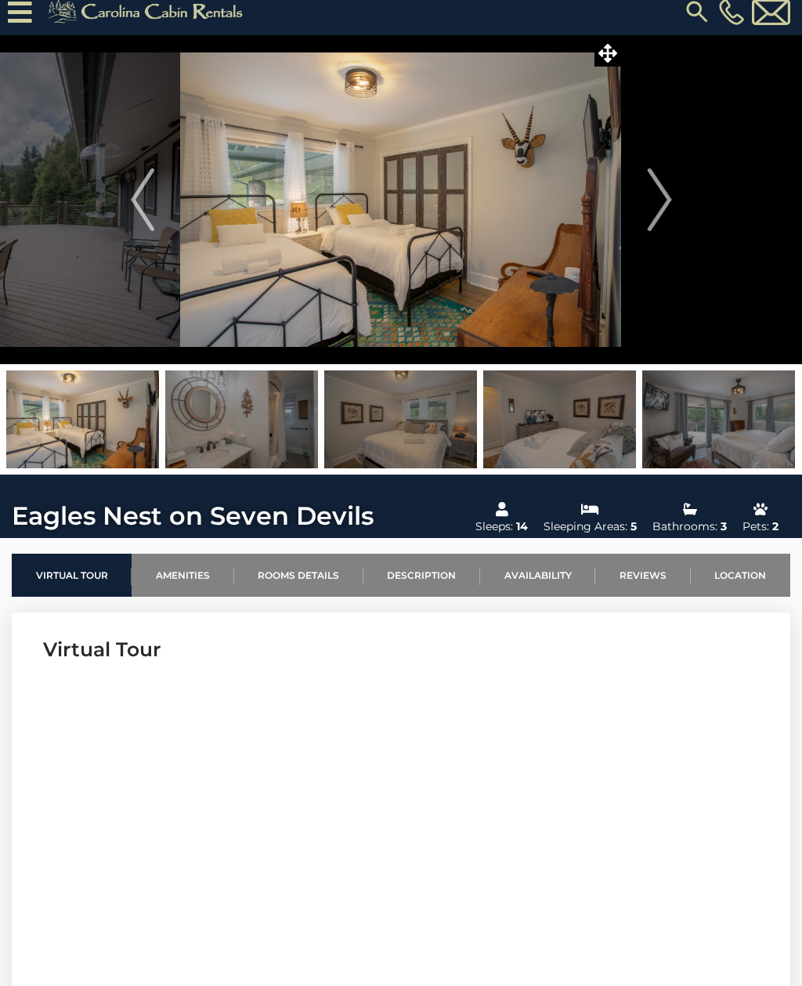
scroll to position [0, 0]
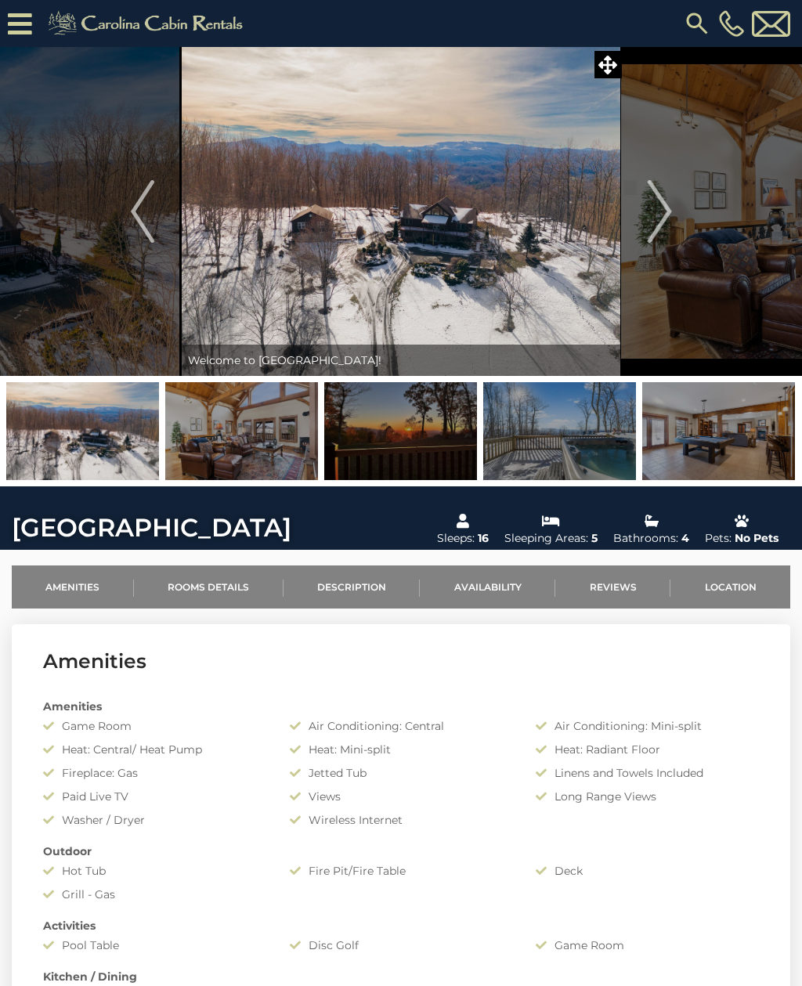
click at [25, 25] on icon at bounding box center [20, 23] width 24 height 27
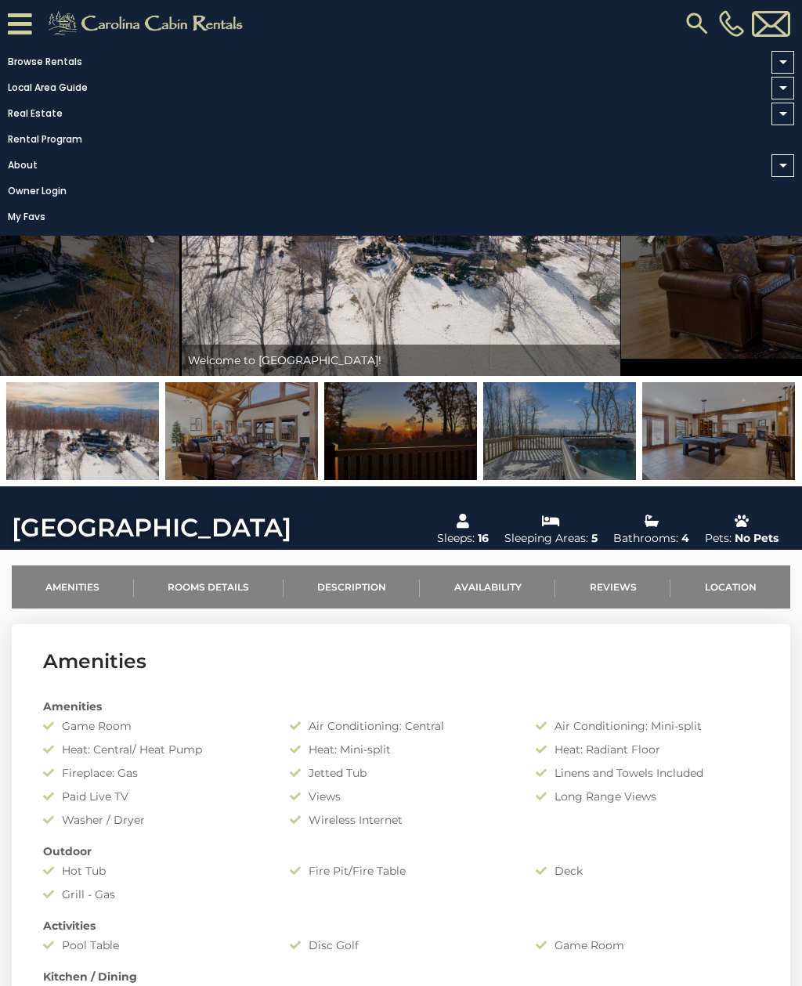
click at [27, 222] on link "My Favs" at bounding box center [397, 217] width 794 height 22
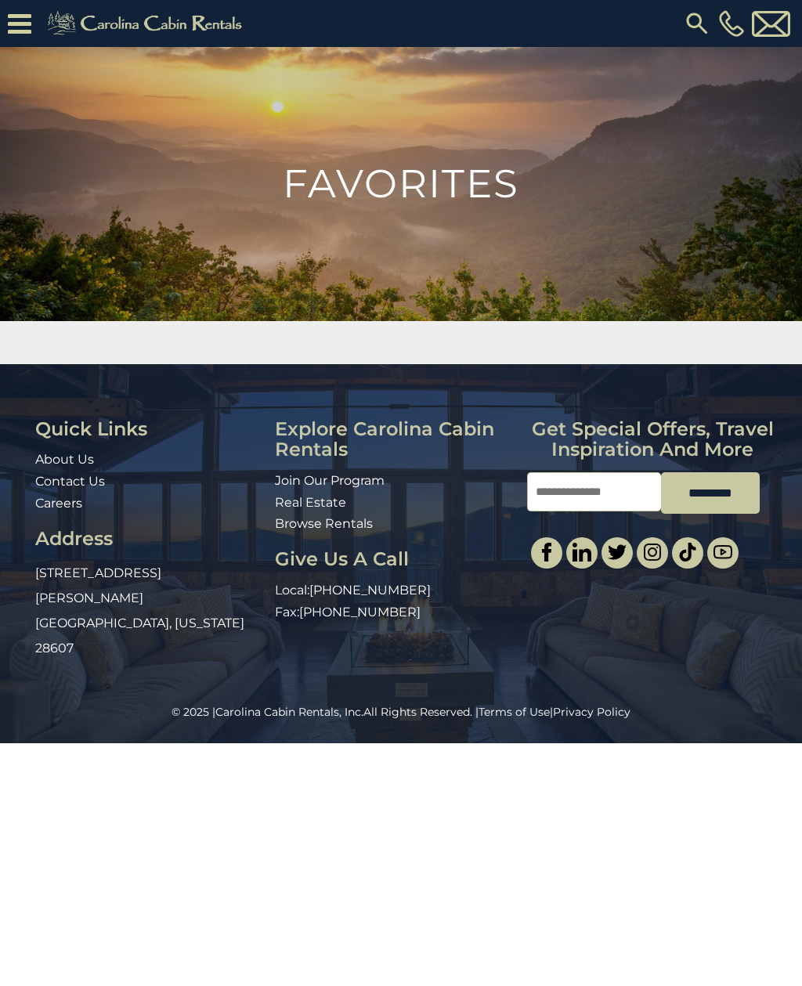
click at [21, 12] on icon at bounding box center [19, 23] width 23 height 27
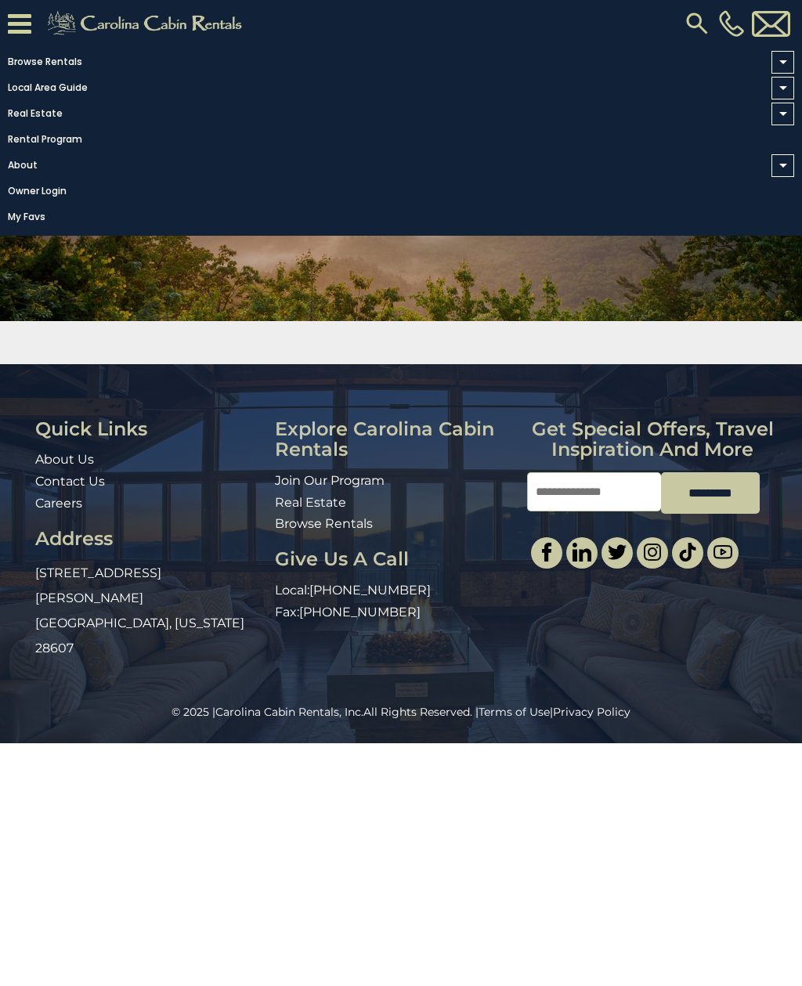
click at [31, 57] on link "Browse Rentals" at bounding box center [397, 62] width 794 height 22
